Goal: Task Accomplishment & Management: Manage account settings

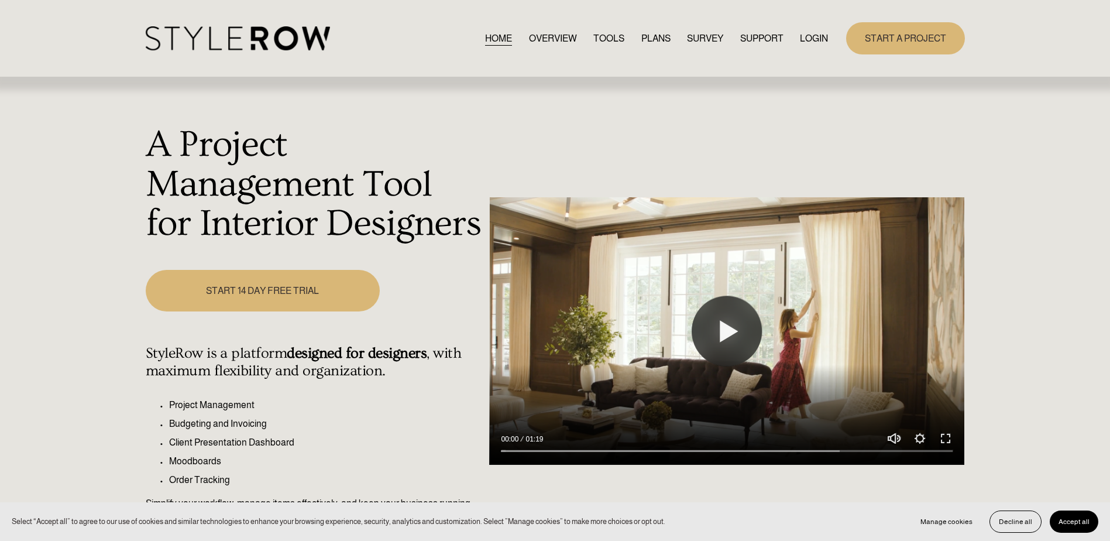
click at [802, 42] on link "LOGIN" at bounding box center [814, 38] width 28 height 16
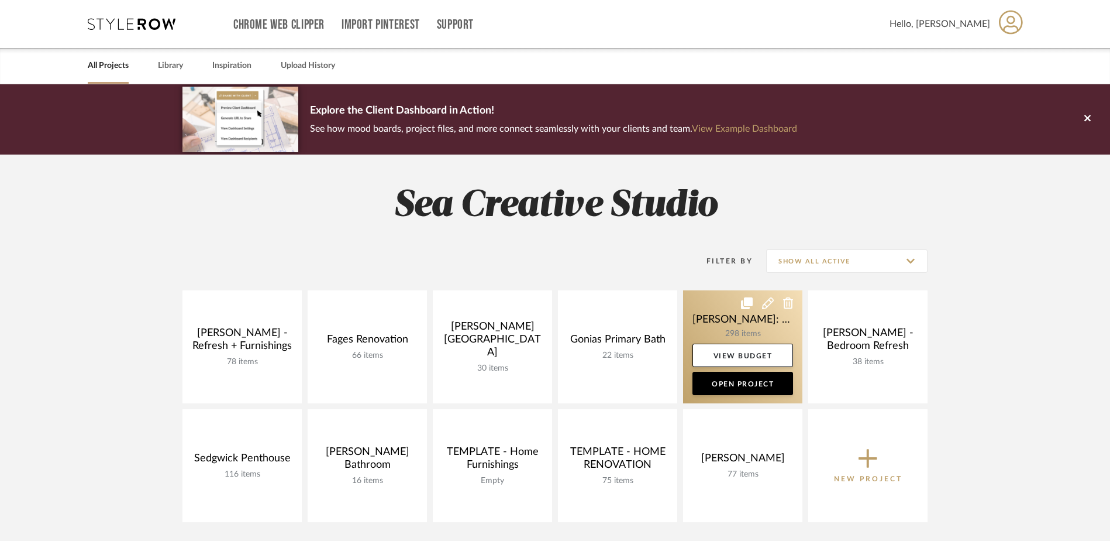
click at [745, 329] on link at bounding box center [742, 346] width 119 height 113
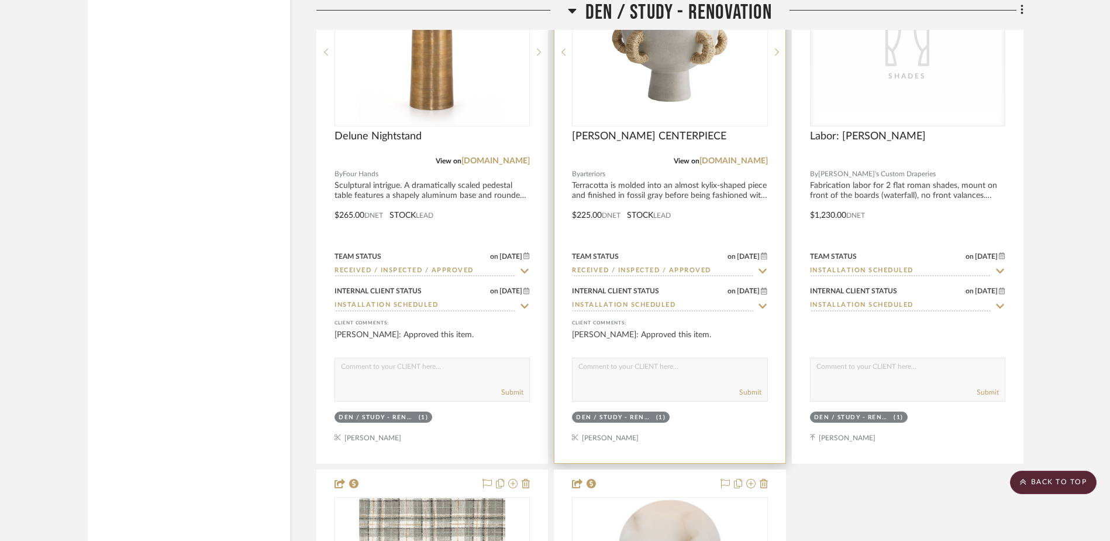
scroll to position [9095, 0]
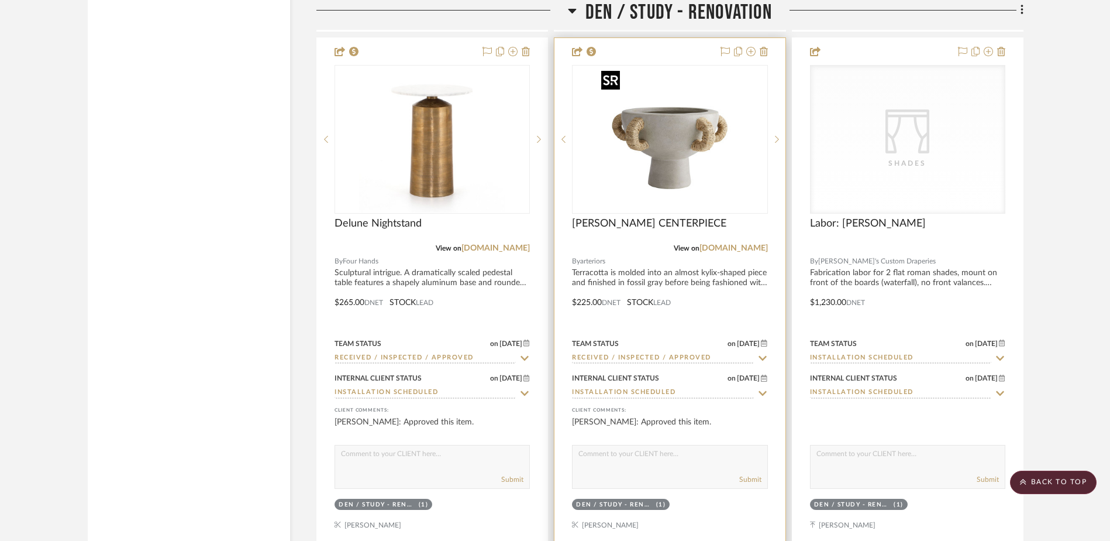
click at [664, 146] on img "0" at bounding box center [670, 139] width 146 height 146
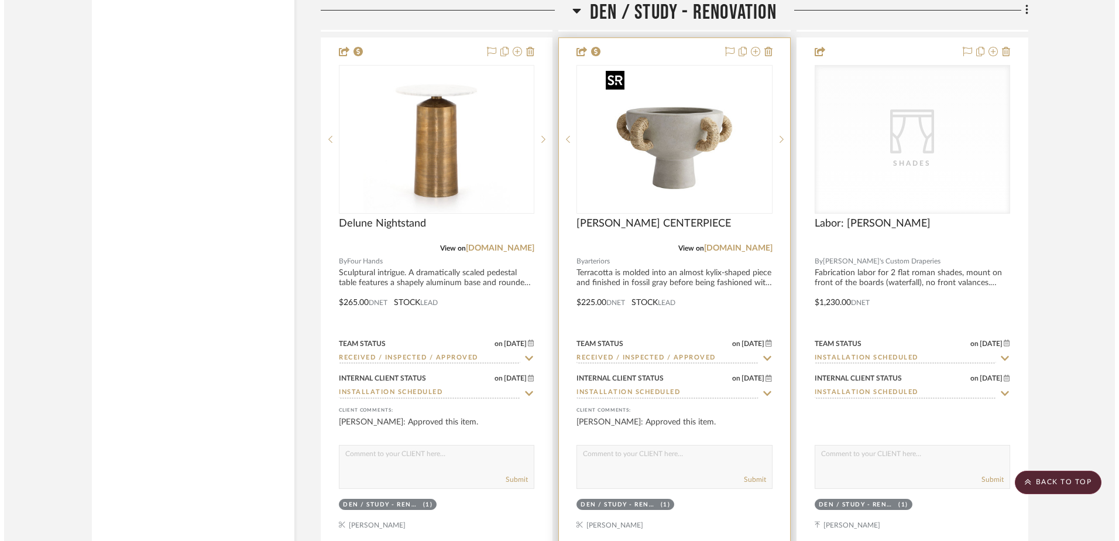
scroll to position [0, 0]
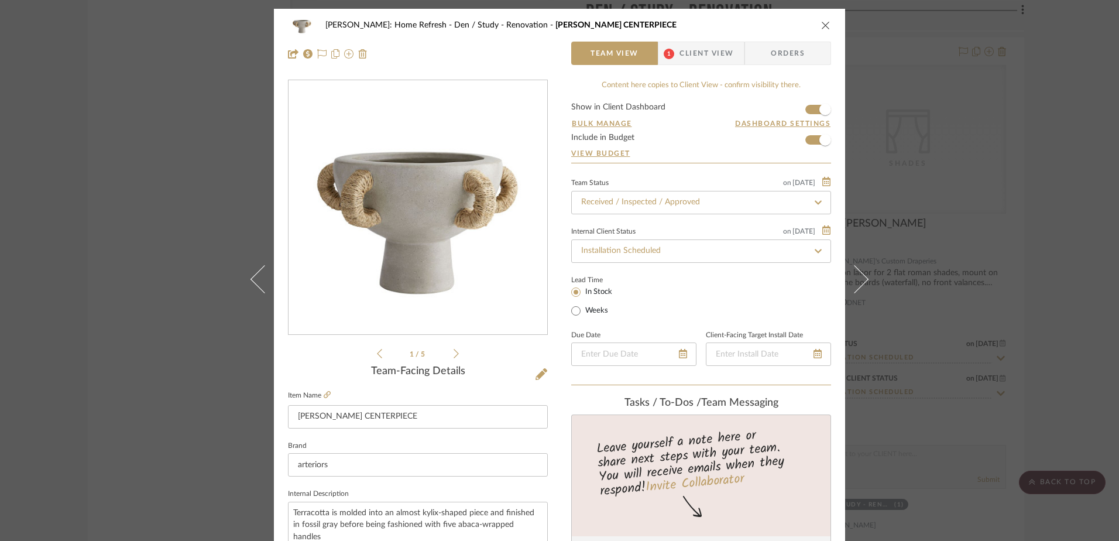
click at [441, 204] on img "0" at bounding box center [418, 208] width 254 height 254
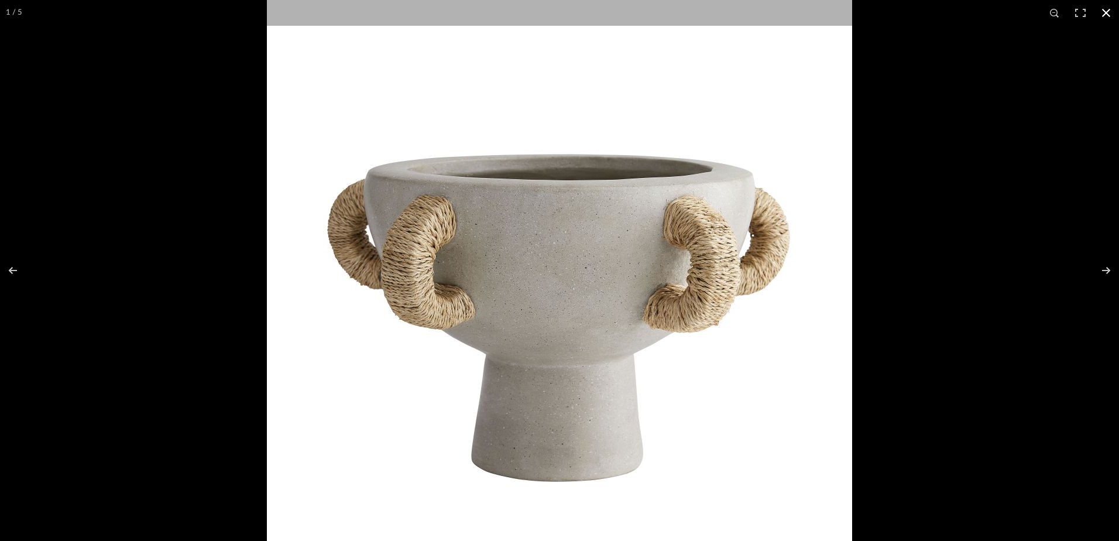
click at [897, 290] on div at bounding box center [826, 261] width 1119 height 541
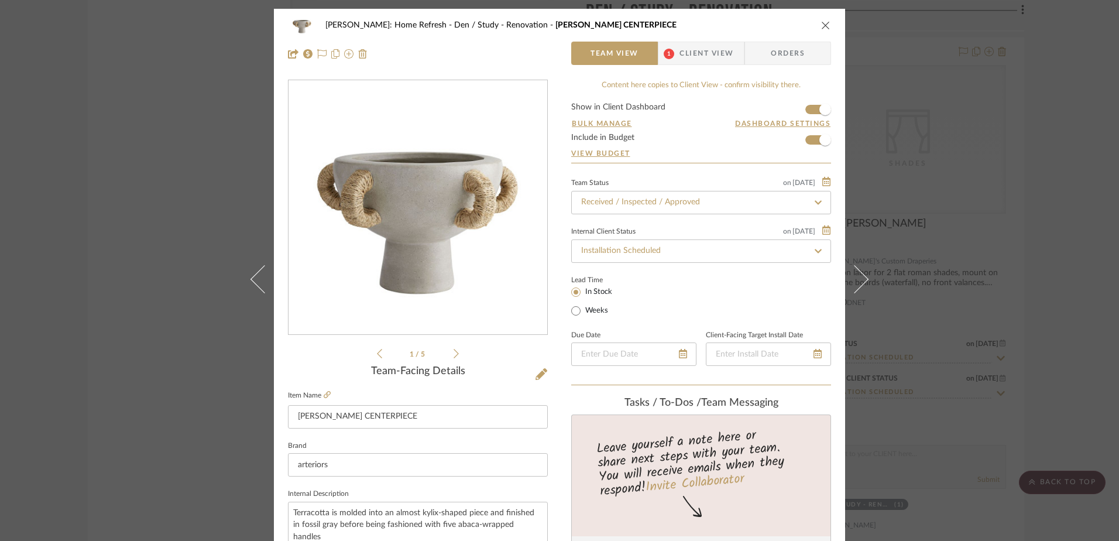
click at [821, 22] on icon "close" at bounding box center [825, 24] width 9 height 9
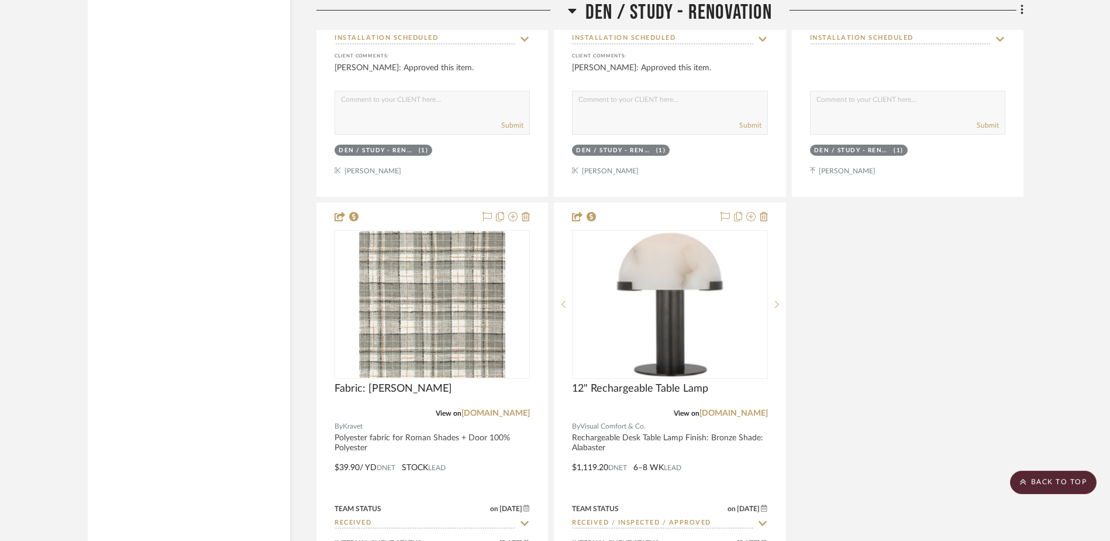
scroll to position [9446, 0]
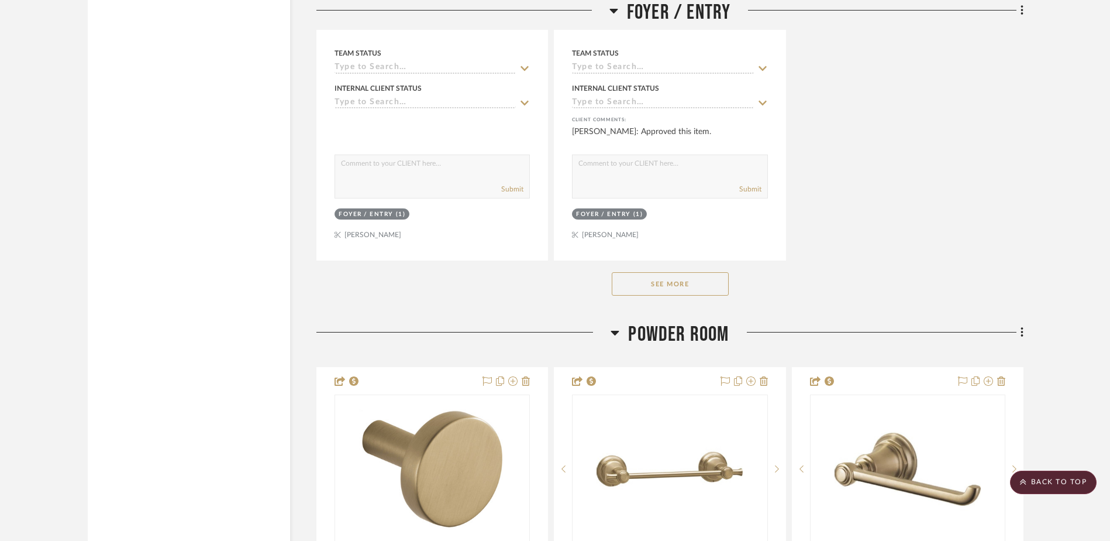
scroll to position [6611, 0]
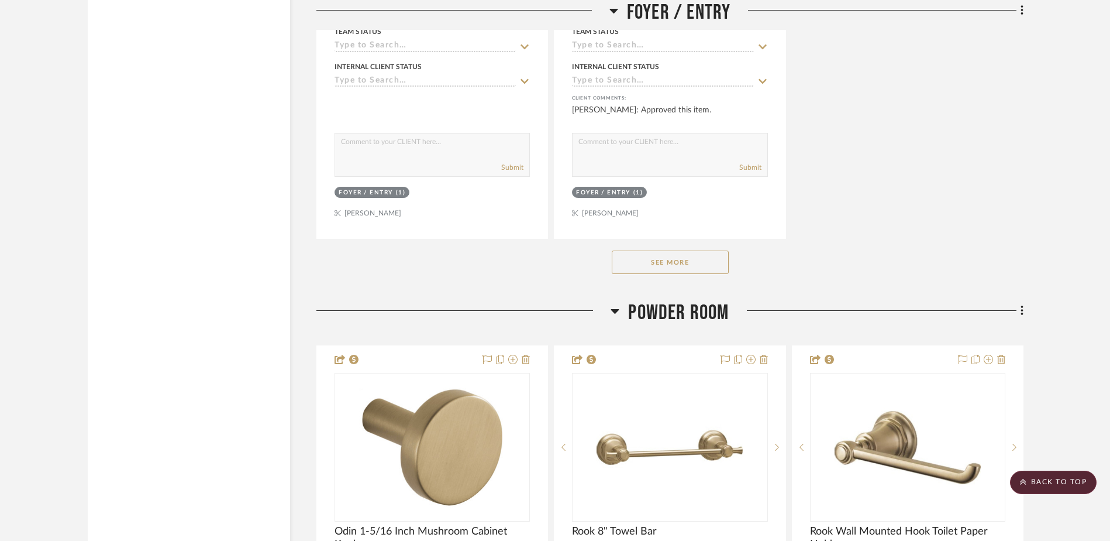
click at [700, 257] on button "See More" at bounding box center [670, 261] width 117 height 23
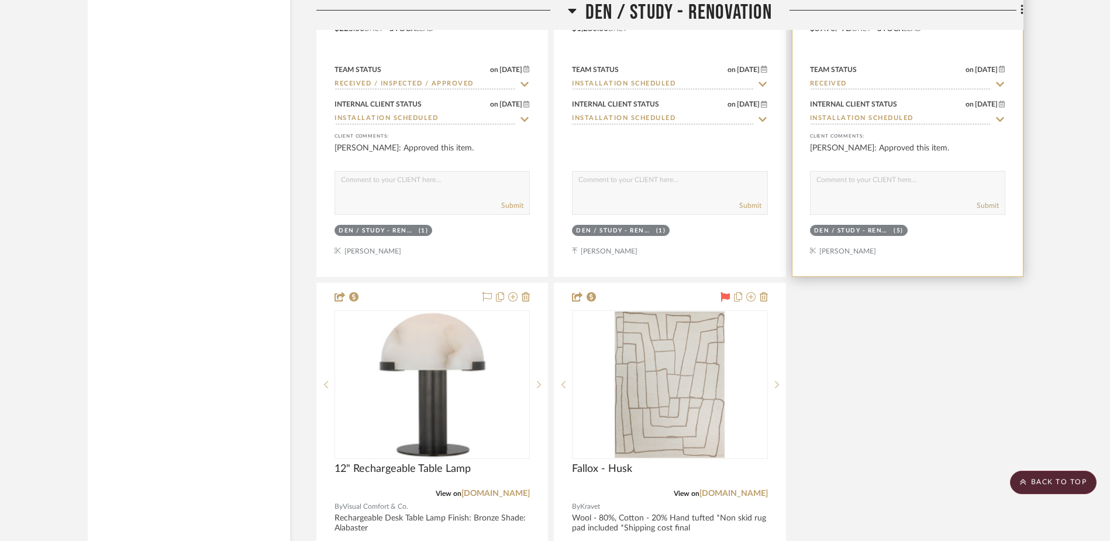
scroll to position [10122, 0]
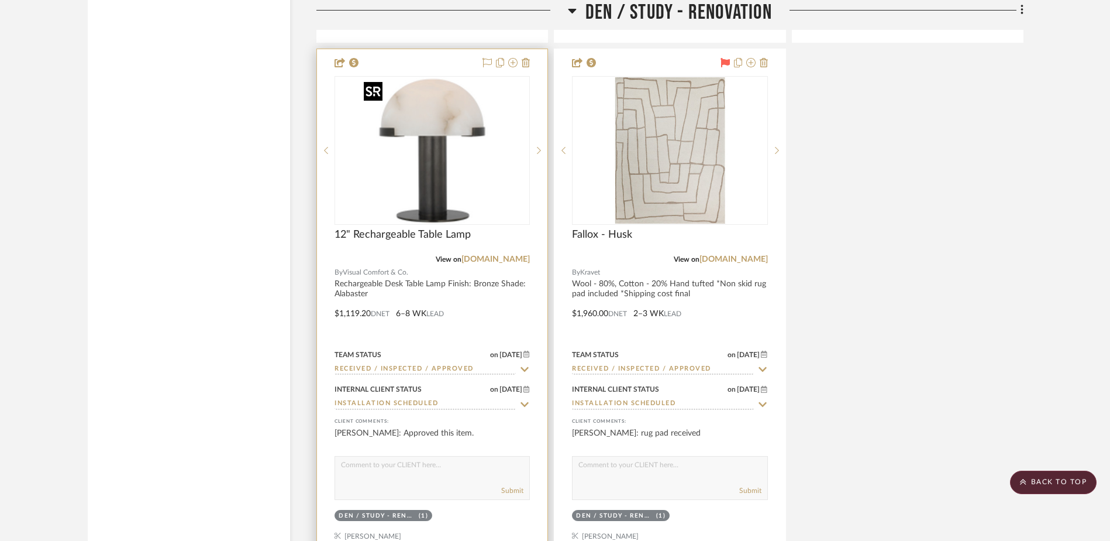
click at [0, 0] on img at bounding box center [0, 0] width 0 height 0
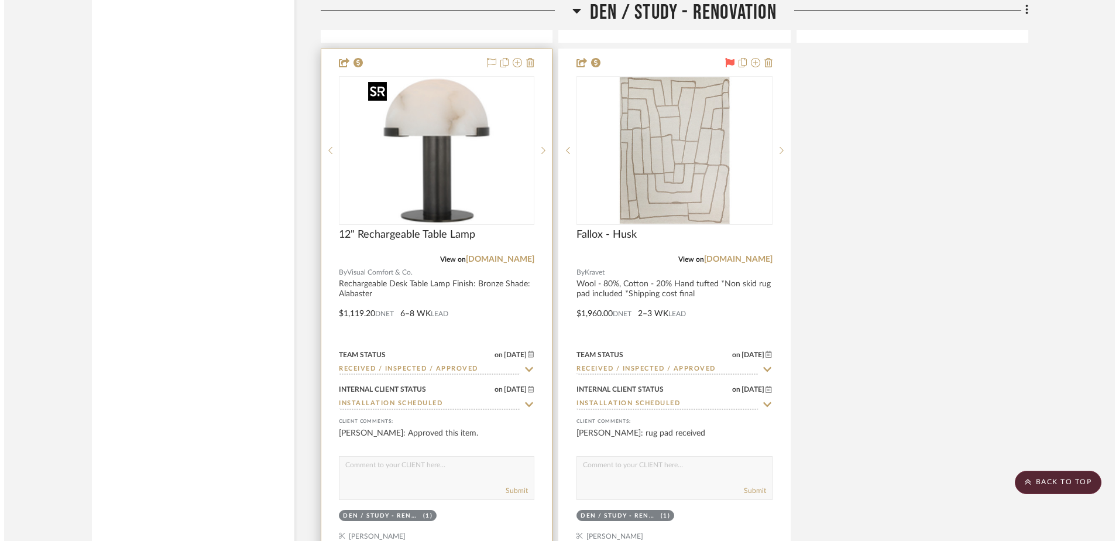
scroll to position [0, 0]
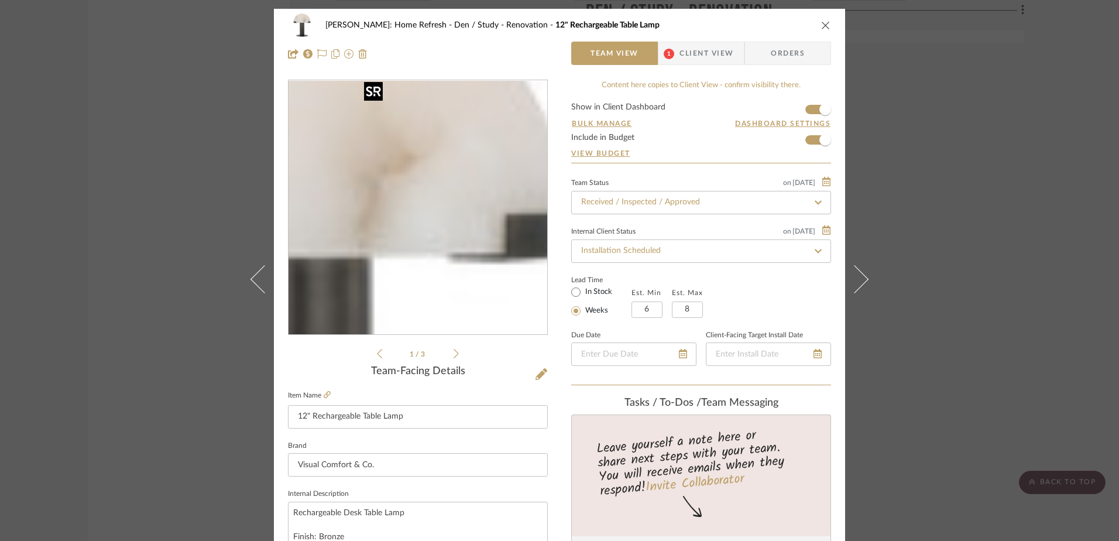
click at [454, 166] on img "0" at bounding box center [418, 208] width 254 height 254
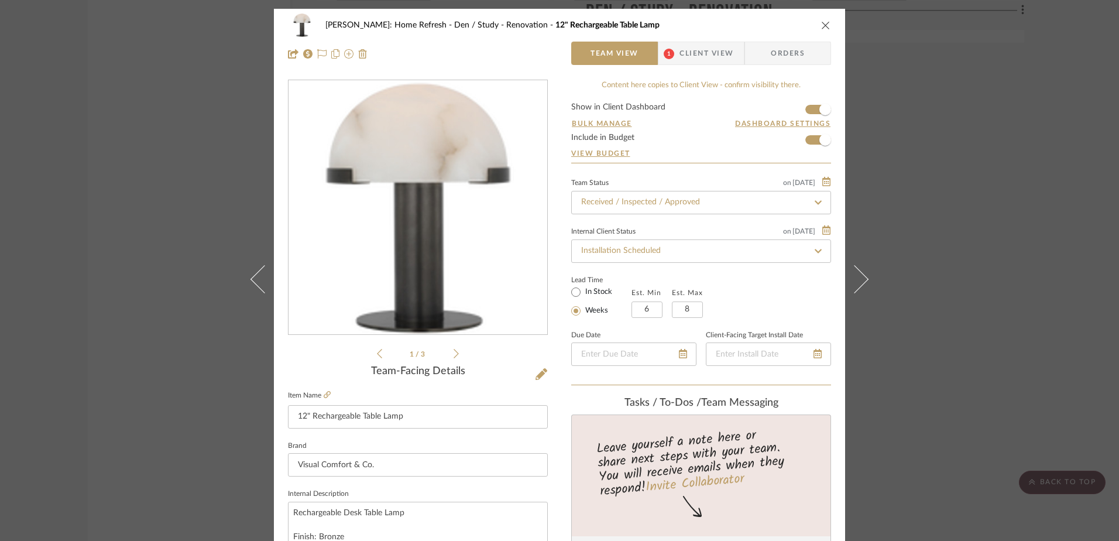
drag, startPoint x: 579, startPoint y: 260, endPoint x: 412, endPoint y: 209, distance: 174.3
click at [412, 209] on img "0" at bounding box center [418, 208] width 254 height 254
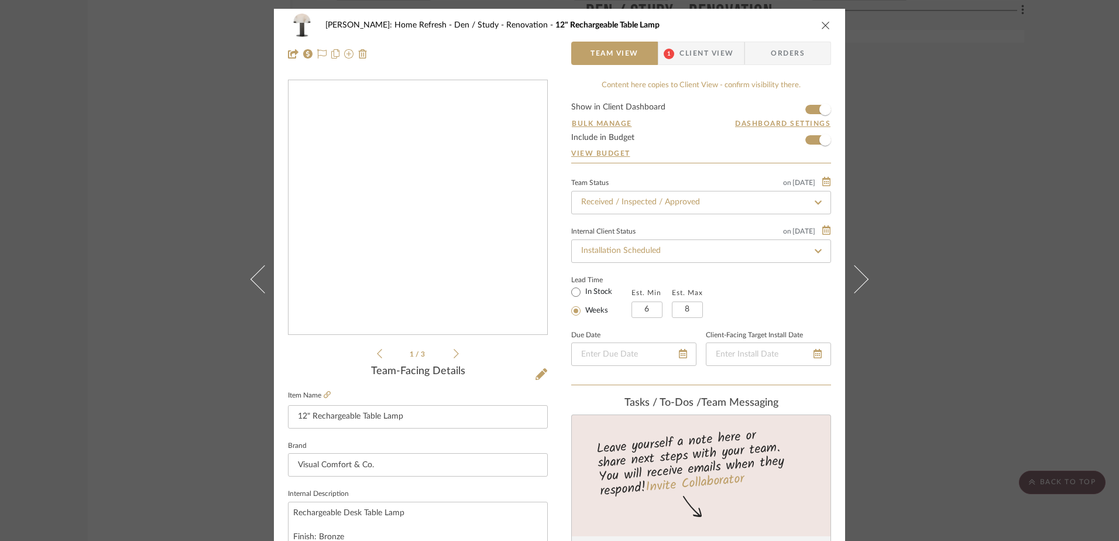
drag, startPoint x: 530, startPoint y: 245, endPoint x: 500, endPoint y: 235, distance: 32.2
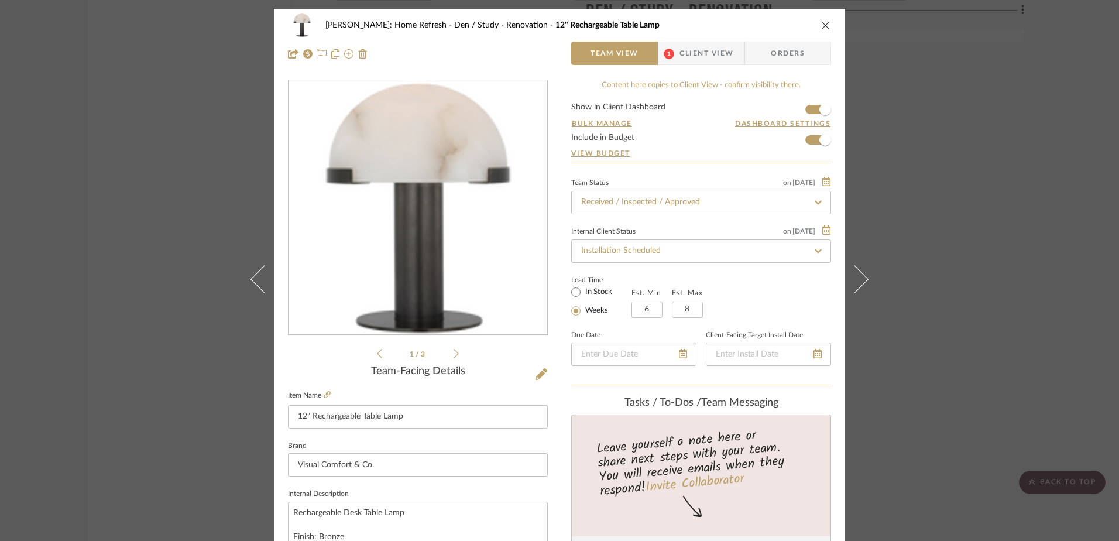
click at [823, 25] on icon "close" at bounding box center [825, 24] width 9 height 9
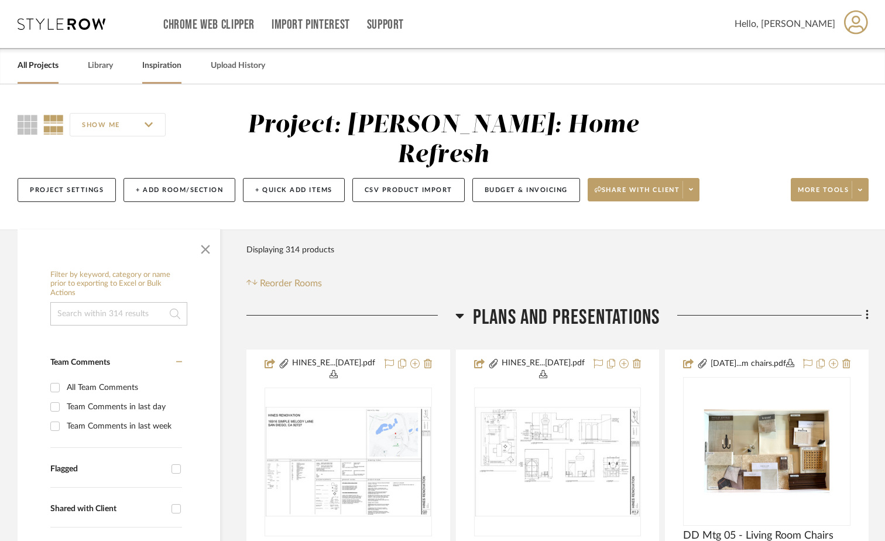
drag, startPoint x: 99, startPoint y: 60, endPoint x: 143, endPoint y: 65, distance: 43.5
click at [99, 60] on link "Library" at bounding box center [100, 66] width 25 height 16
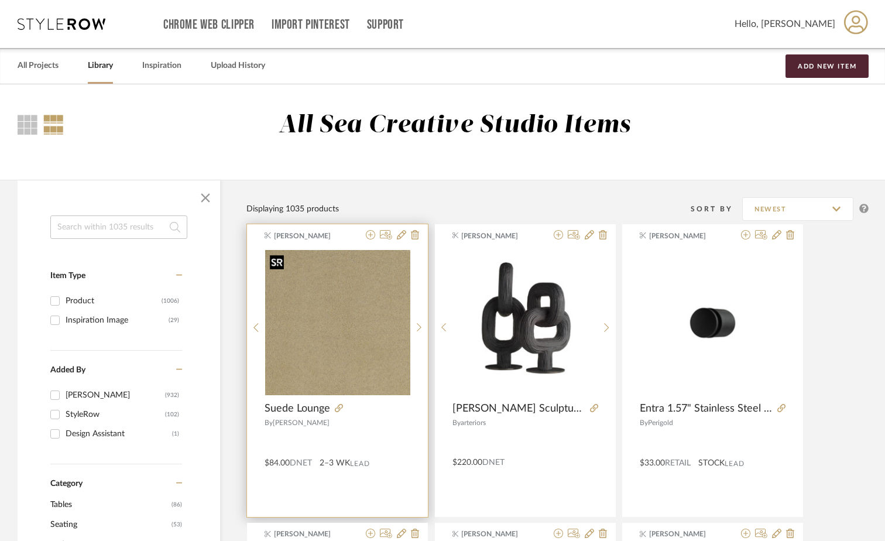
click at [332, 346] on img "0" at bounding box center [337, 322] width 145 height 145
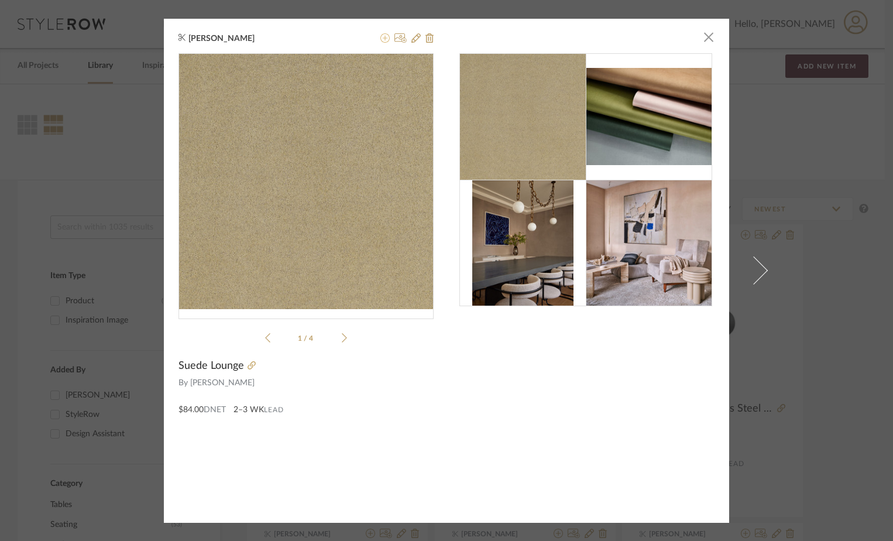
click at [380, 37] on icon at bounding box center [384, 37] width 9 height 9
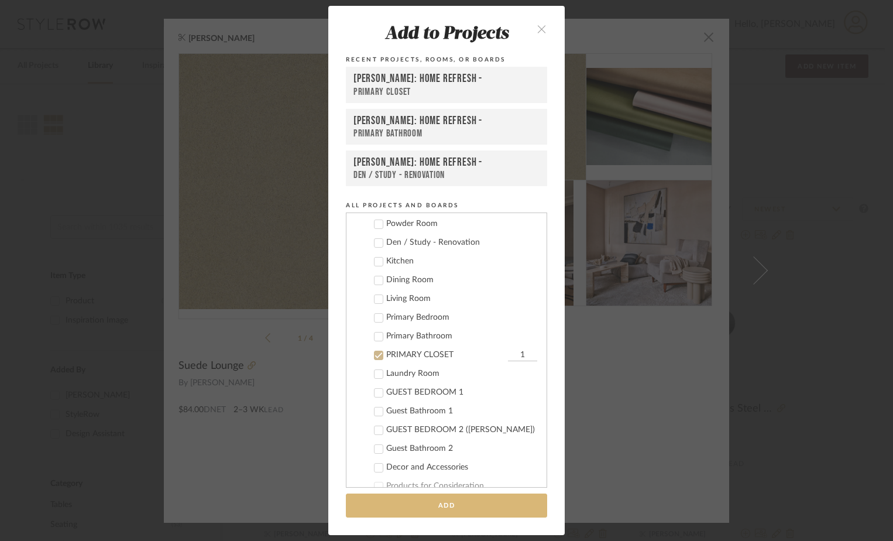
scroll to position [267, 0]
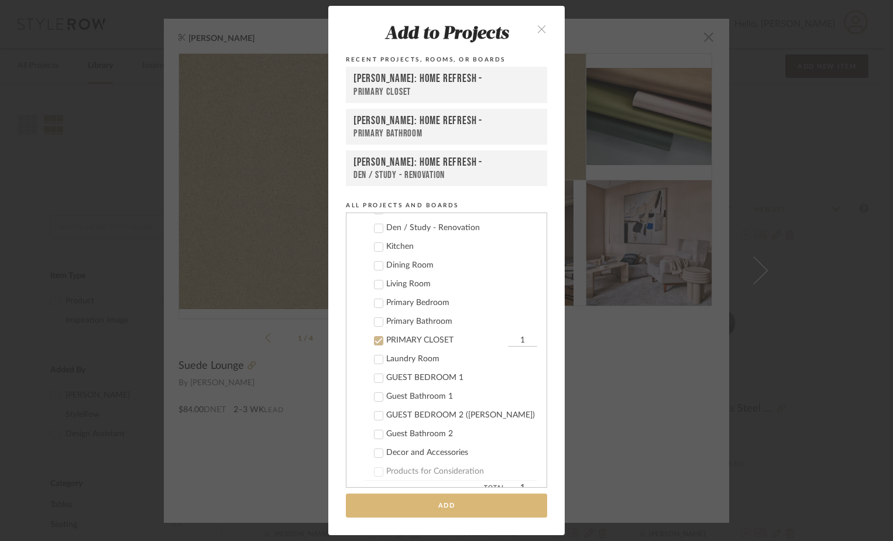
click at [485, 506] on button "Add" at bounding box center [446, 505] width 201 height 24
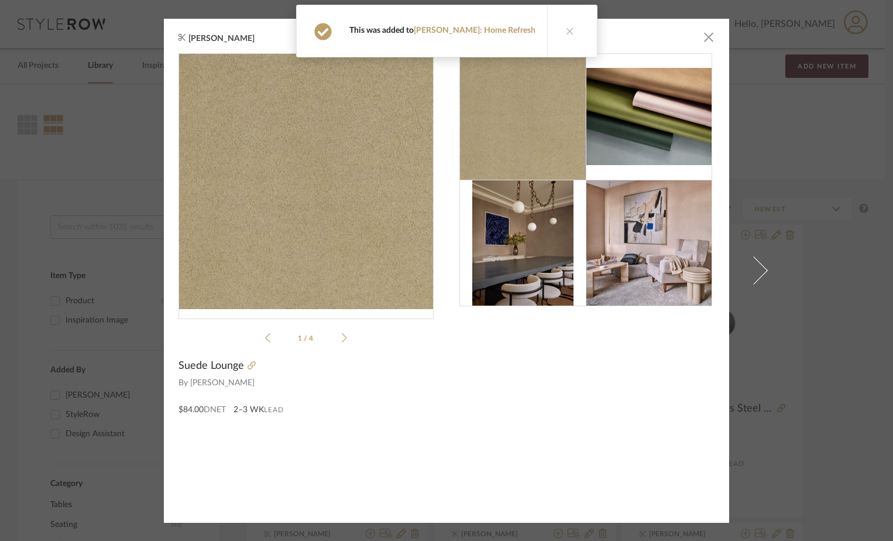
click at [566, 30] on icon at bounding box center [570, 31] width 8 height 8
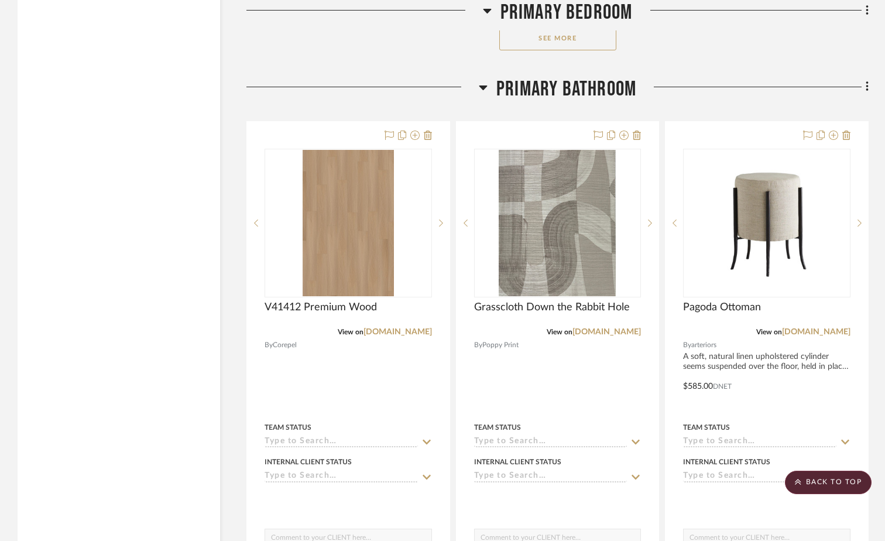
scroll to position [16262, 0]
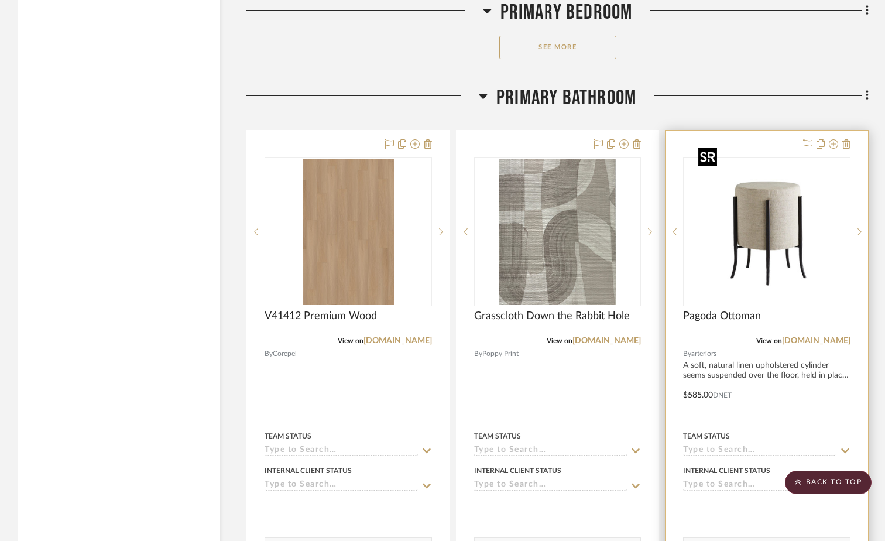
click at [735, 224] on img "0" at bounding box center [766, 232] width 146 height 146
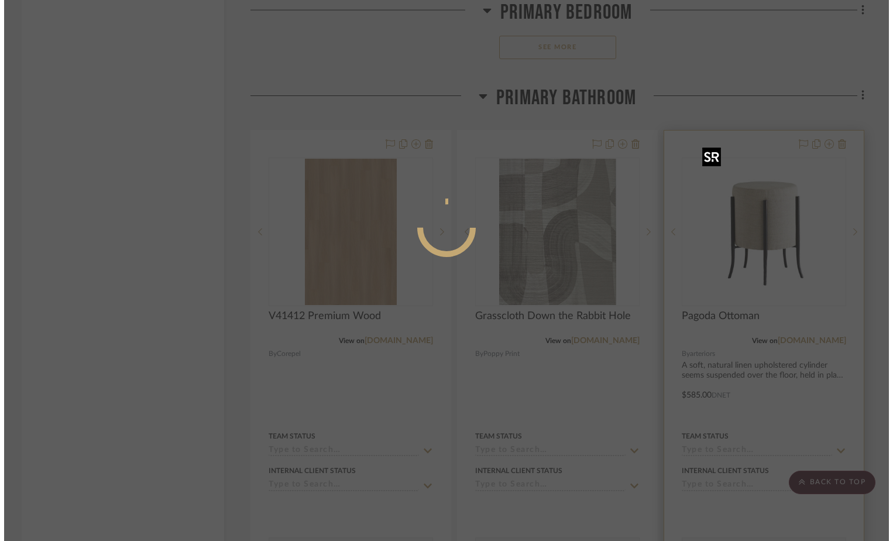
scroll to position [0, 0]
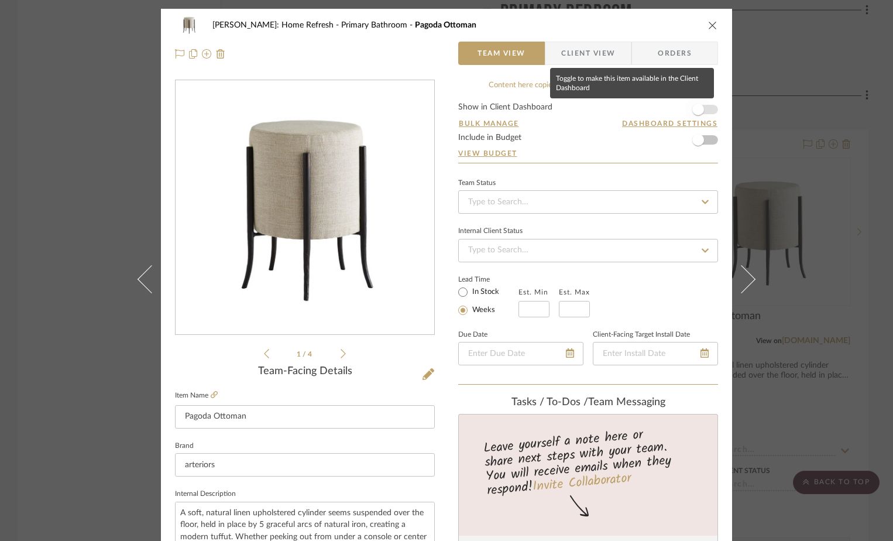
click at [700, 109] on span "button" at bounding box center [698, 110] width 26 height 26
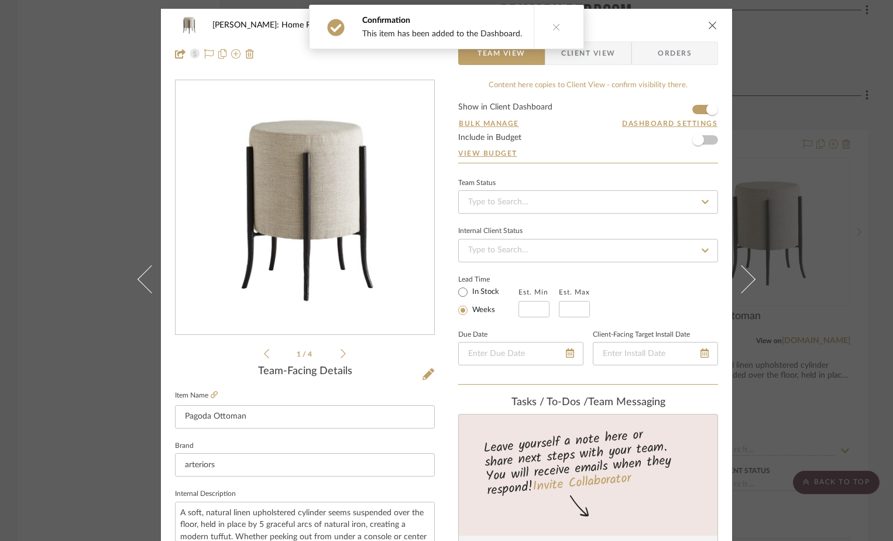
click at [708, 26] on icon "close" at bounding box center [712, 24] width 9 height 9
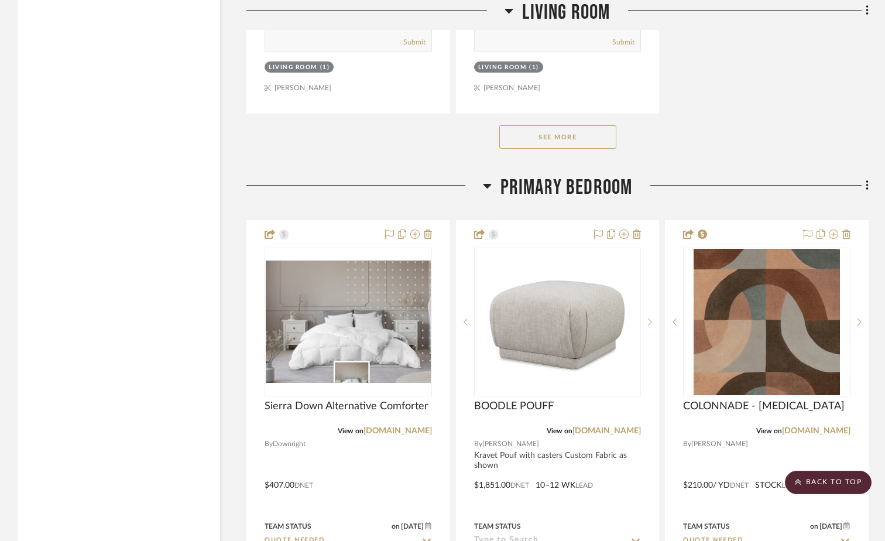
scroll to position [14682, 0]
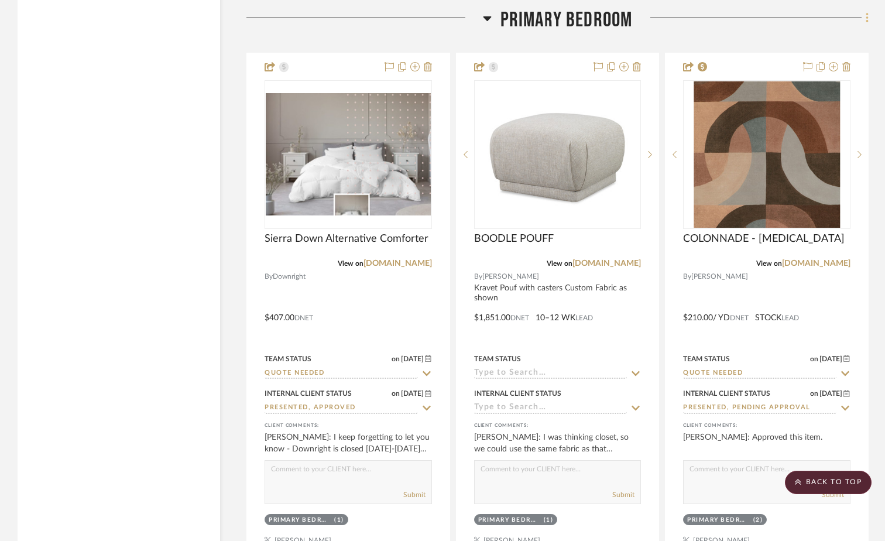
click at [866, 13] on icon at bounding box center [867, 18] width 4 height 13
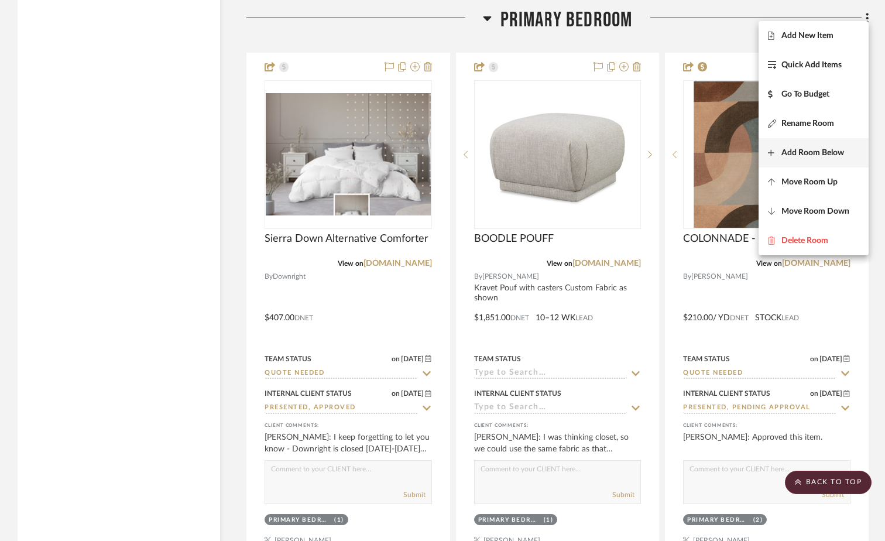
click at [833, 146] on button "Add Room Below" at bounding box center [813, 152] width 110 height 29
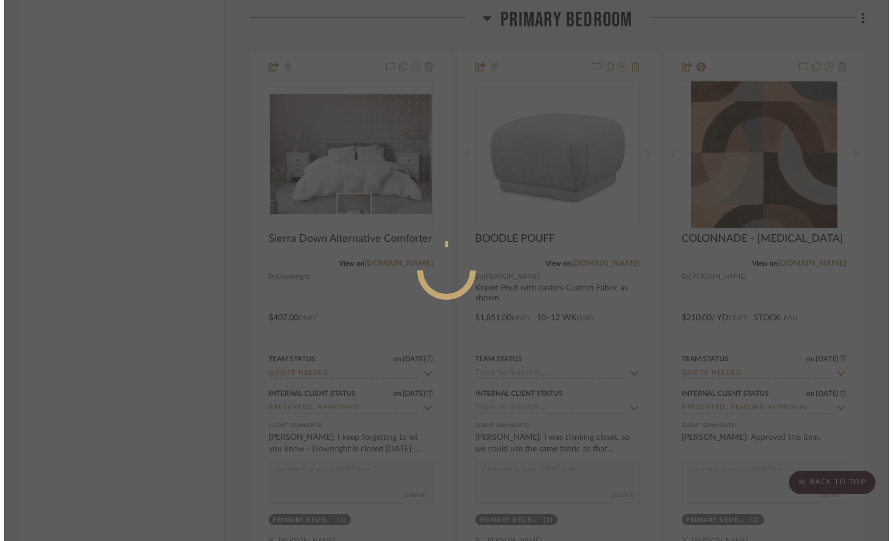
scroll to position [0, 0]
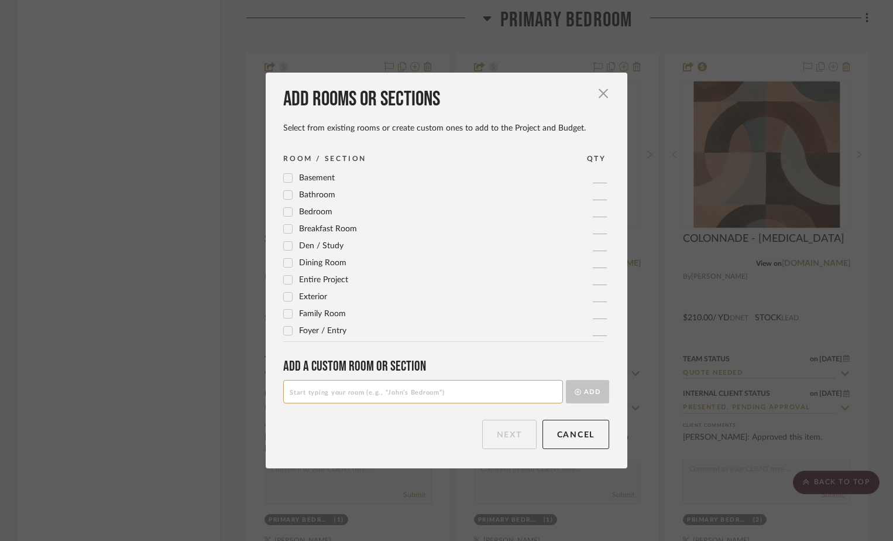
click at [383, 387] on input at bounding box center [423, 391] width 280 height 23
click at [386, 387] on input at bounding box center [423, 391] width 280 height 23
type input "PRIMARY CLOSET"
click at [596, 391] on button "Add" at bounding box center [587, 391] width 43 height 23
click at [516, 434] on button "Next" at bounding box center [509, 433] width 54 height 29
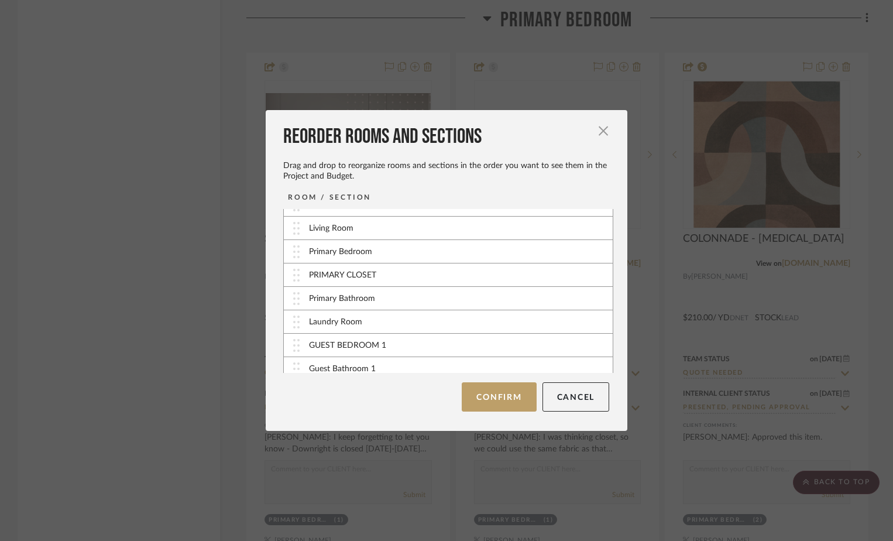
scroll to position [234, 0]
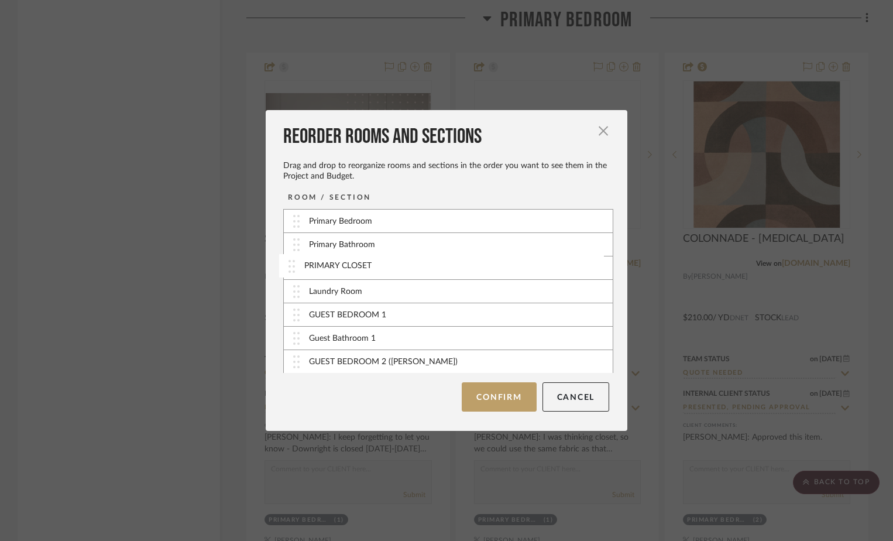
drag, startPoint x: 286, startPoint y: 244, endPoint x: 285, endPoint y: 265, distance: 21.1
click at [504, 398] on button "Confirm" at bounding box center [499, 396] width 74 height 29
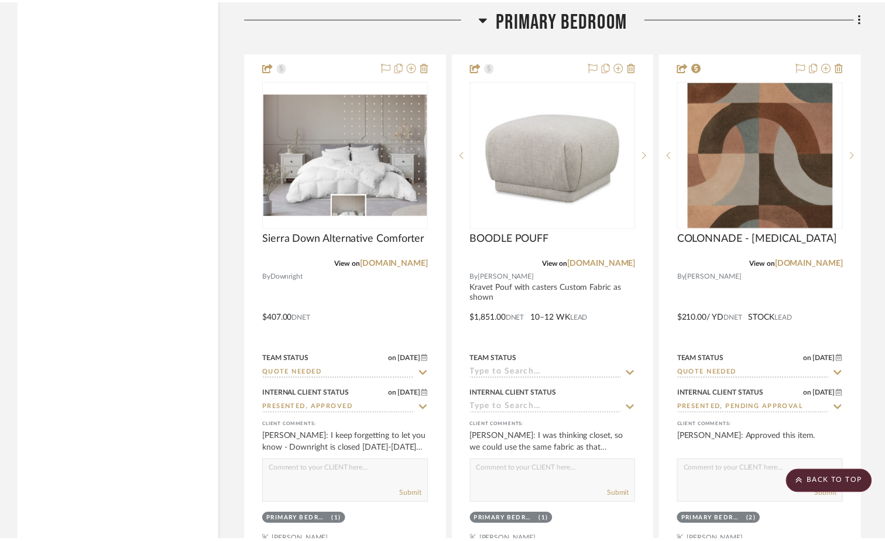
scroll to position [14682, 0]
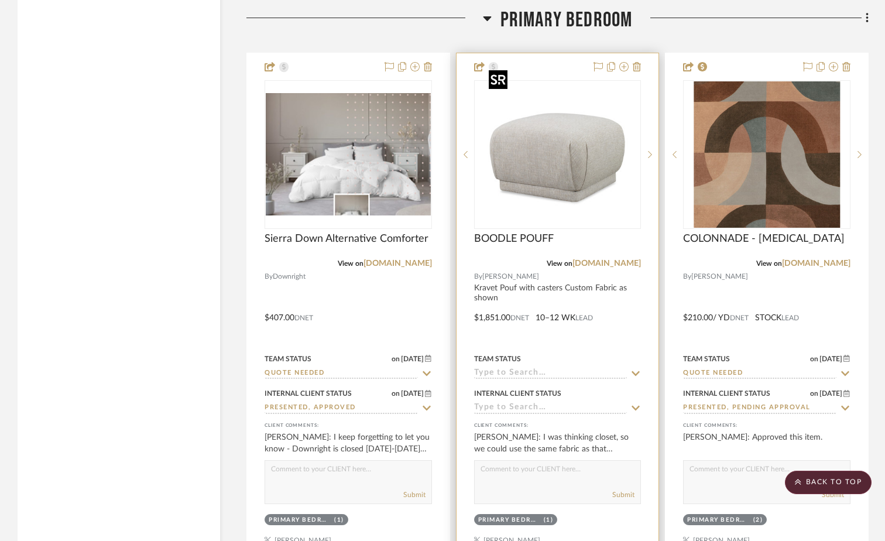
click at [589, 156] on img "0" at bounding box center [557, 154] width 146 height 146
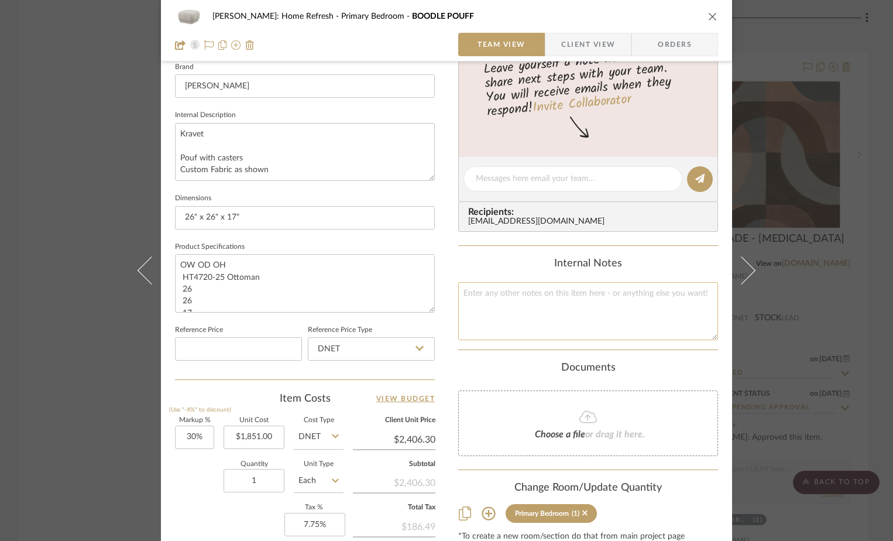
scroll to position [527, 0]
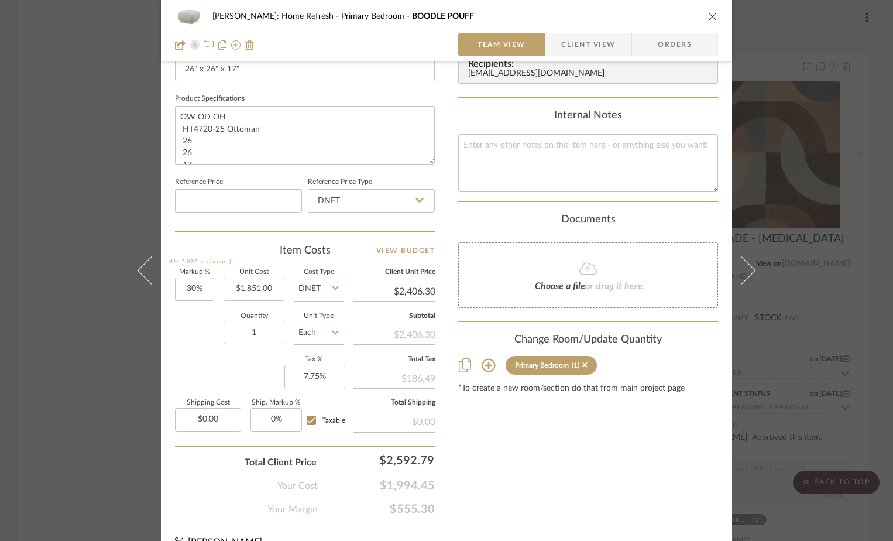
click at [484, 363] on icon at bounding box center [488, 365] width 13 height 13
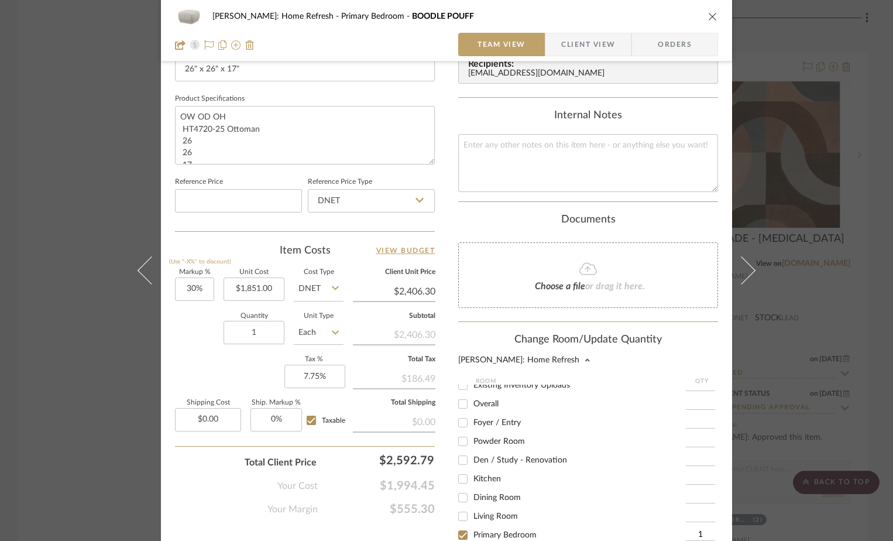
scroll to position [156, 0]
click at [465, 464] on input "PRIMARY CLOSET" at bounding box center [462, 462] width 19 height 19
checkbox input "true"
type input "1"
click at [459, 424] on input "Primary Bedroom" at bounding box center [462, 424] width 19 height 19
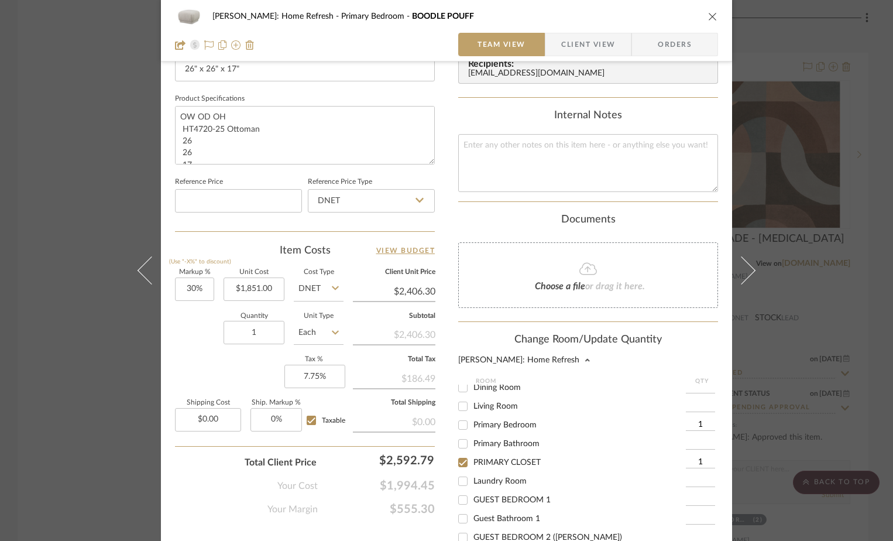
checkbox input "false"
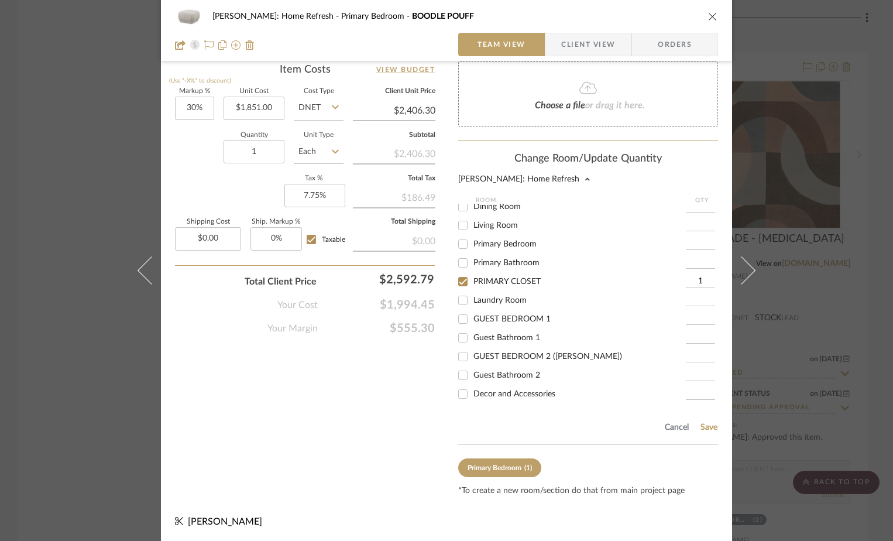
scroll to position [709, 0]
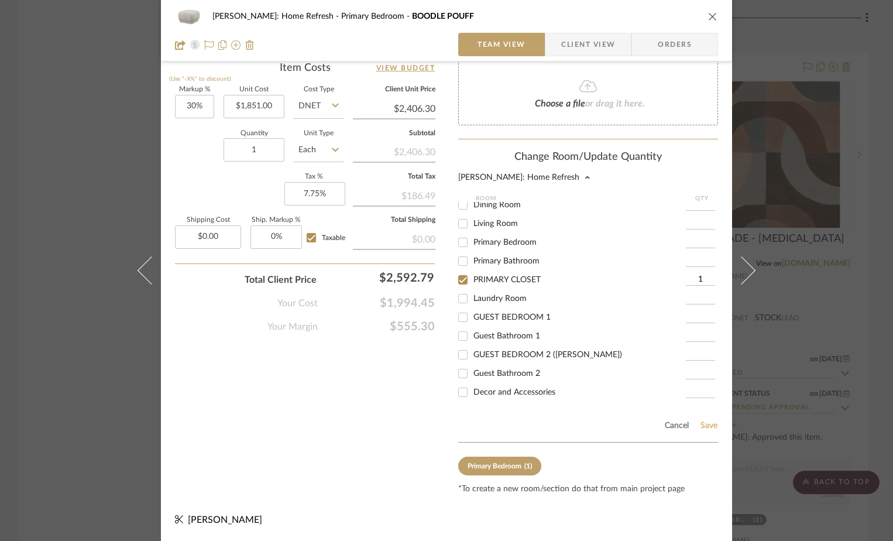
click at [710, 425] on button "Save" at bounding box center [709, 425] width 18 height 9
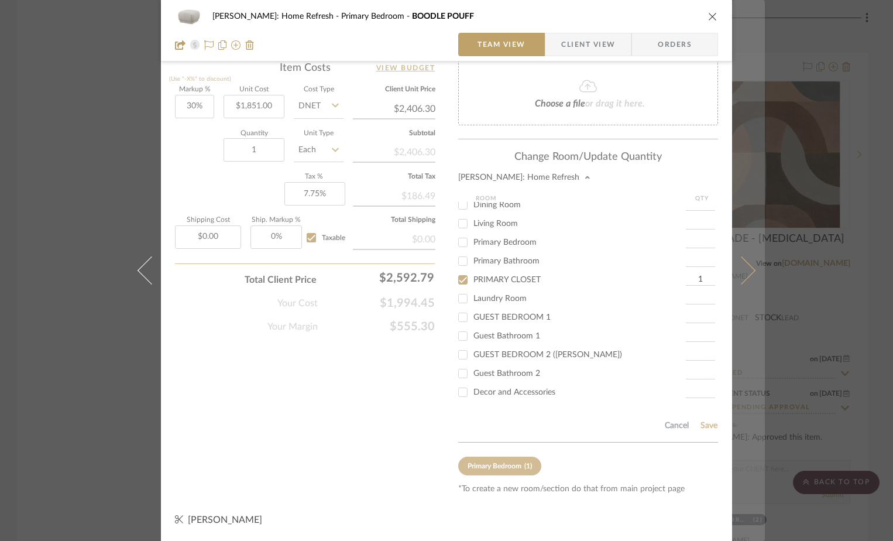
scroll to position [549, 0]
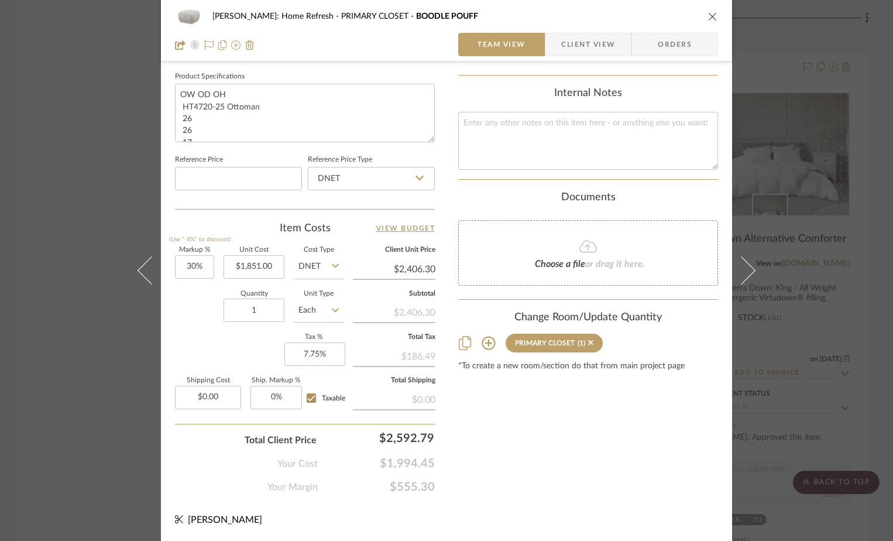
click at [874, 101] on div "[PERSON_NAME]: Home Refresh PRIMARY CLOSET BOODLE POUFF Team View Client View O…" at bounding box center [446, 270] width 893 height 541
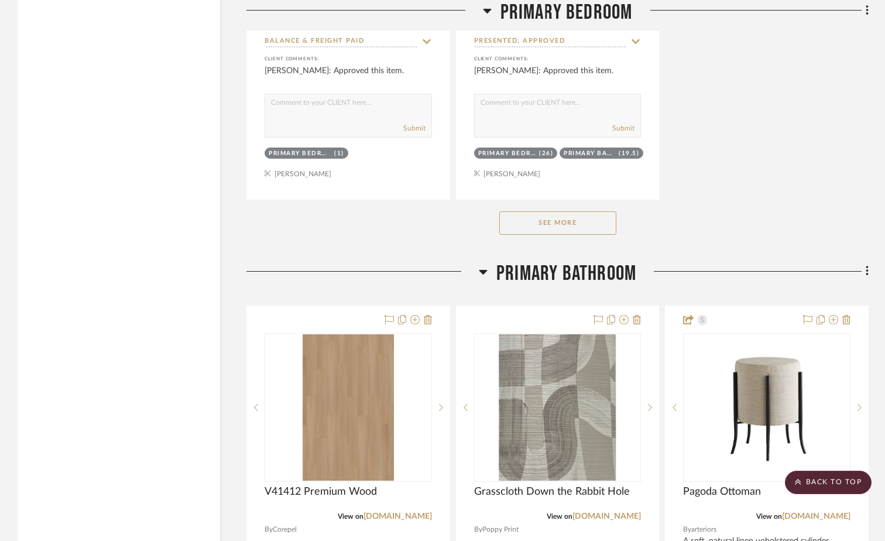
scroll to position [16262, 0]
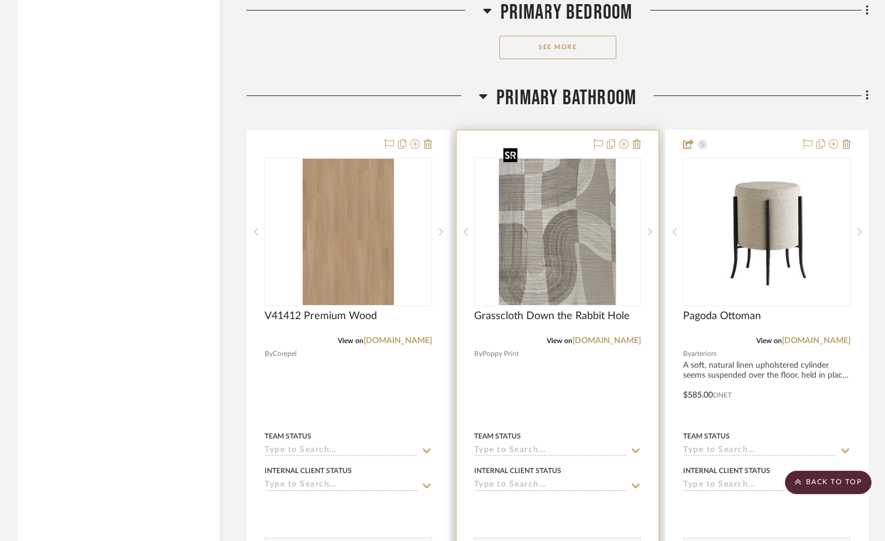
click at [584, 240] on img "0" at bounding box center [556, 232] width 117 height 146
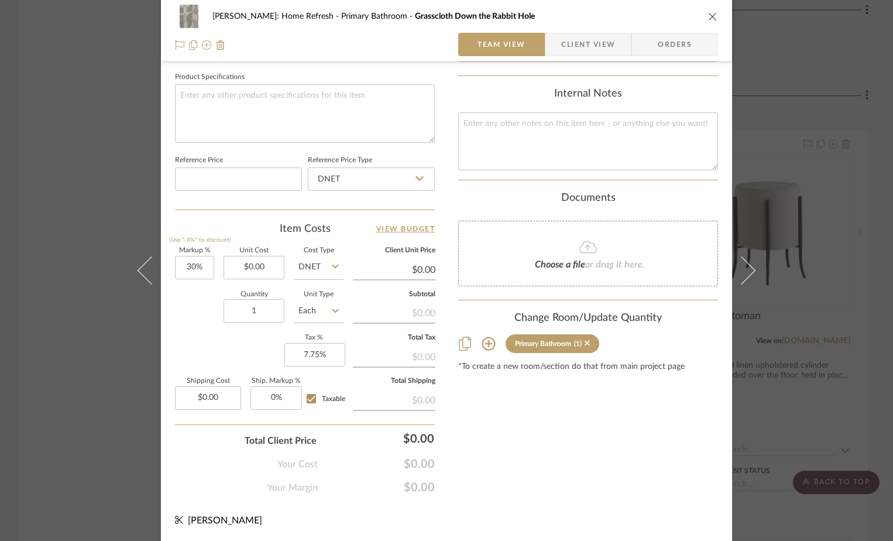
scroll to position [549, 0]
click at [482, 344] on icon at bounding box center [489, 343] width 14 height 14
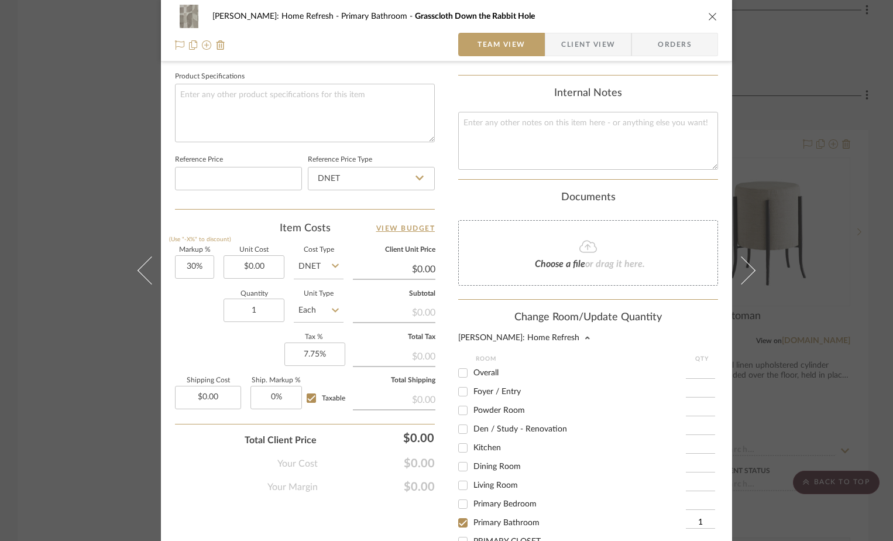
scroll to position [156, 0]
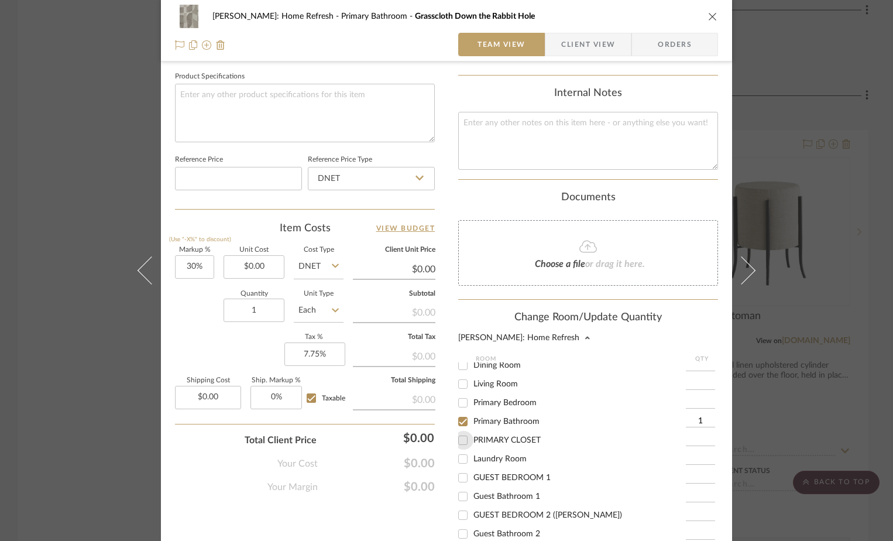
drag, startPoint x: 460, startPoint y: 439, endPoint x: 461, endPoint y: 425, distance: 14.1
click at [460, 439] on input "PRIMARY CLOSET" at bounding box center [462, 440] width 19 height 19
checkbox input "true"
type input "1"
click at [461, 424] on input "Primary Bathroom" at bounding box center [462, 421] width 19 height 19
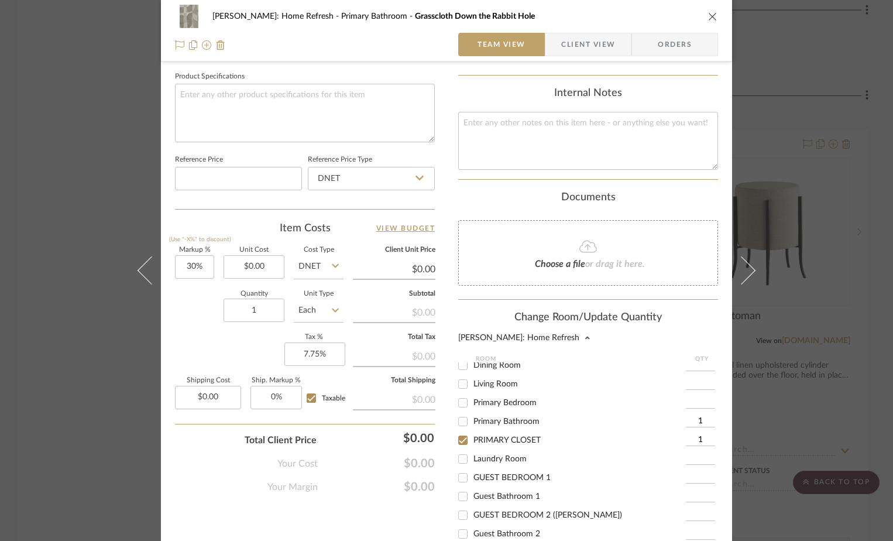
checkbox input "false"
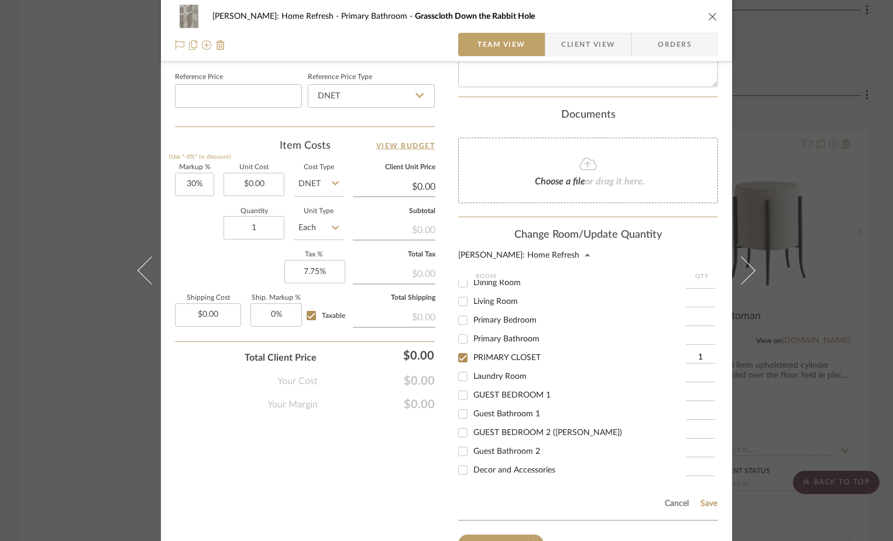
scroll to position [709, 0]
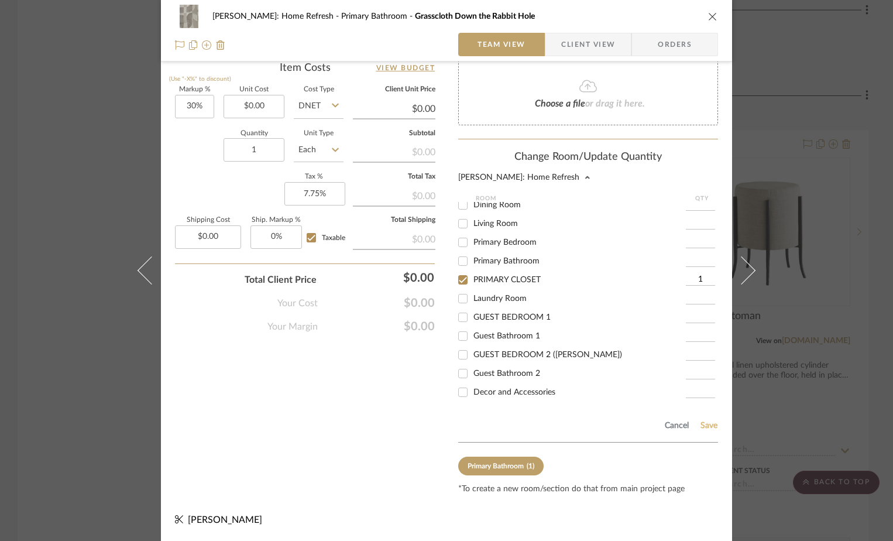
click at [703, 422] on button "Save" at bounding box center [709, 425] width 18 height 9
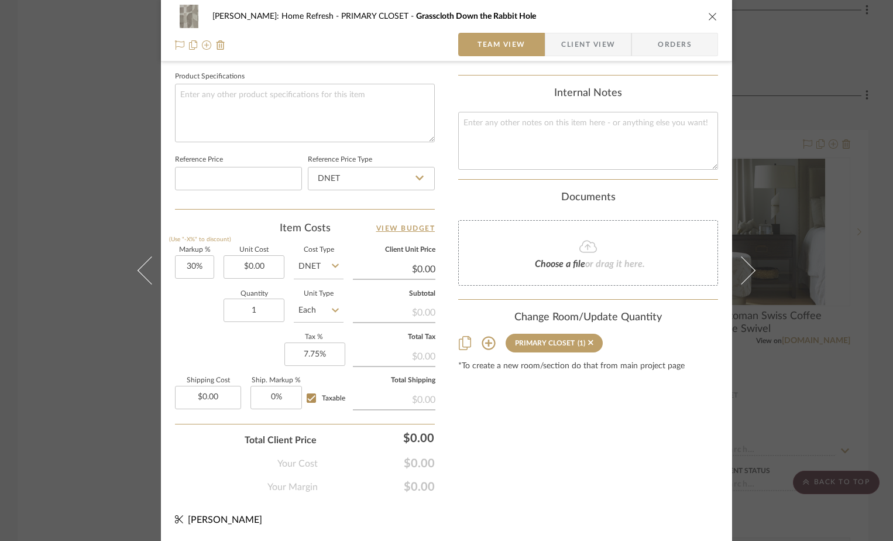
scroll to position [549, 0]
click at [708, 16] on icon "close" at bounding box center [712, 16] width 9 height 9
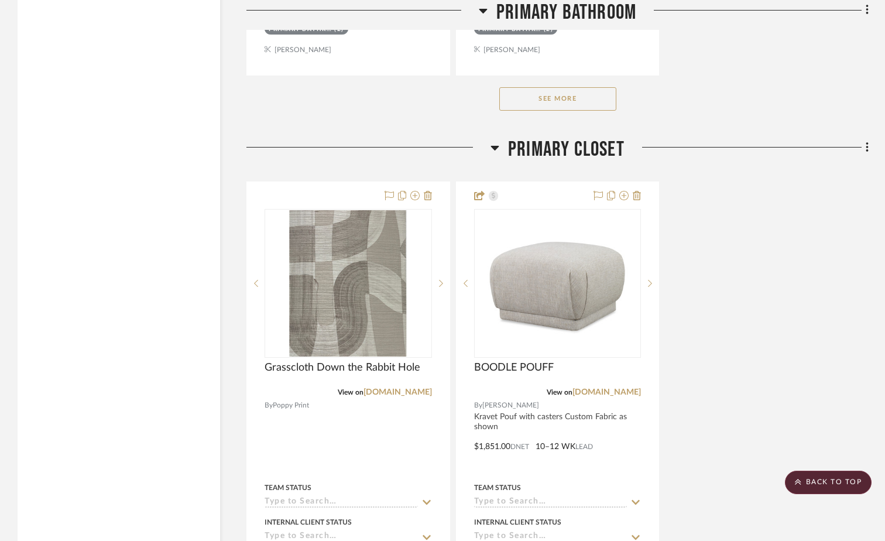
scroll to position [17842, 0]
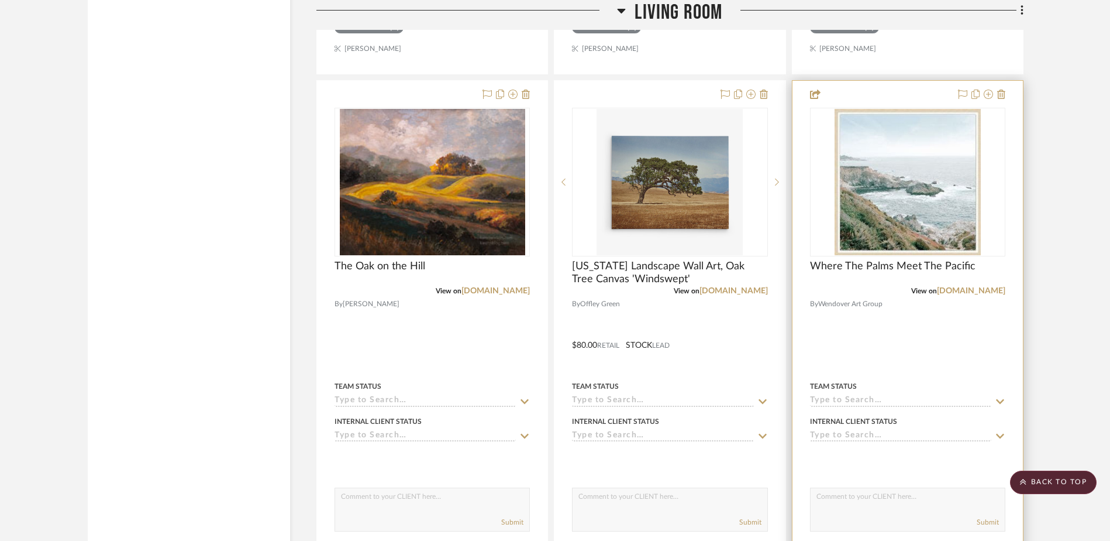
scroll to position [13457, 0]
click at [0, 0] on img at bounding box center [0, 0] width 0 height 0
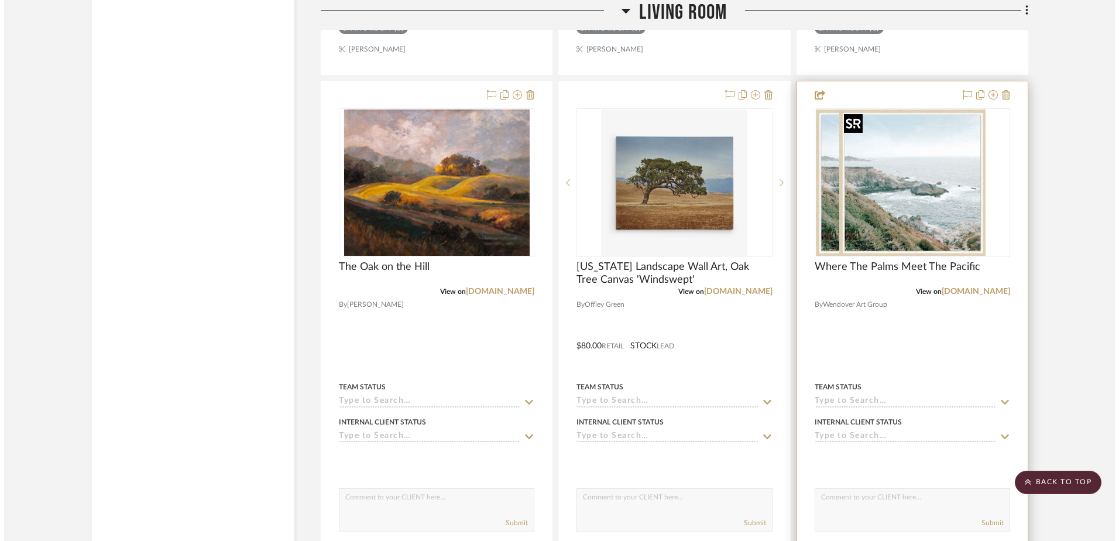
scroll to position [0, 0]
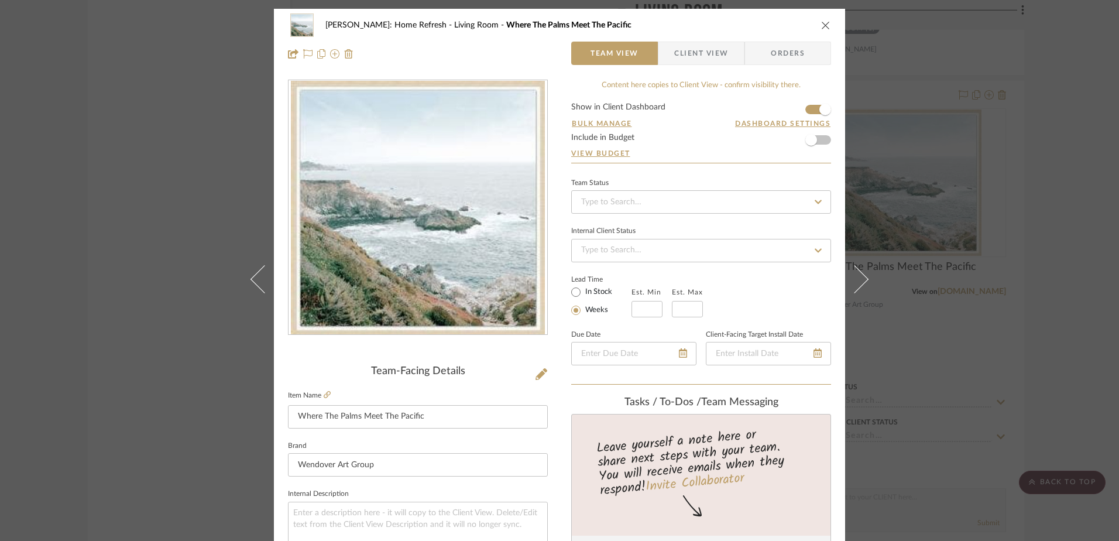
click at [821, 25] on icon "close" at bounding box center [825, 24] width 9 height 9
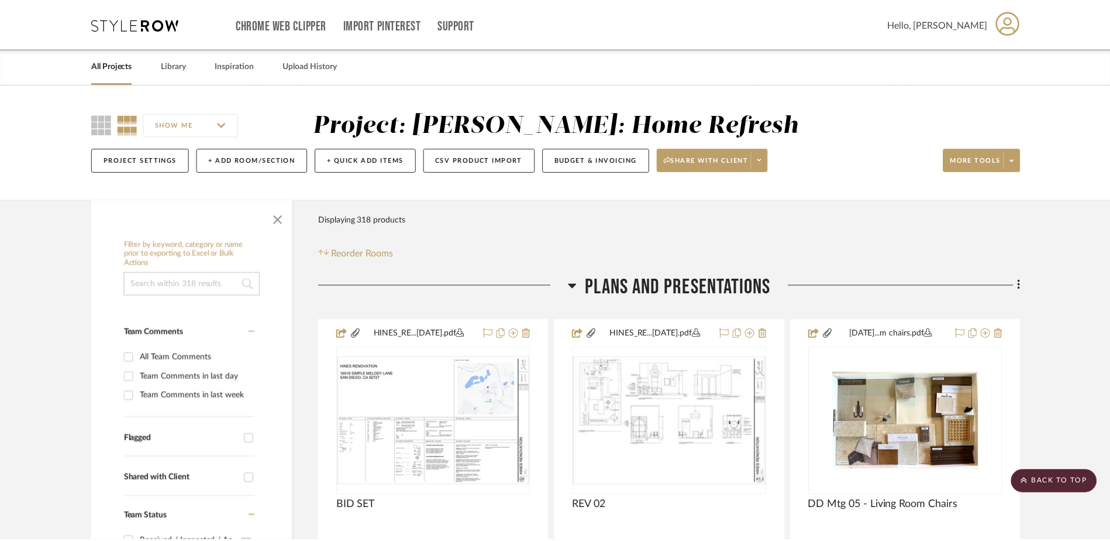
scroll to position [13457, 0]
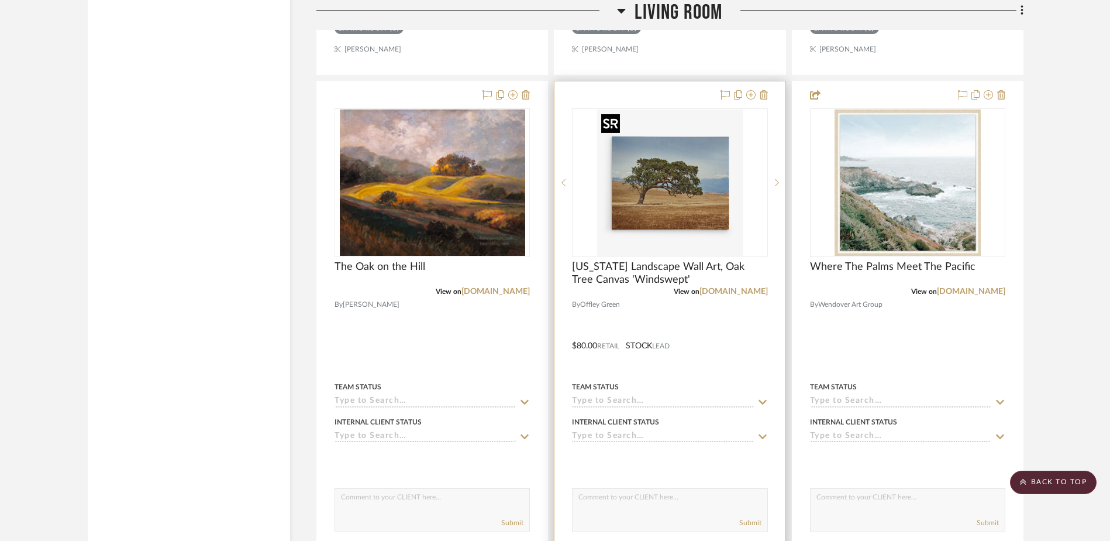
click at [0, 0] on img at bounding box center [0, 0] width 0 height 0
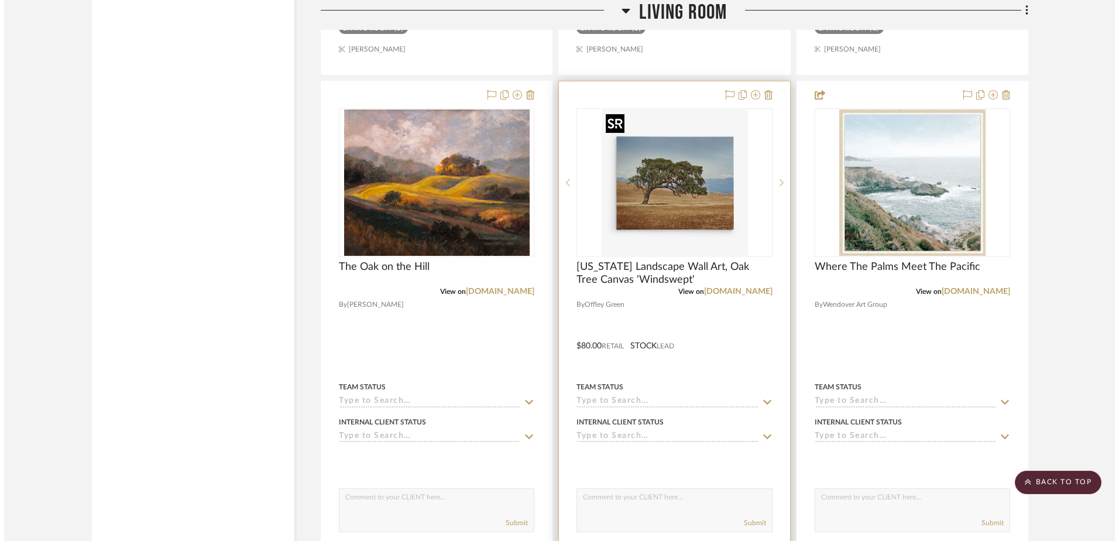
scroll to position [0, 0]
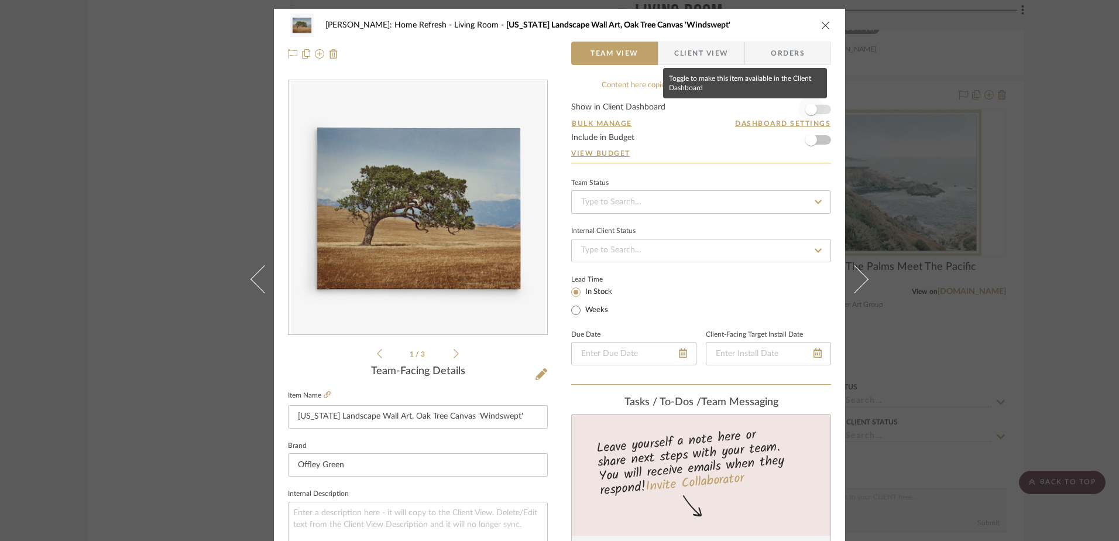
click at [807, 112] on span "button" at bounding box center [811, 110] width 12 height 12
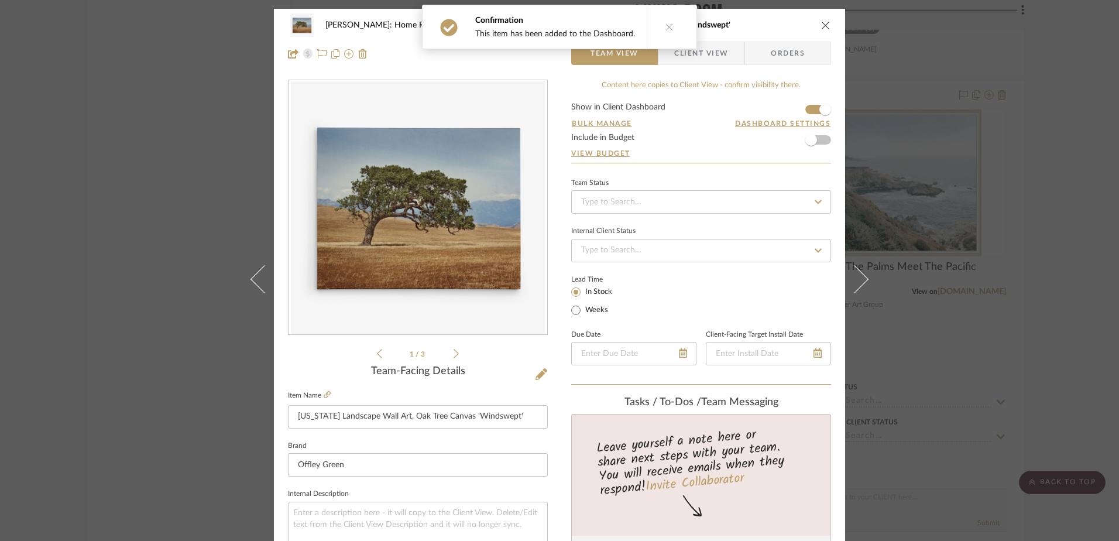
click at [821, 18] on div "Hines: Home Refresh Living Room California Landscape Wall Art, Oak Tree Canvas …" at bounding box center [559, 24] width 543 height 23
click at [821, 20] on icon "close" at bounding box center [825, 24] width 9 height 9
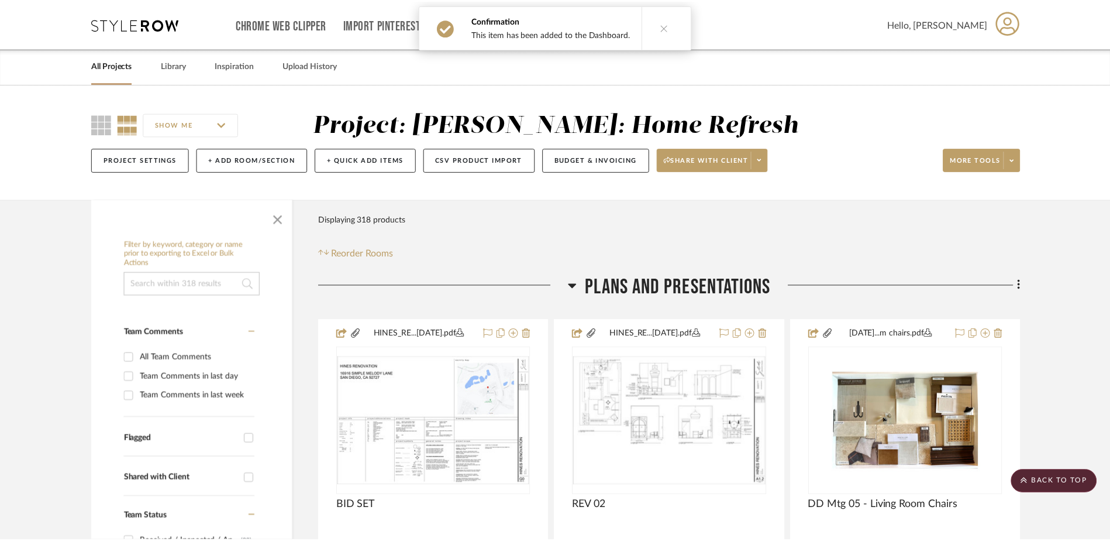
scroll to position [13457, 0]
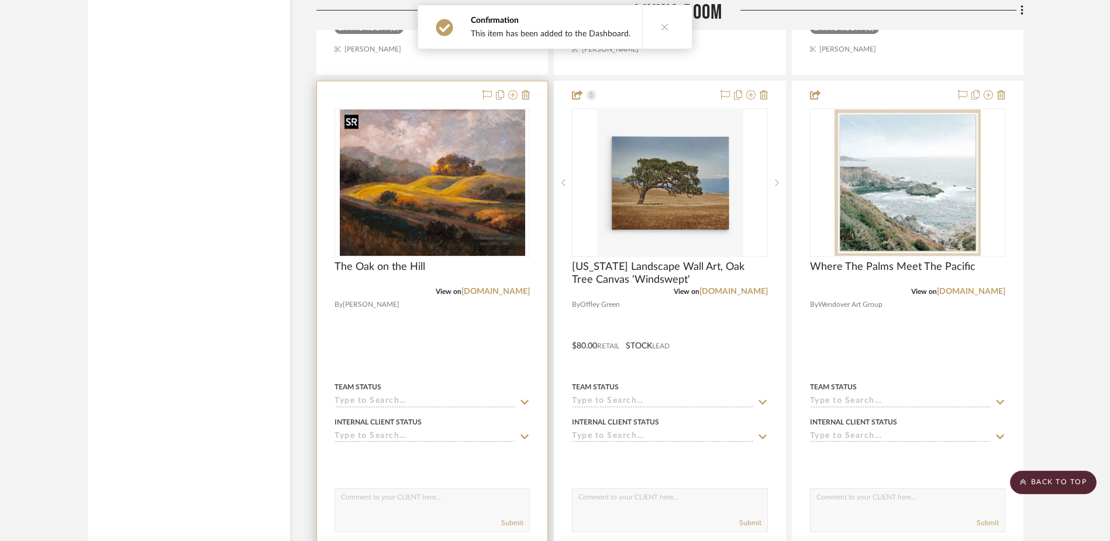
click at [0, 0] on img at bounding box center [0, 0] width 0 height 0
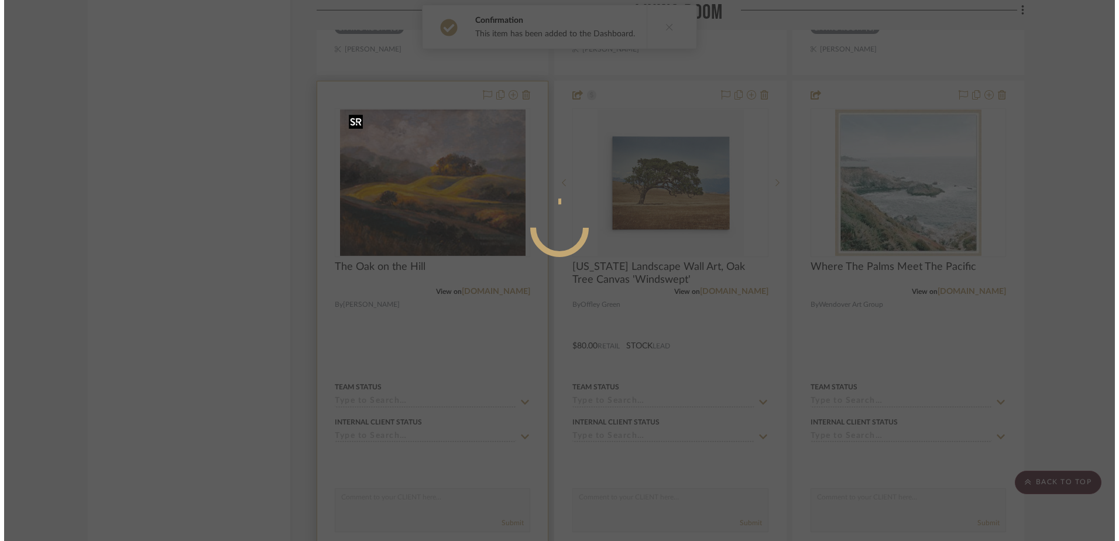
scroll to position [0, 0]
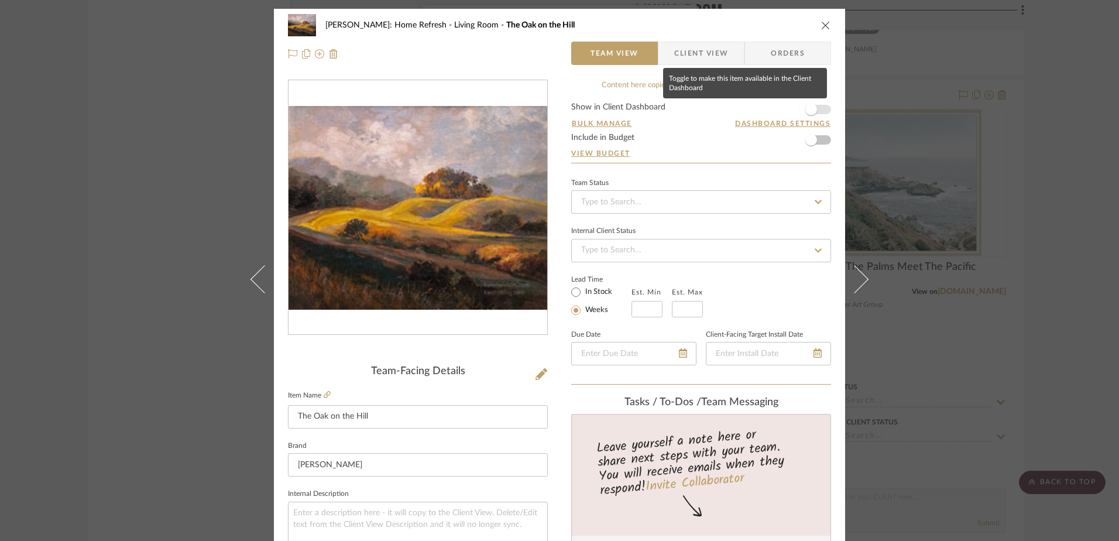
click at [807, 109] on span "button" at bounding box center [811, 110] width 12 height 12
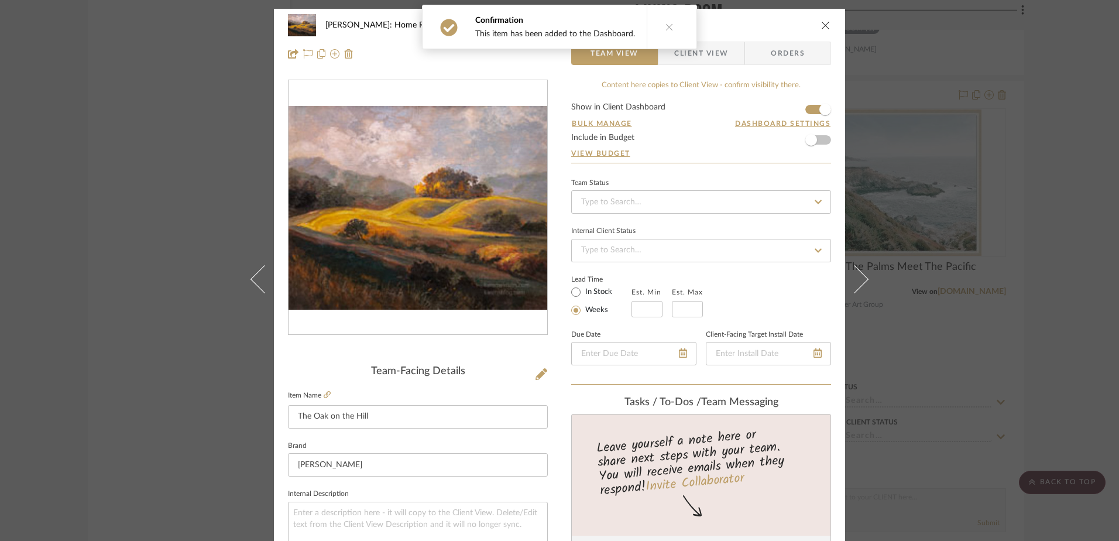
click at [821, 26] on icon "close" at bounding box center [825, 24] width 9 height 9
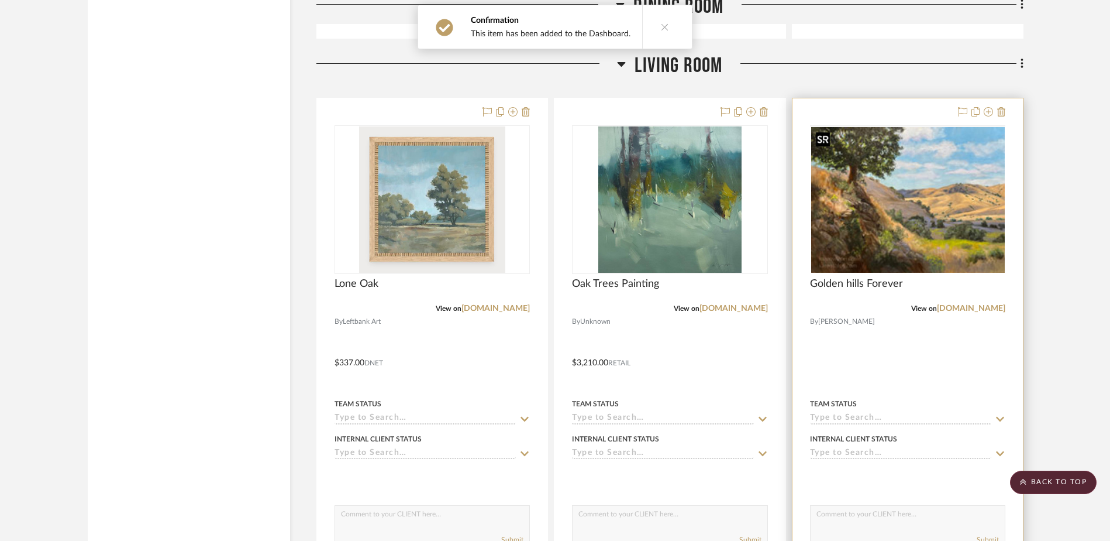
scroll to position [12872, 0]
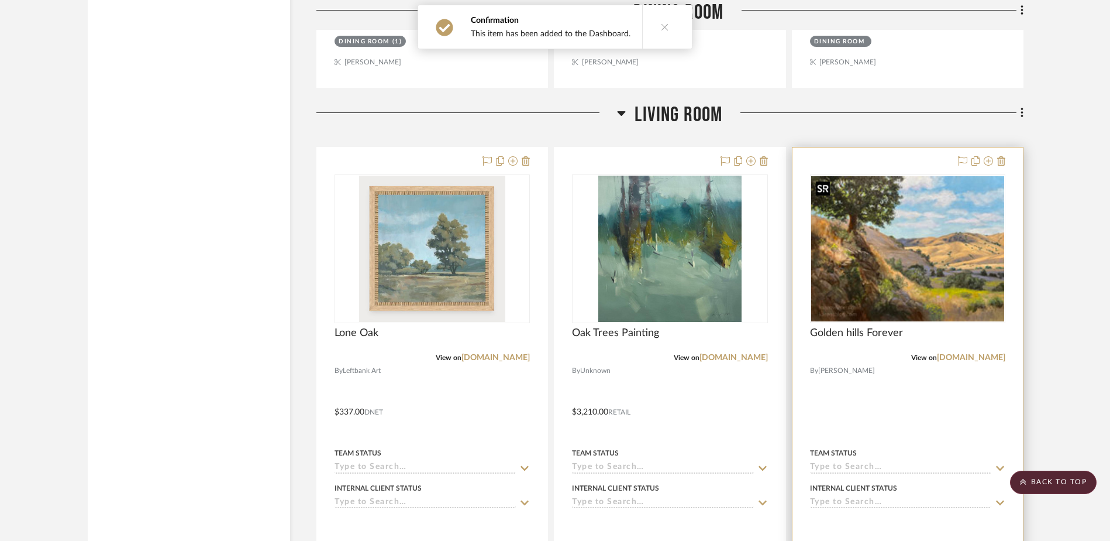
click at [892, 272] on img "0" at bounding box center [907, 248] width 193 height 145
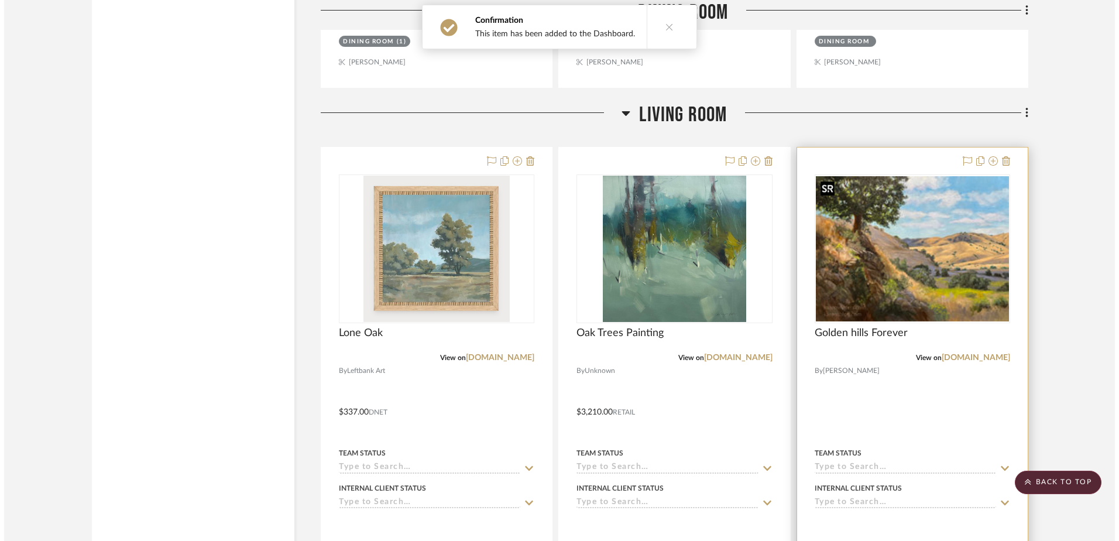
scroll to position [0, 0]
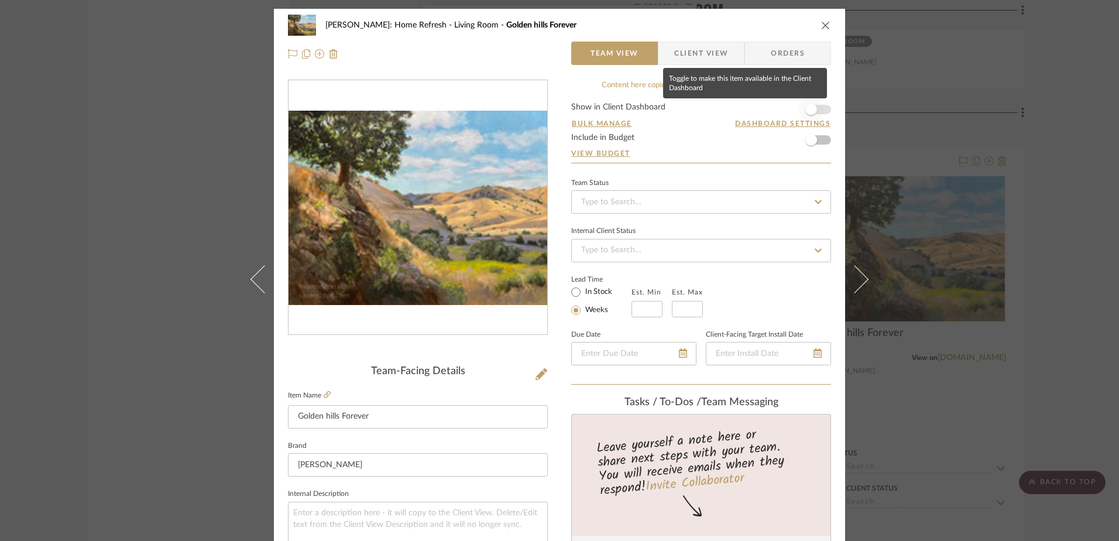
click at [819, 109] on span "button" at bounding box center [811, 110] width 26 height 26
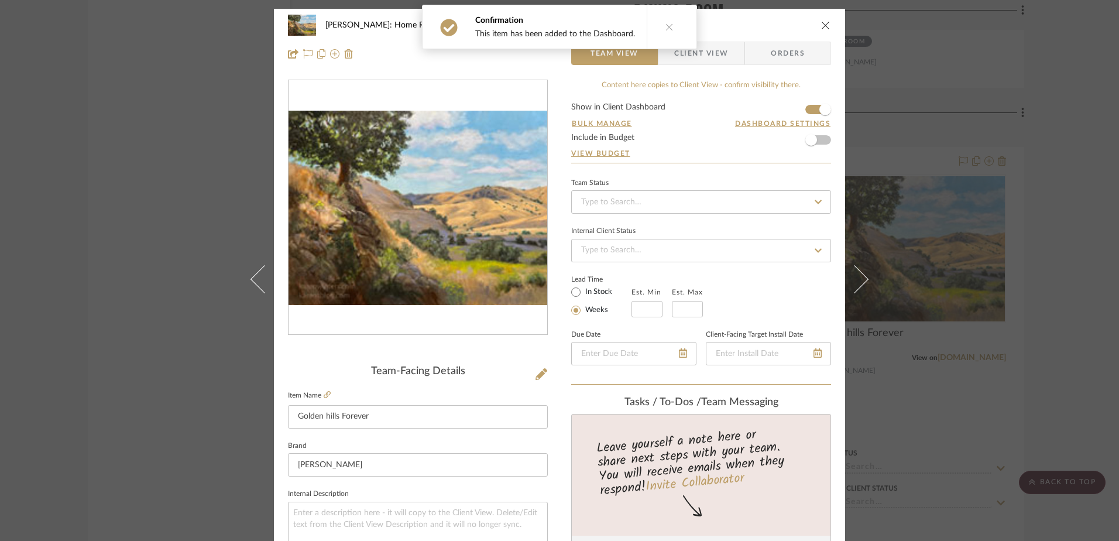
click at [821, 27] on icon "close" at bounding box center [825, 24] width 9 height 9
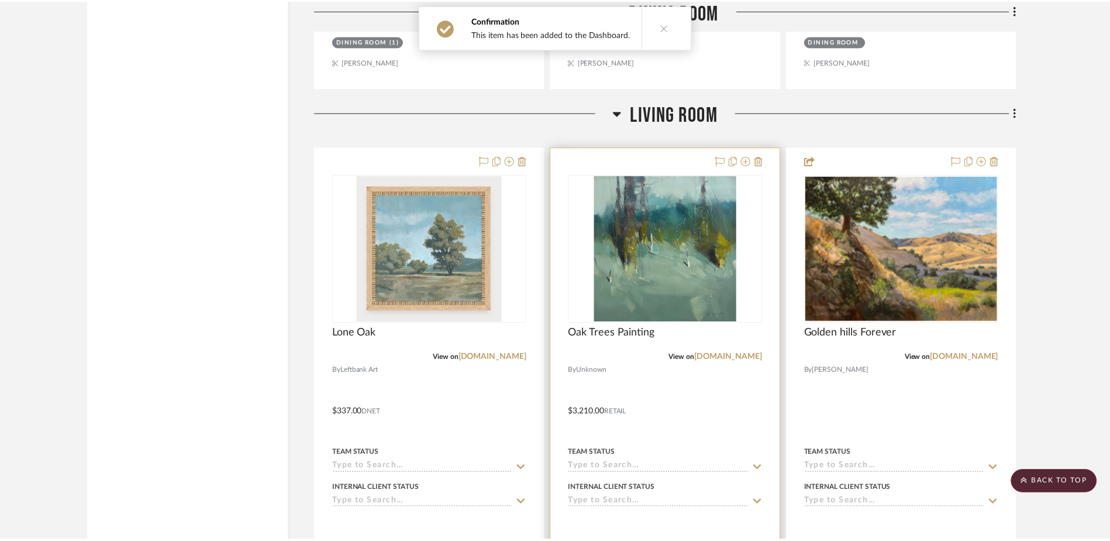
scroll to position [12872, 0]
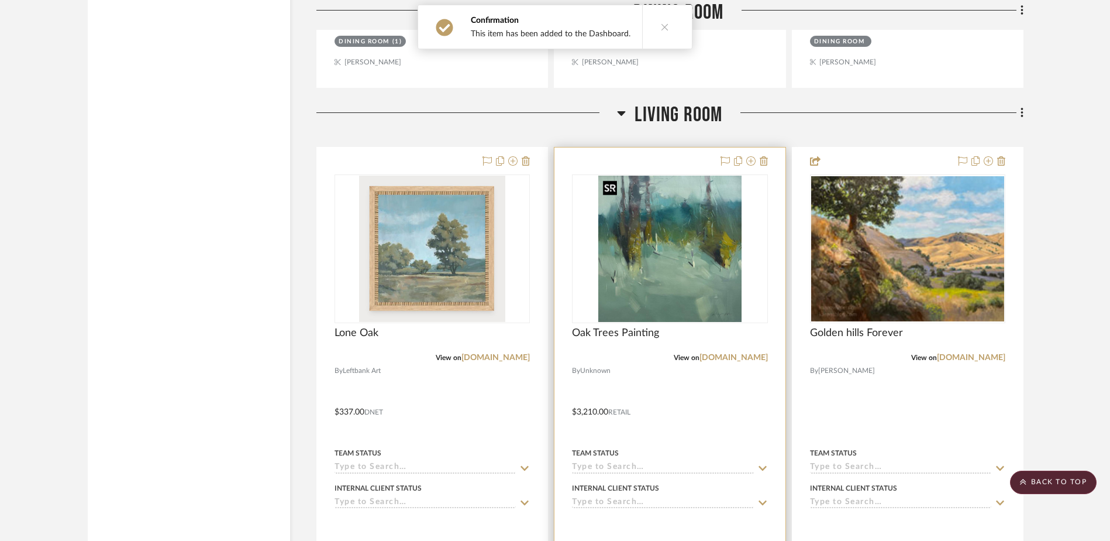
click at [0, 0] on img at bounding box center [0, 0] width 0 height 0
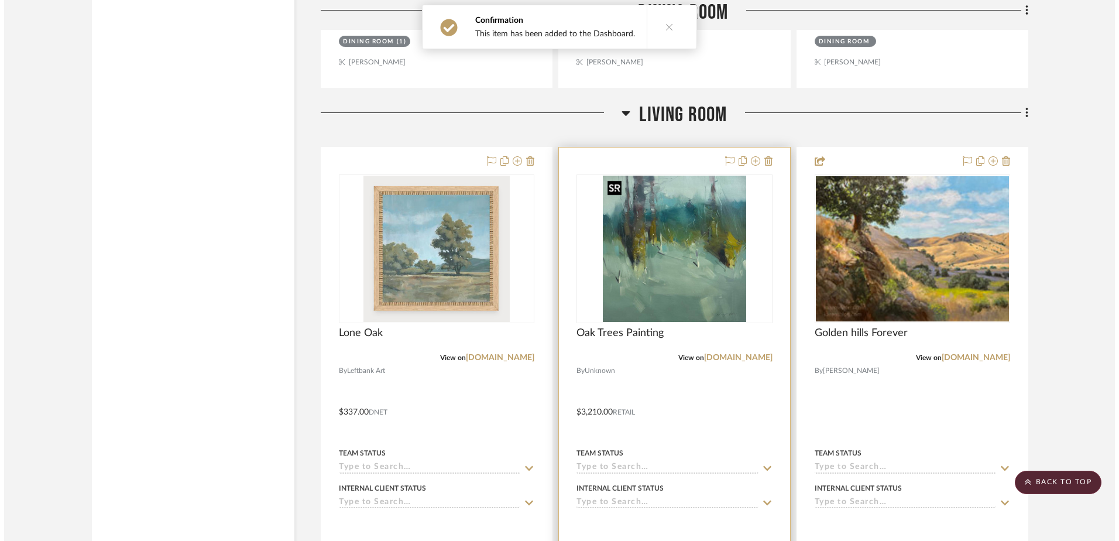
scroll to position [0, 0]
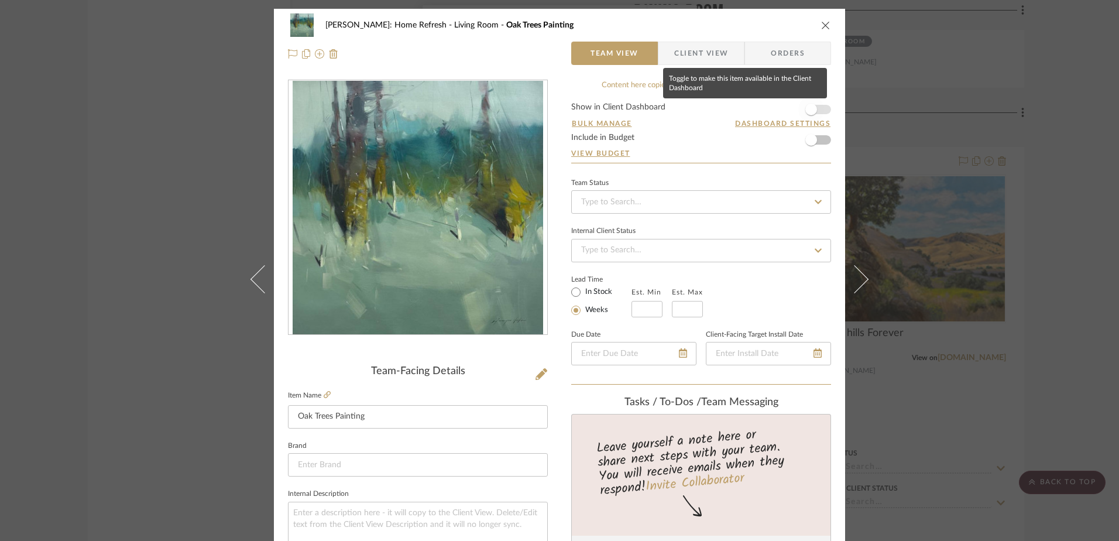
click at [809, 118] on span "button" at bounding box center [811, 110] width 26 height 26
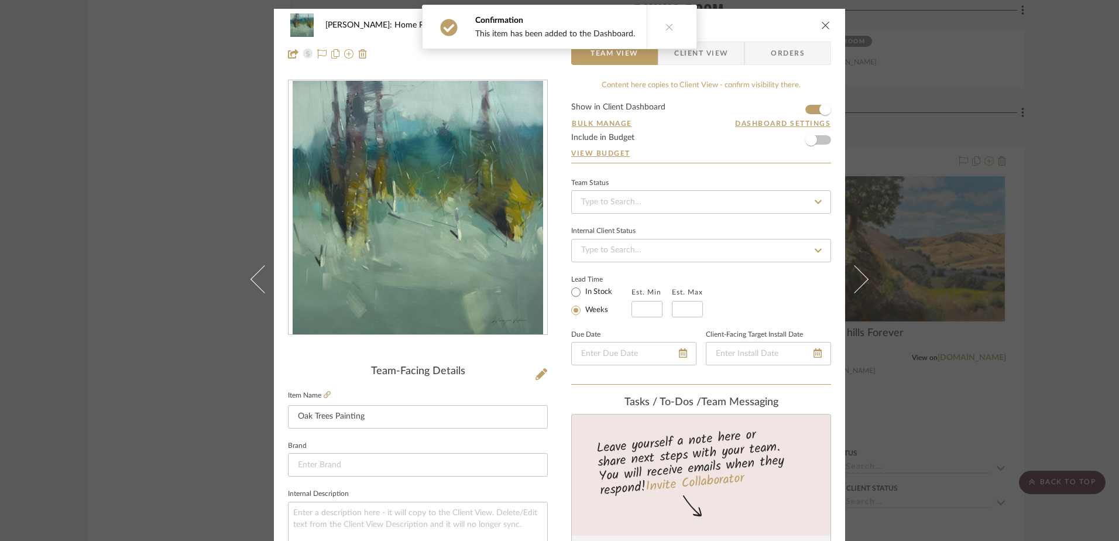
click at [821, 22] on icon "close" at bounding box center [825, 24] width 9 height 9
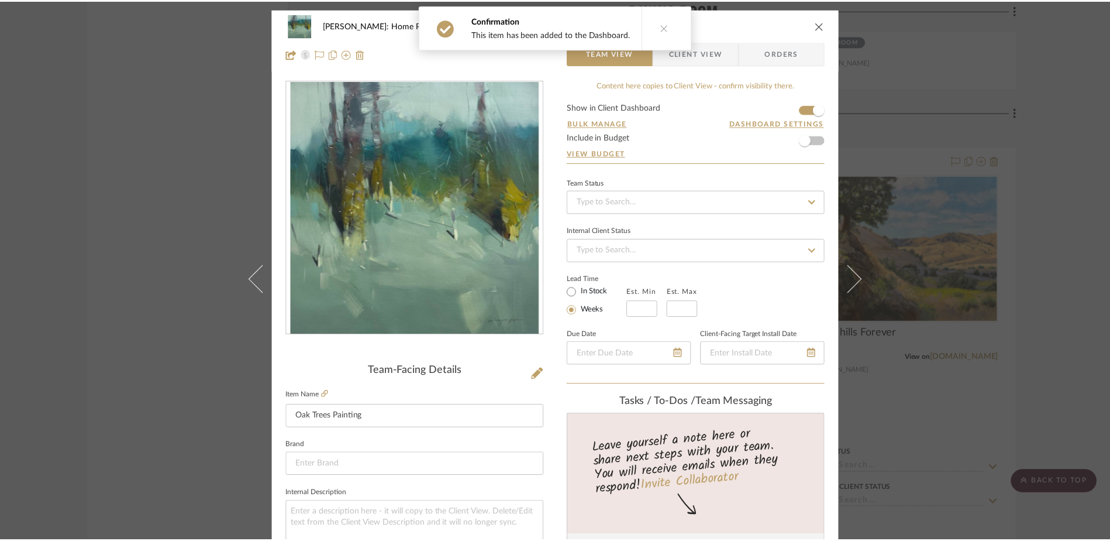
scroll to position [12872, 0]
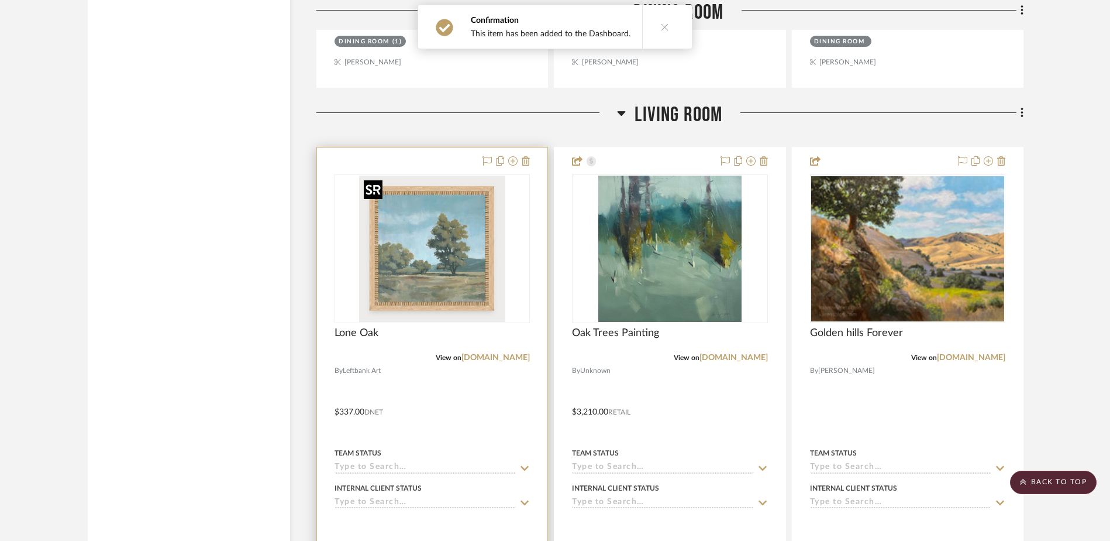
click at [0, 0] on img at bounding box center [0, 0] width 0 height 0
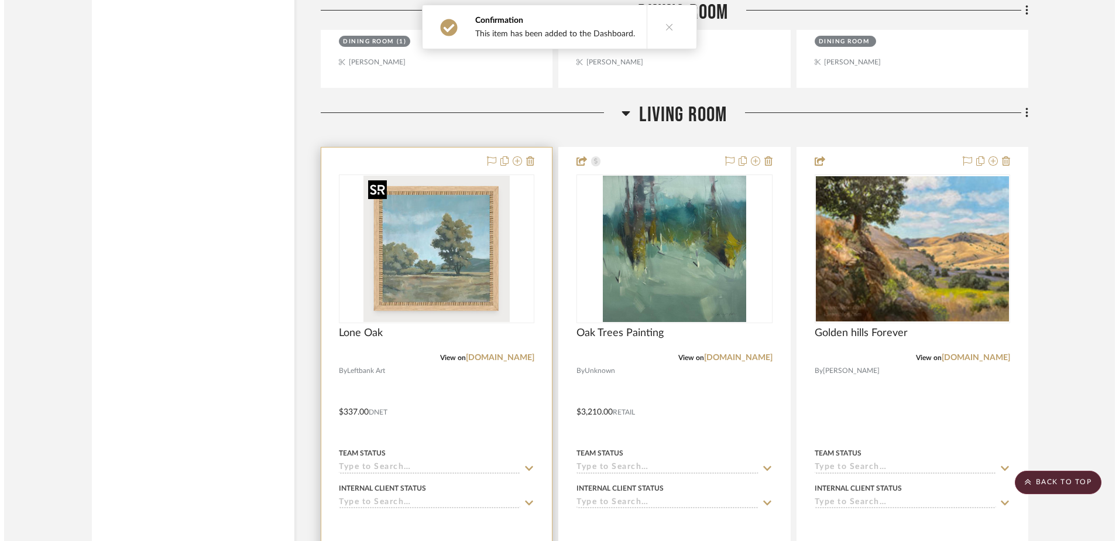
scroll to position [0, 0]
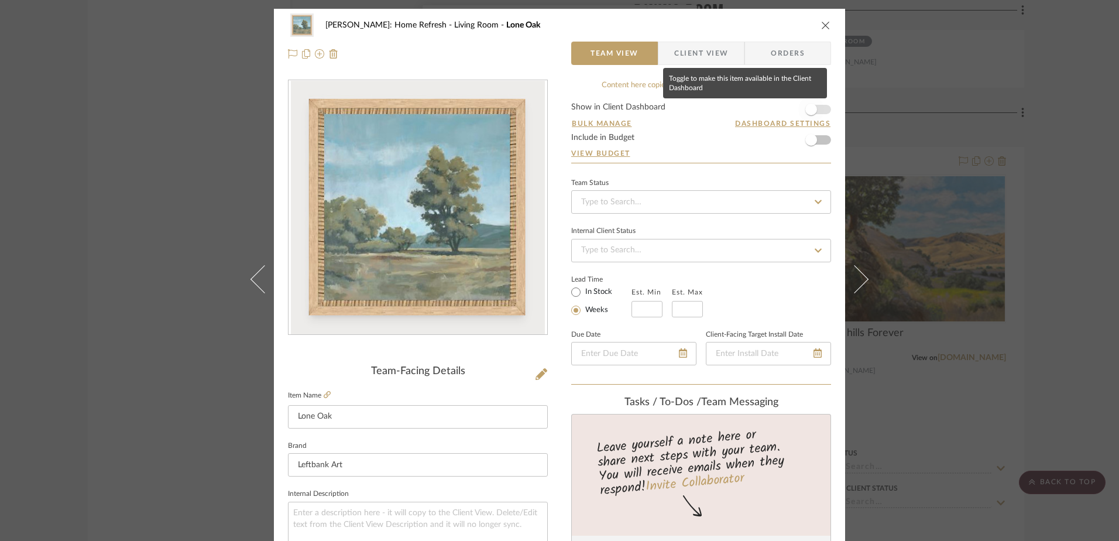
click at [814, 106] on span "button" at bounding box center [811, 110] width 26 height 26
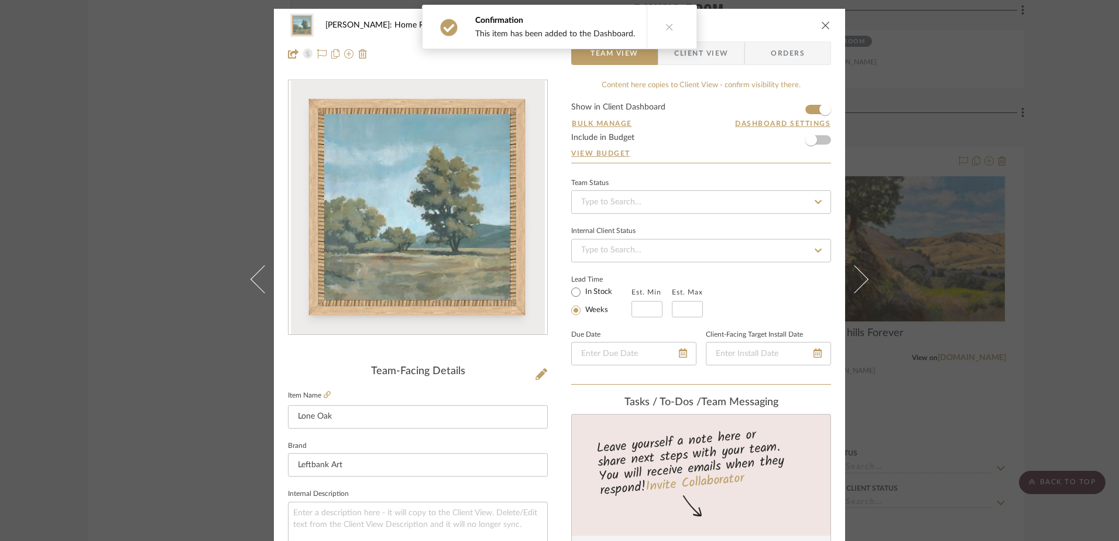
click at [821, 22] on icon "close" at bounding box center [825, 24] width 9 height 9
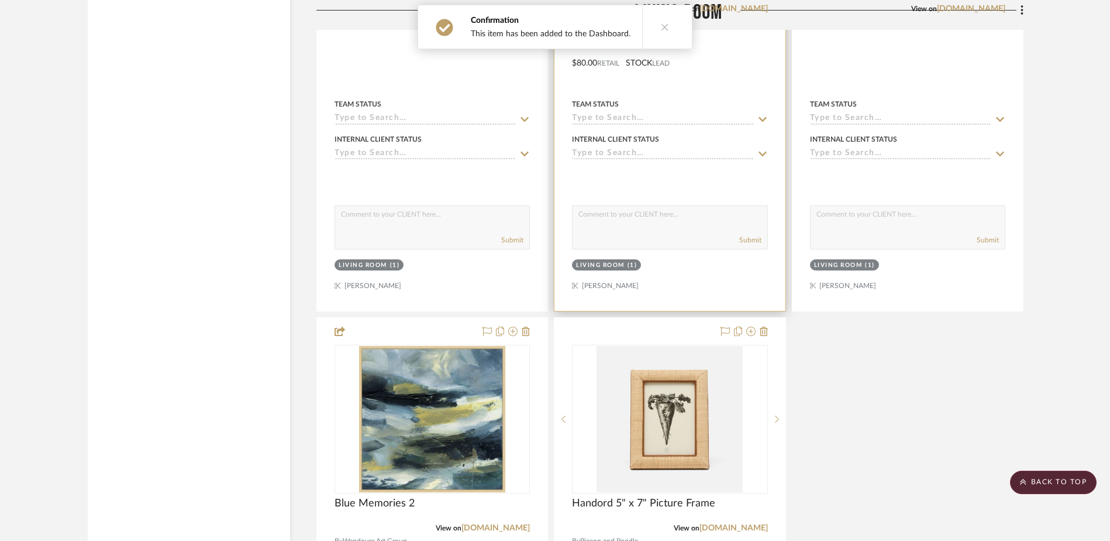
scroll to position [13866, 0]
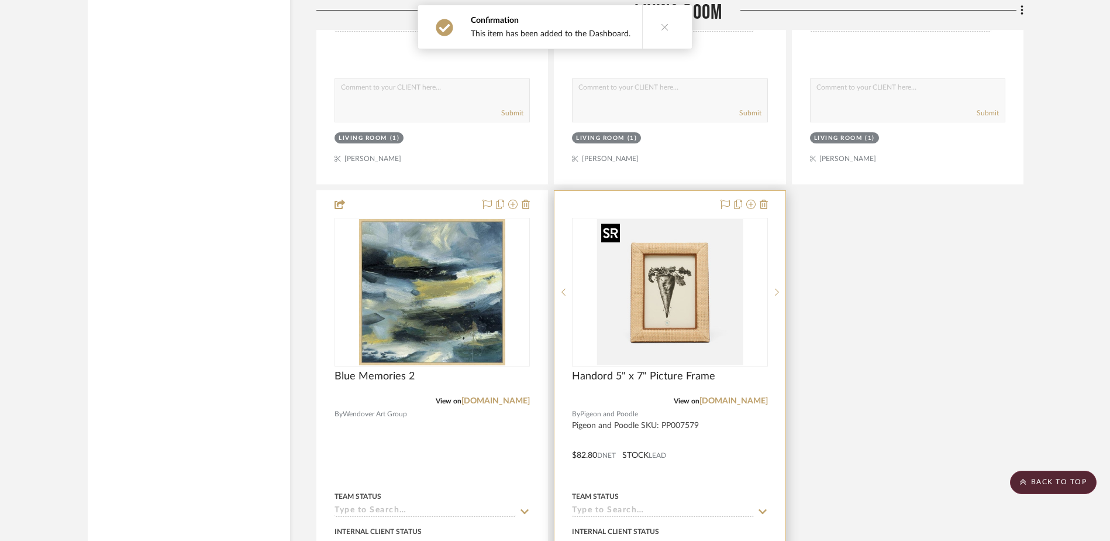
click at [0, 0] on img at bounding box center [0, 0] width 0 height 0
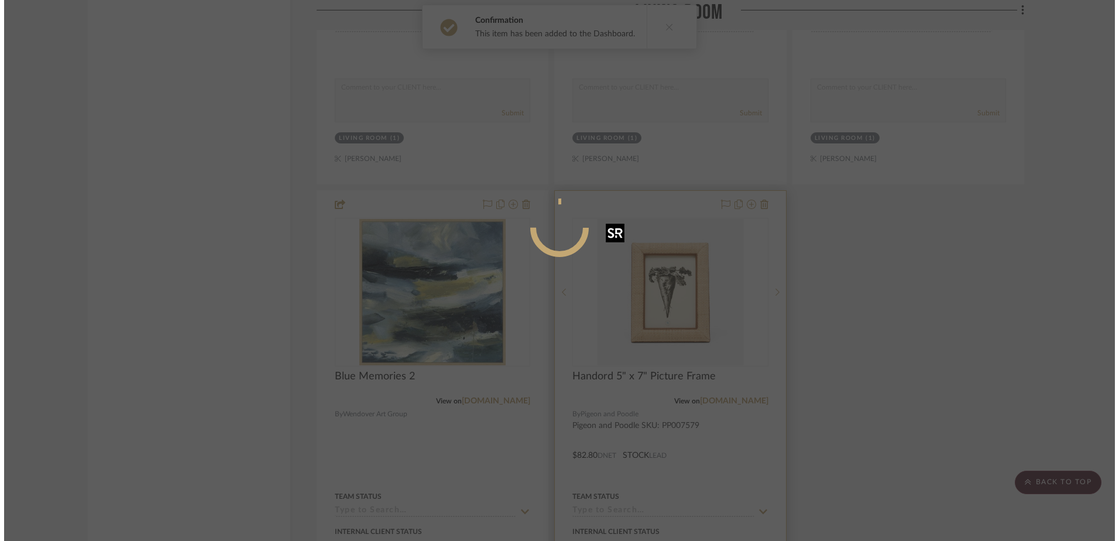
scroll to position [0, 0]
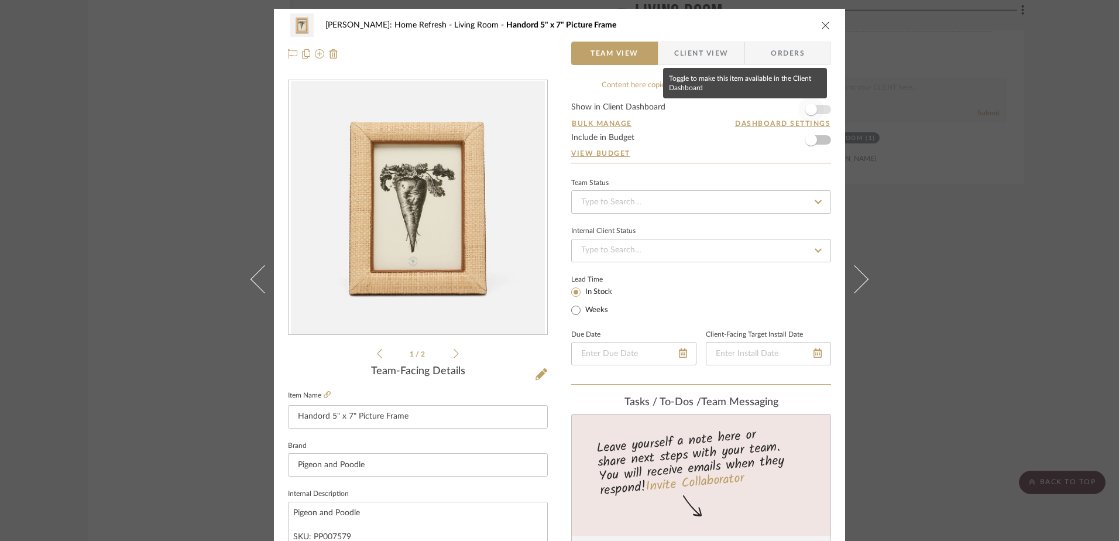
click at [814, 112] on span "button" at bounding box center [811, 110] width 26 height 26
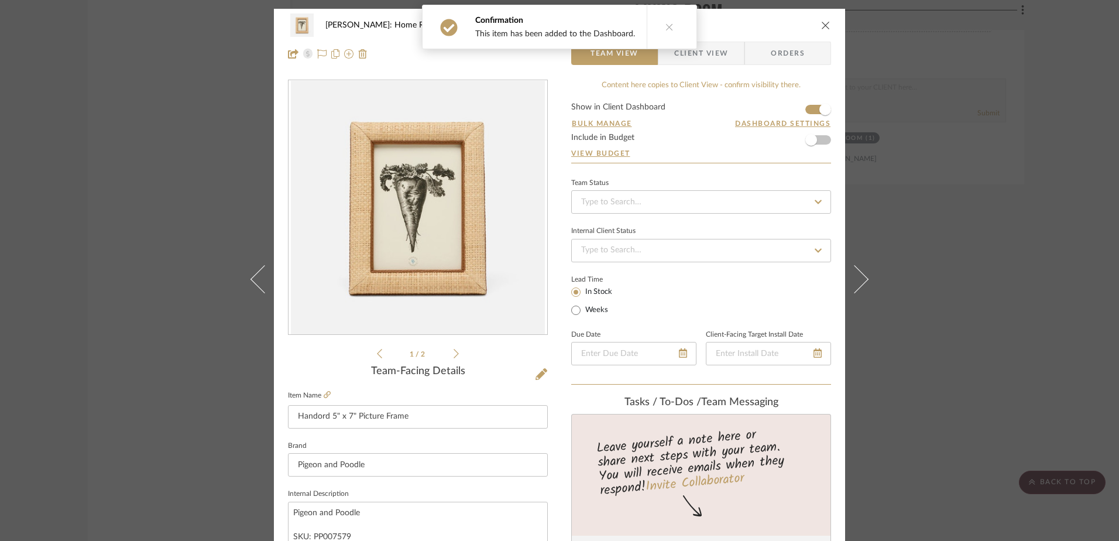
click at [822, 31] on div "Hines: Home Refresh Living Room Handord 5" x 7" Picture Frame" at bounding box center [559, 24] width 543 height 23
click at [822, 27] on icon "close" at bounding box center [825, 24] width 9 height 9
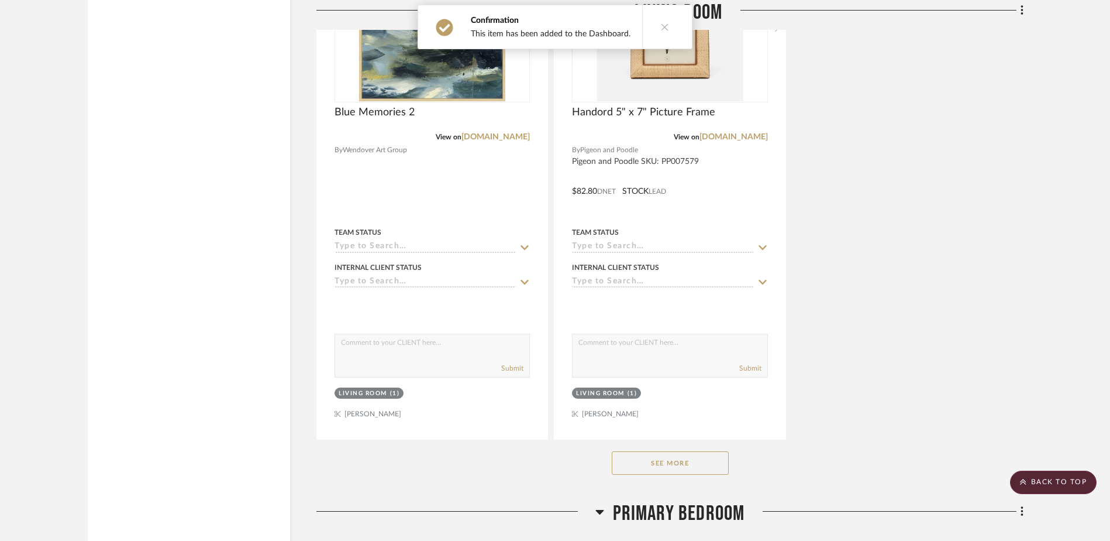
scroll to position [14217, 0]
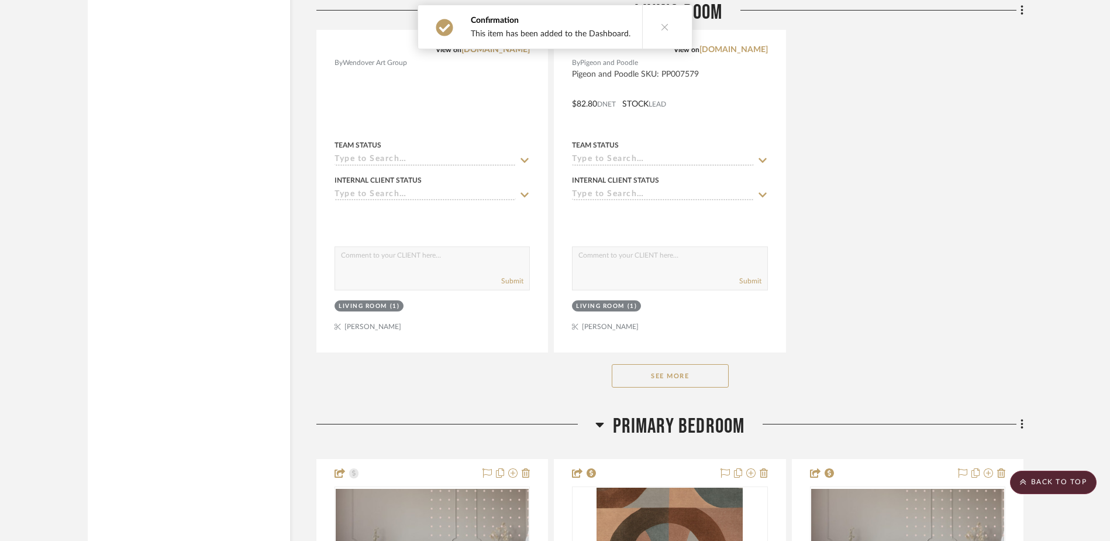
click at [704, 372] on button "See More" at bounding box center [670, 375] width 117 height 23
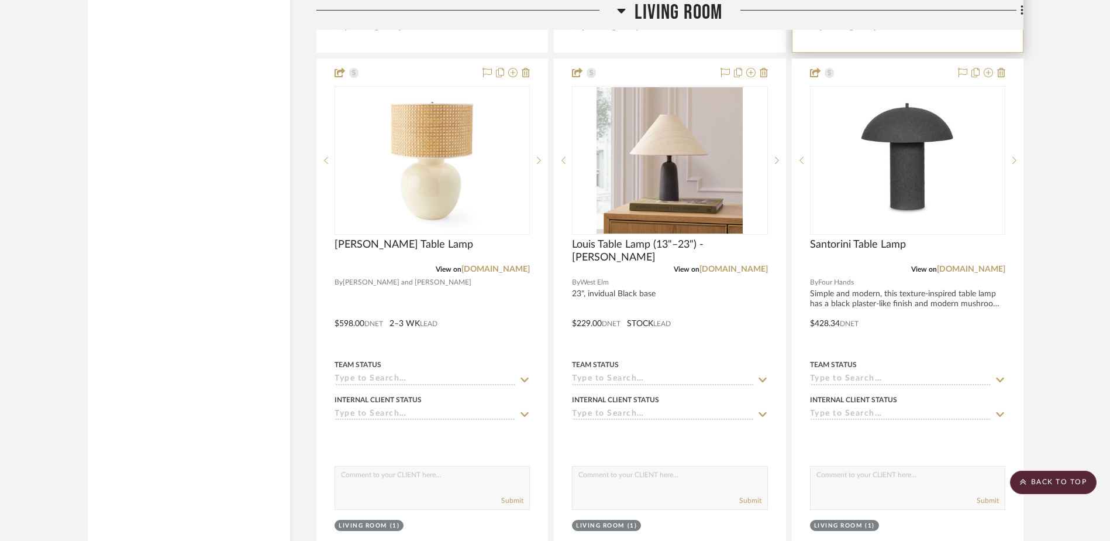
scroll to position [15095, 0]
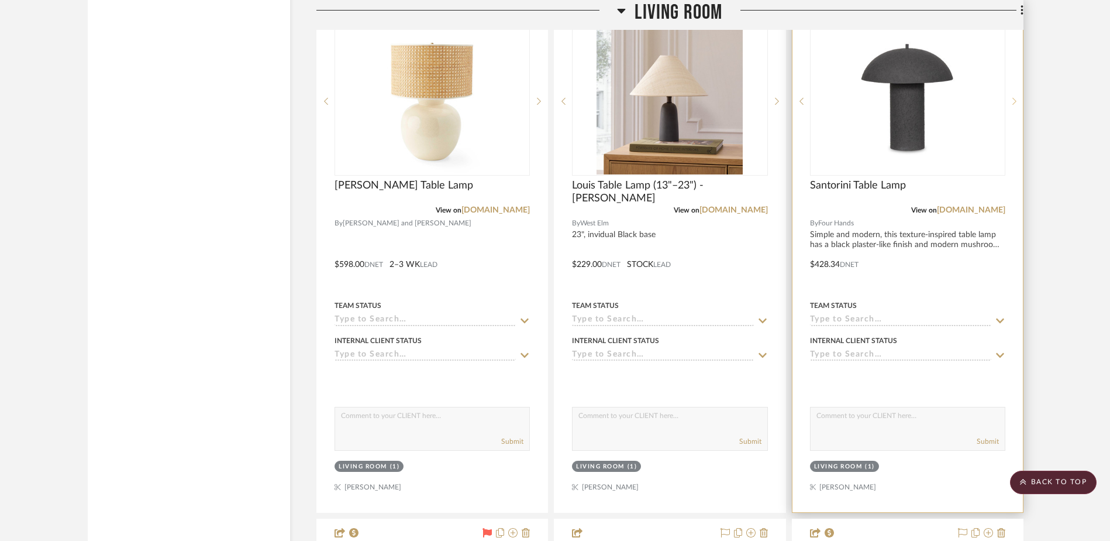
click at [892, 105] on sr-next-btn at bounding box center [1015, 101] width 18 height 8
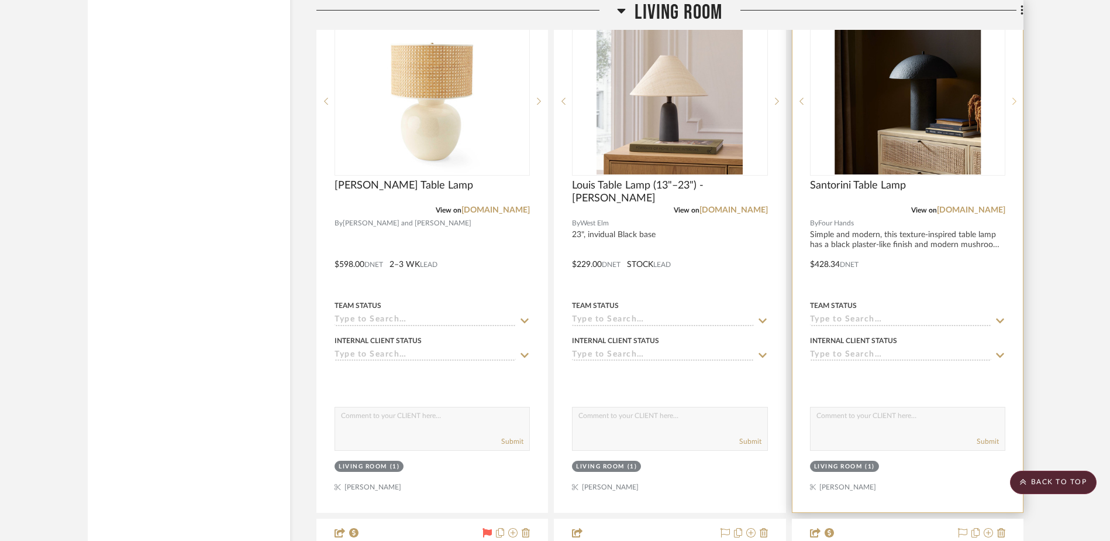
click at [892, 105] on sr-next-btn at bounding box center [1015, 101] width 18 height 8
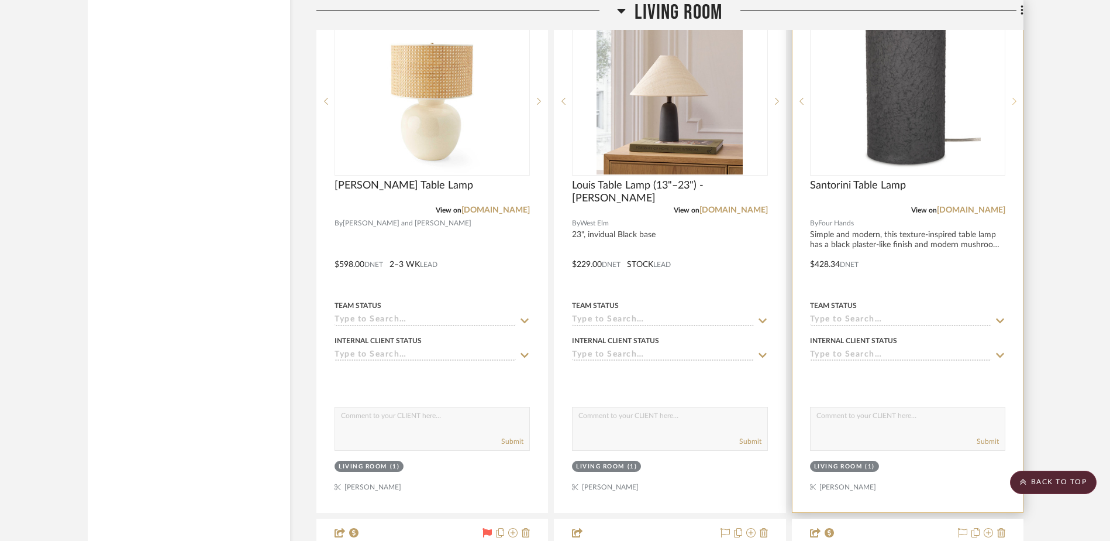
click at [892, 105] on sr-next-btn at bounding box center [1015, 101] width 18 height 8
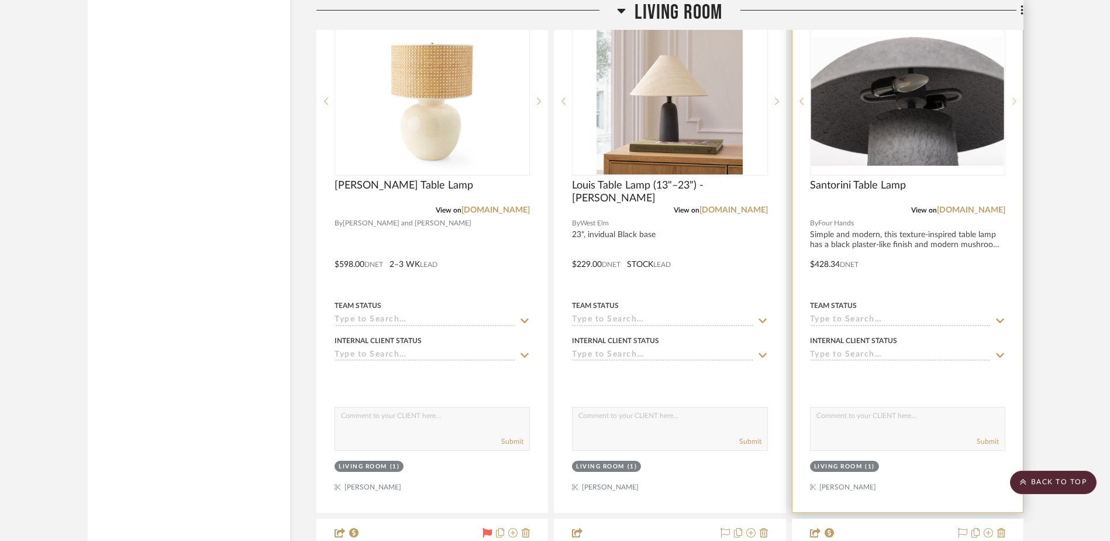
click at [892, 105] on sr-next-btn at bounding box center [1015, 101] width 18 height 8
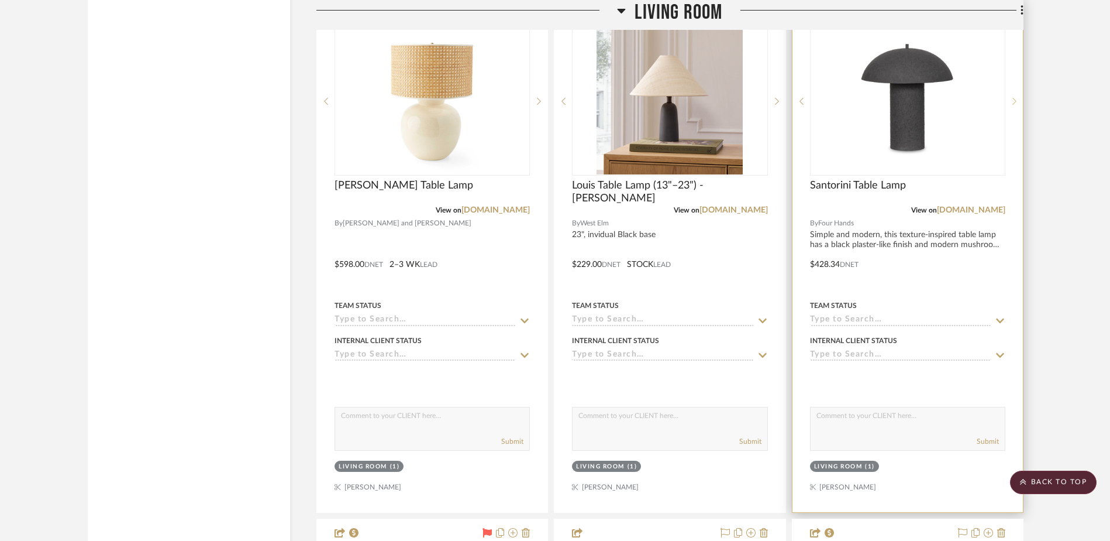
click at [892, 105] on sr-next-btn at bounding box center [1015, 101] width 18 height 8
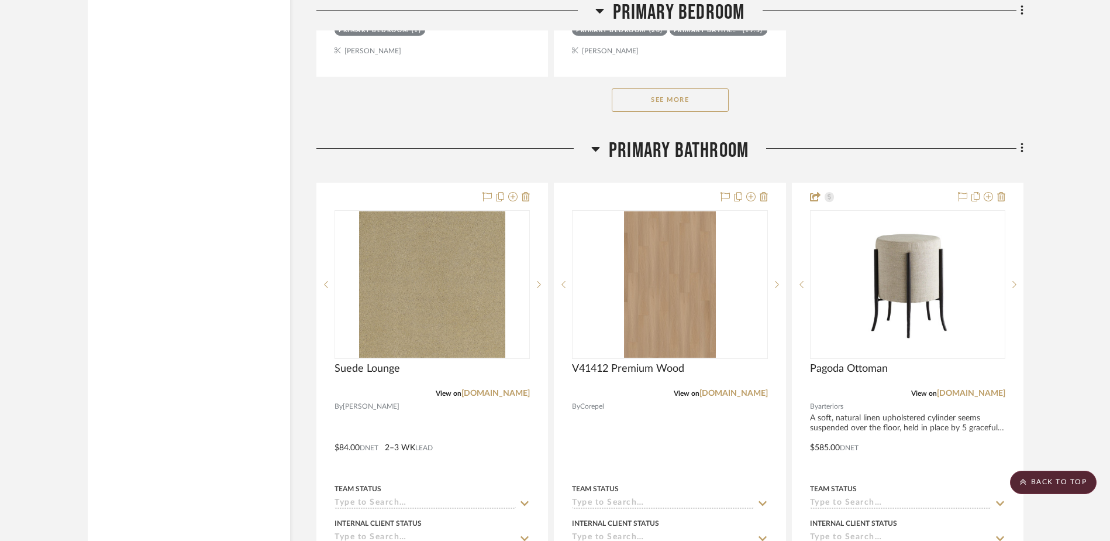
scroll to position [20361, 0]
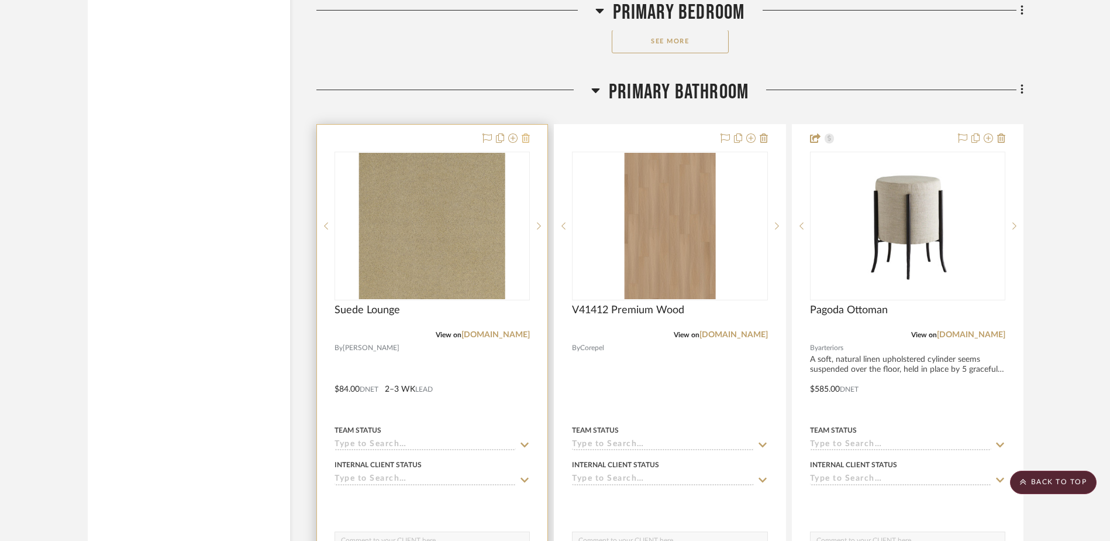
click at [528, 134] on icon at bounding box center [526, 137] width 8 height 9
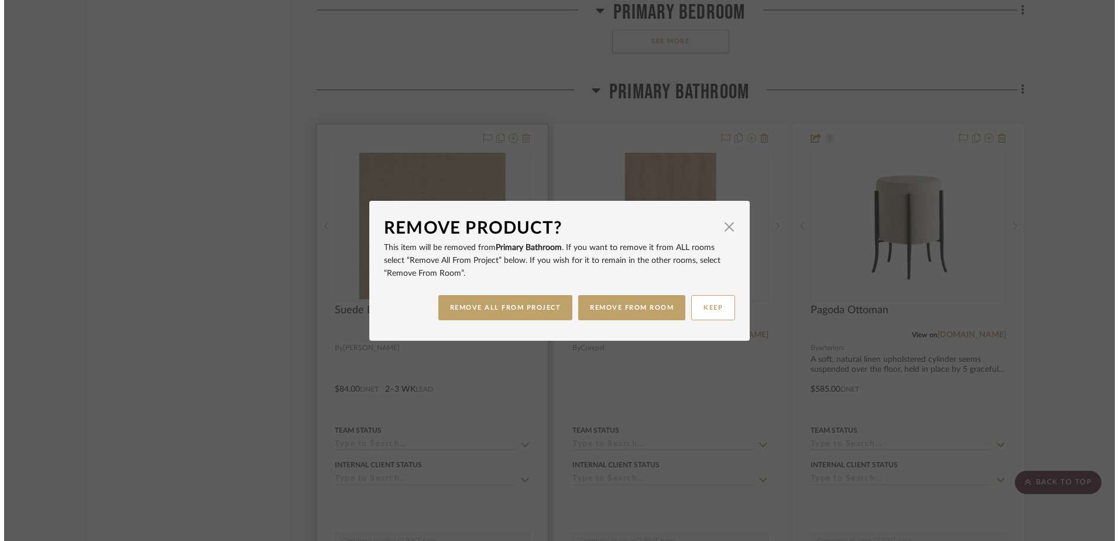
scroll to position [0, 0]
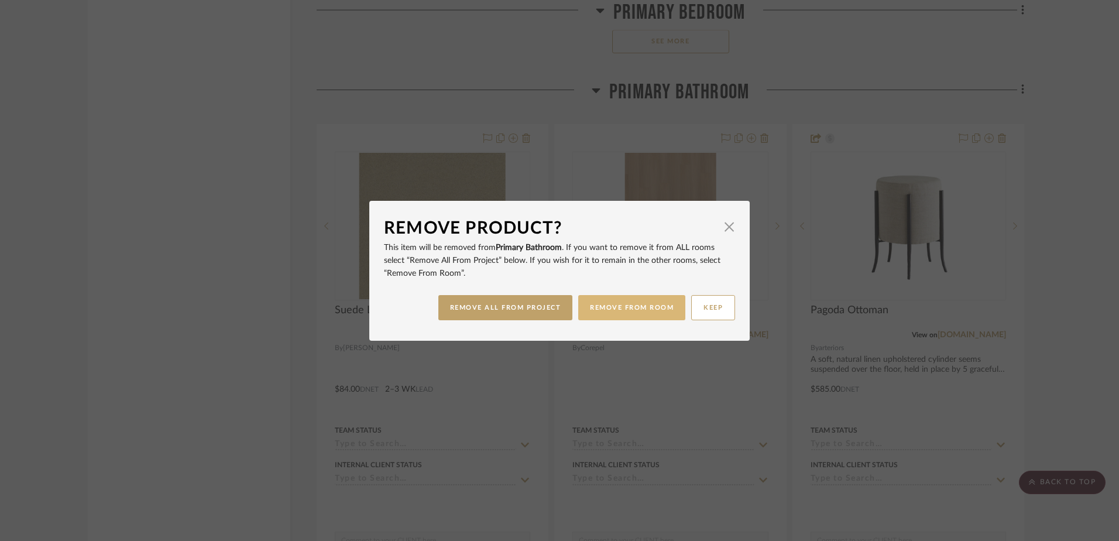
click at [584, 305] on button "REMOVE FROM ROOM" at bounding box center [631, 307] width 107 height 25
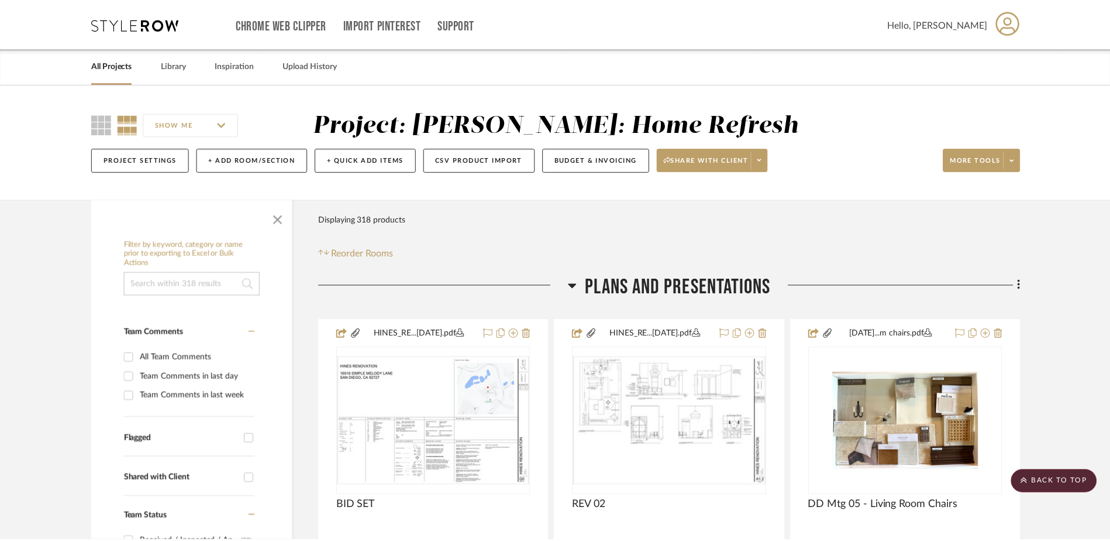
scroll to position [20361, 0]
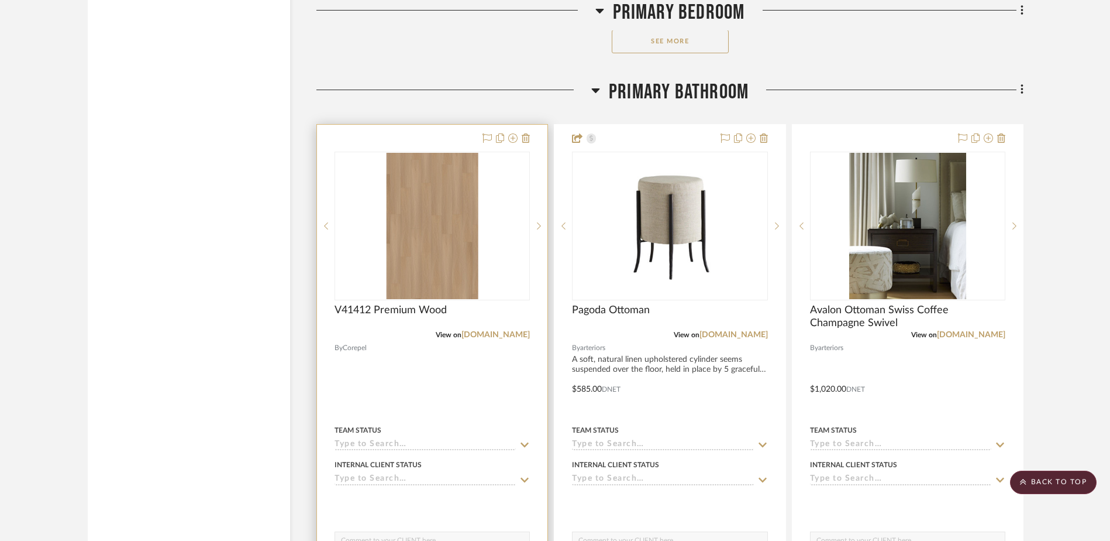
click at [447, 231] on img "0" at bounding box center [432, 226] width 91 height 146
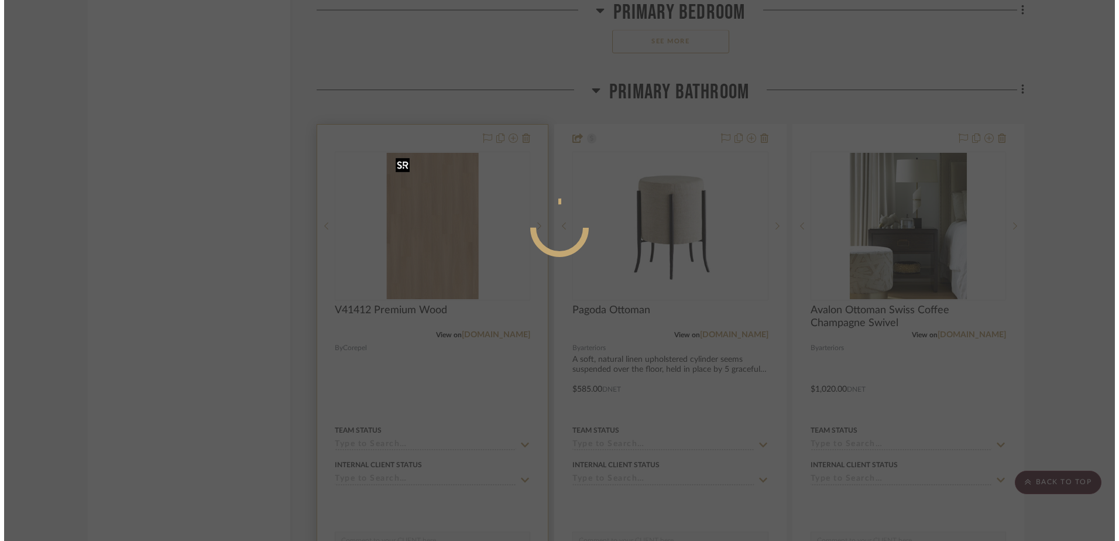
scroll to position [0, 0]
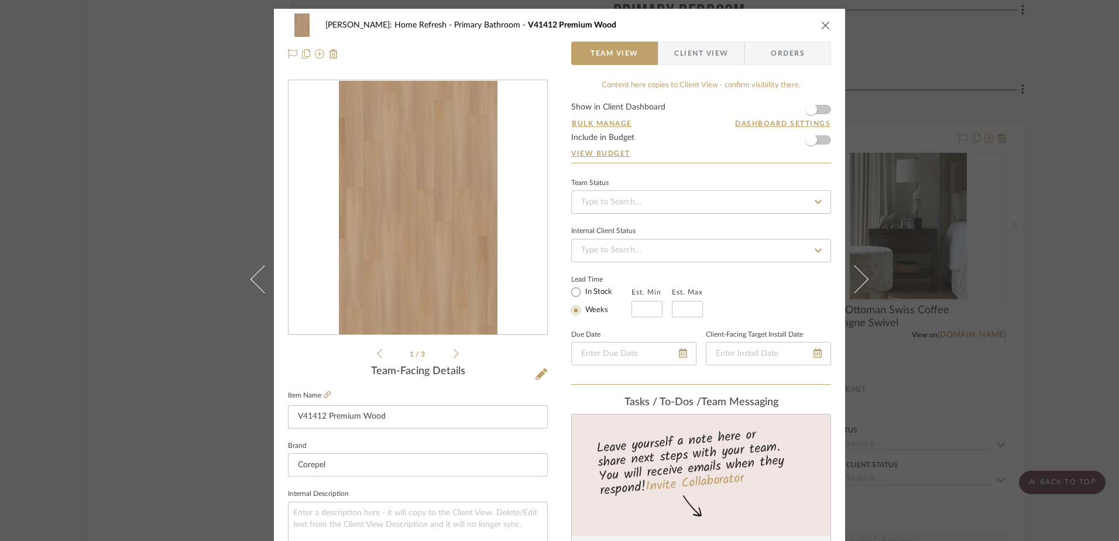
click at [821, 21] on icon "close" at bounding box center [825, 24] width 9 height 9
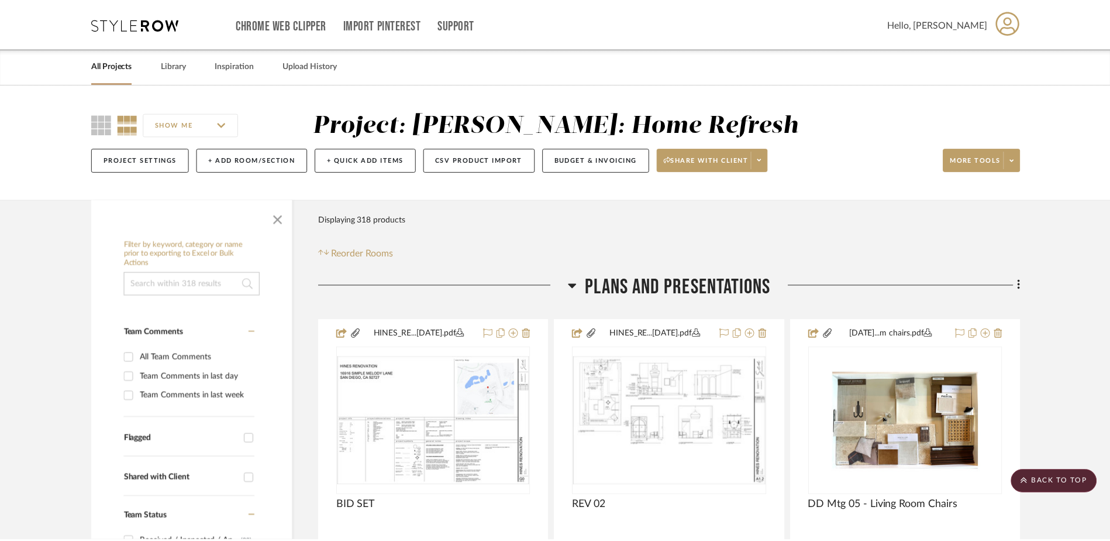
scroll to position [20361, 0]
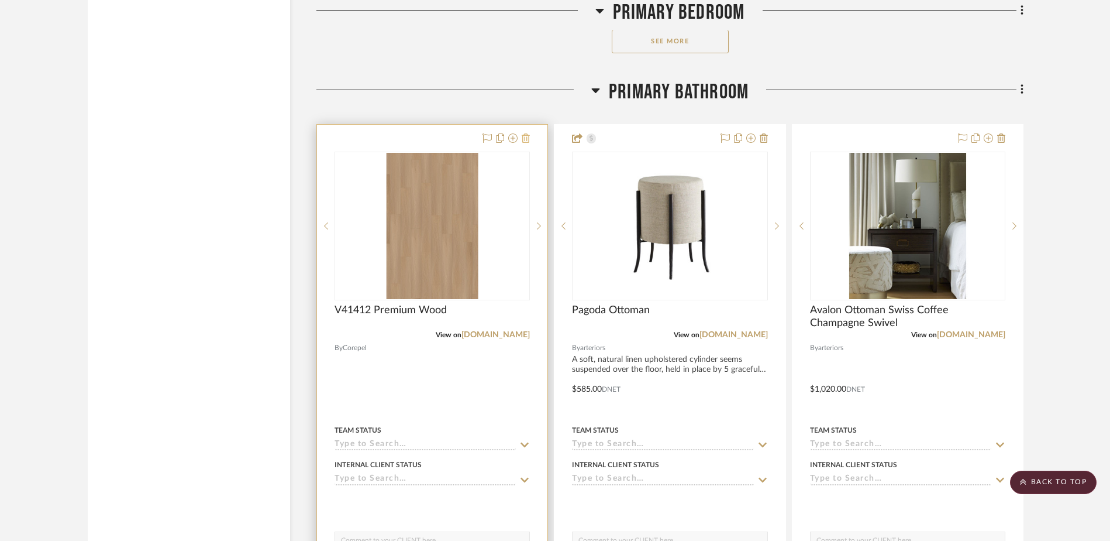
click at [524, 136] on icon at bounding box center [526, 137] width 8 height 9
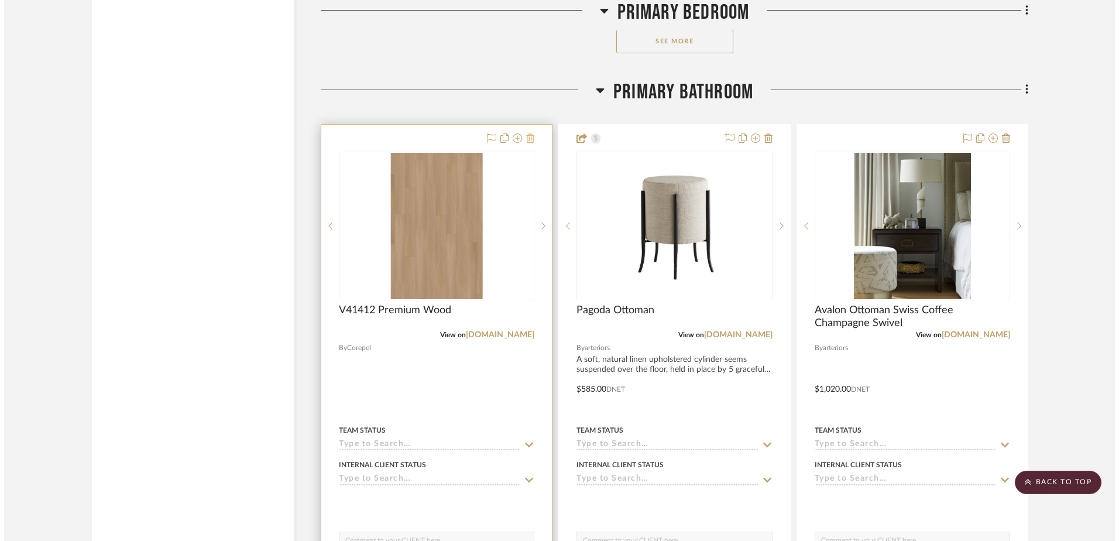
scroll to position [0, 0]
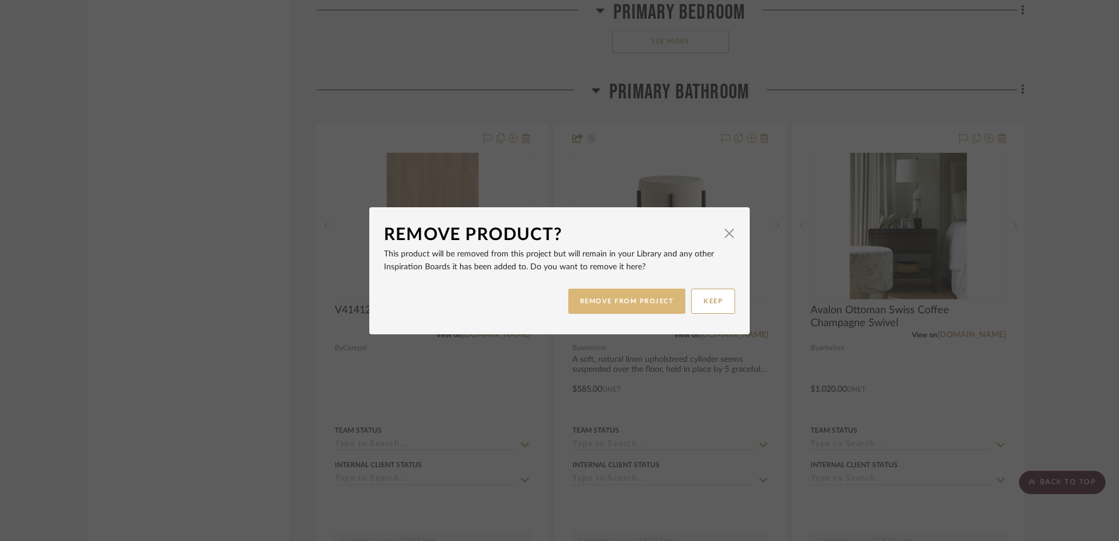
click at [603, 303] on button "REMOVE FROM PROJECT" at bounding box center [627, 300] width 118 height 25
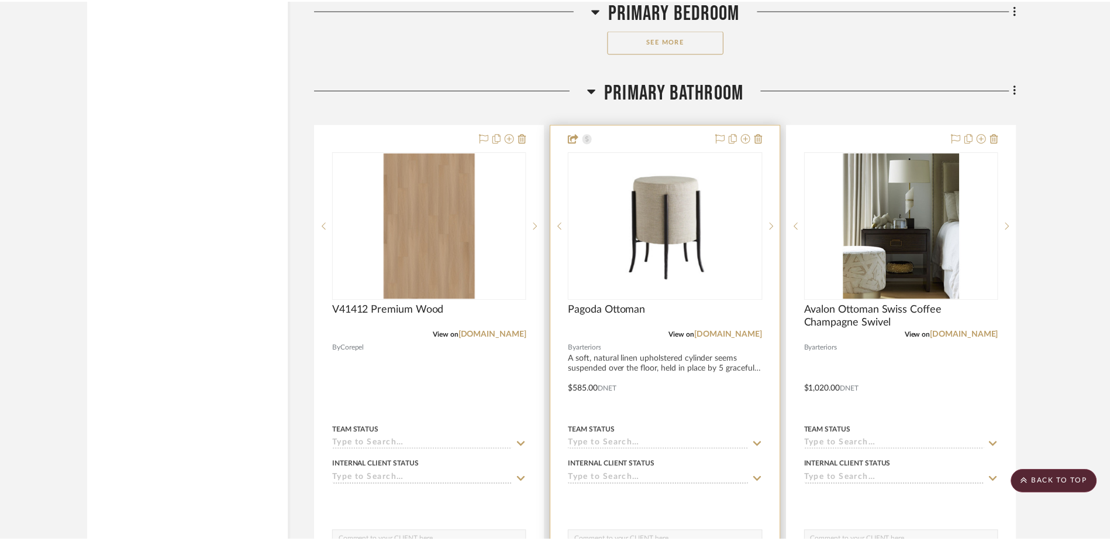
scroll to position [20361, 0]
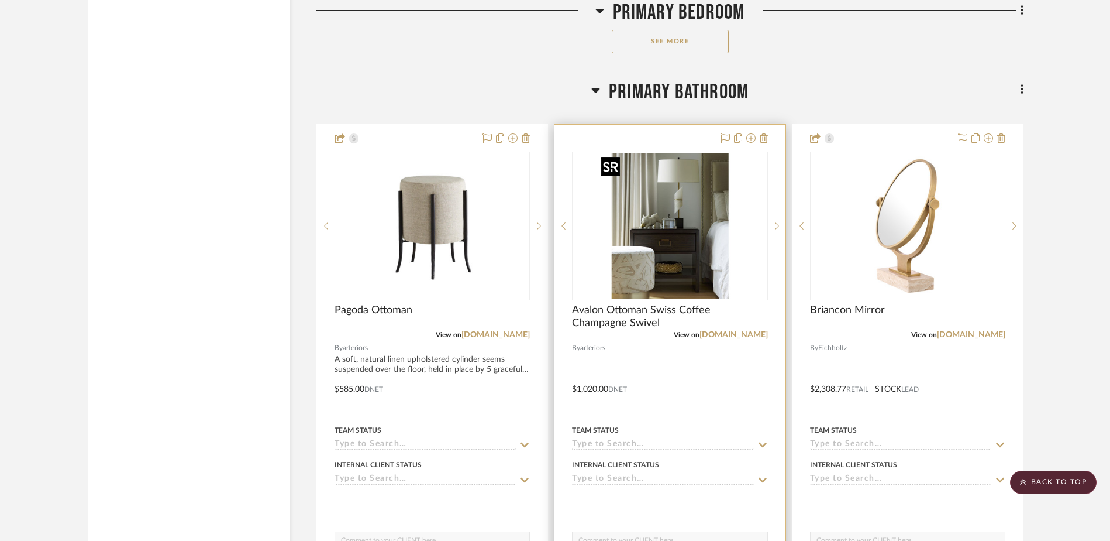
click at [666, 252] on img "0" at bounding box center [670, 226] width 146 height 146
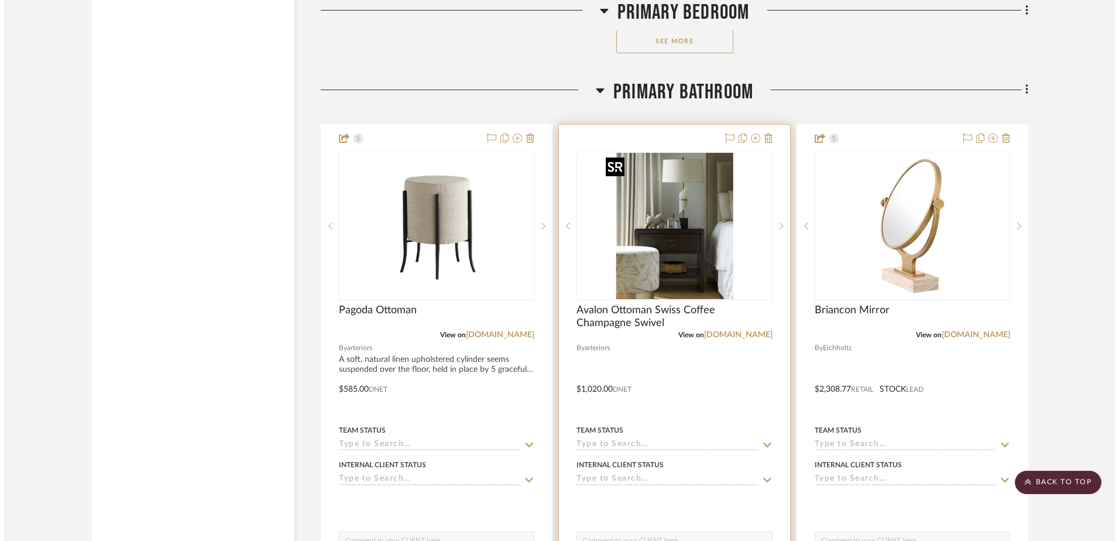
scroll to position [0, 0]
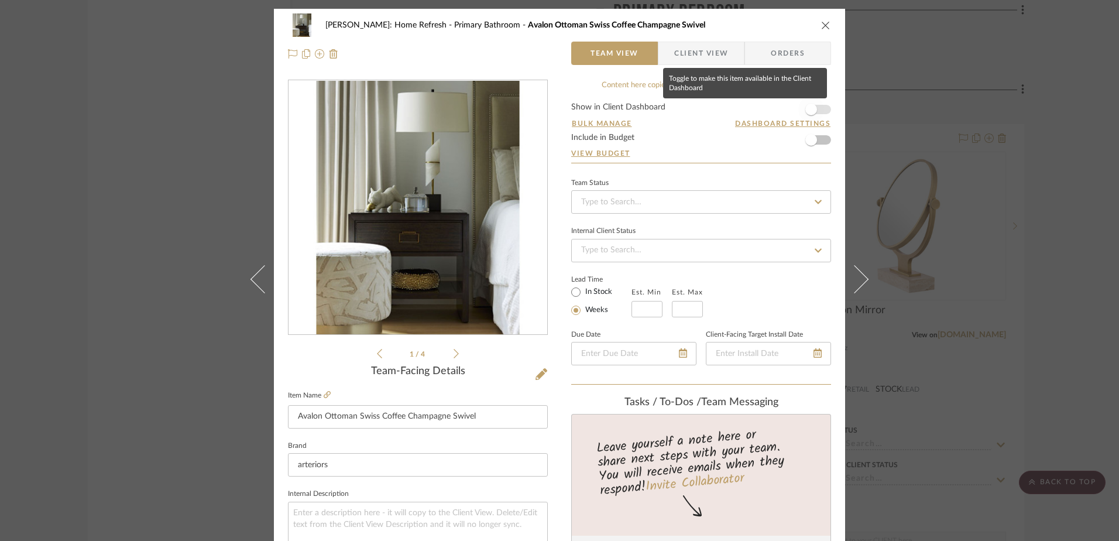
click at [818, 109] on span "button" at bounding box center [811, 110] width 26 height 26
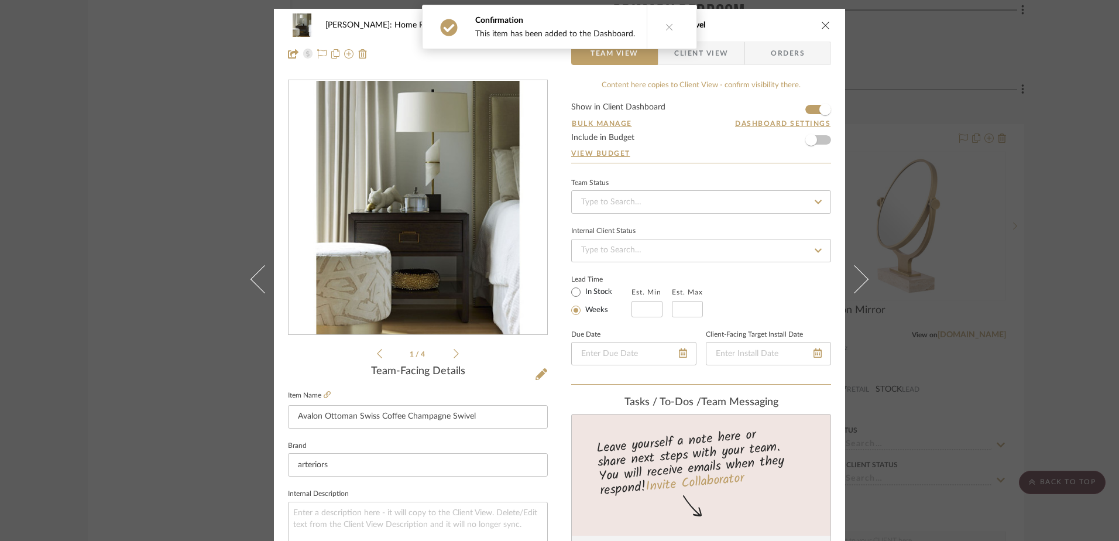
click at [821, 24] on icon "close" at bounding box center [825, 24] width 9 height 9
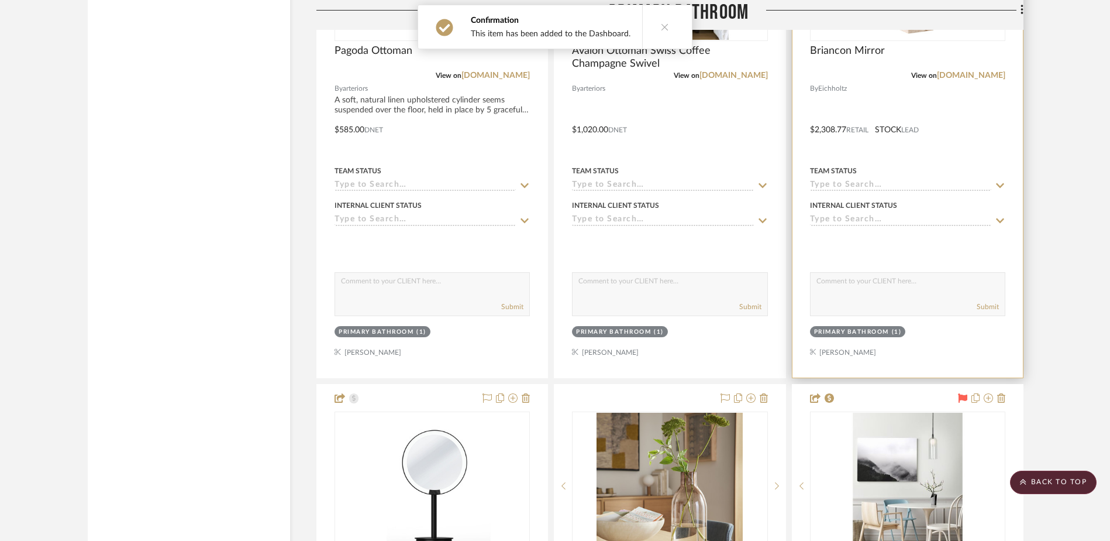
scroll to position [20770, 0]
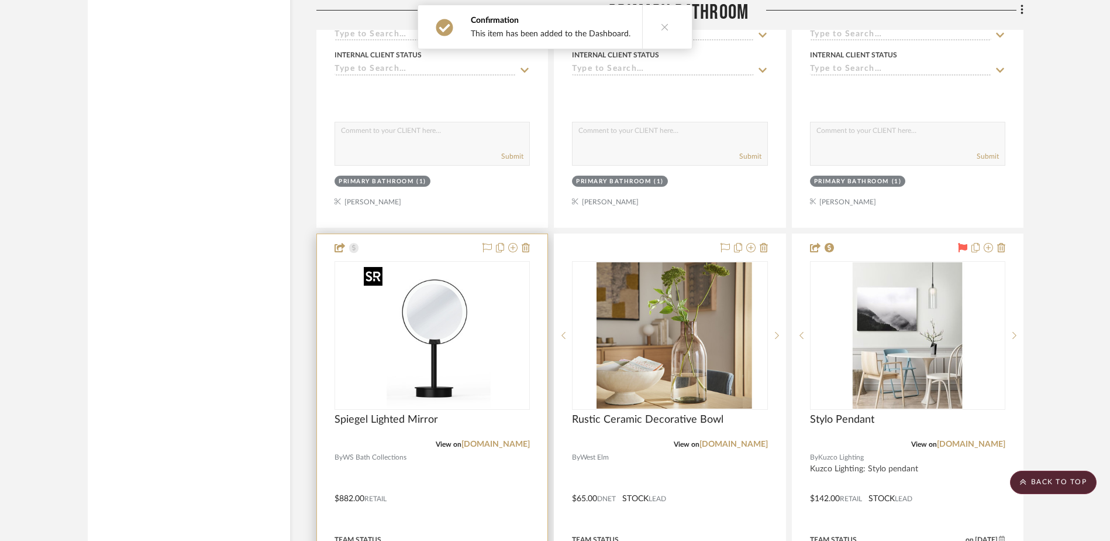
click at [0, 0] on img at bounding box center [0, 0] width 0 height 0
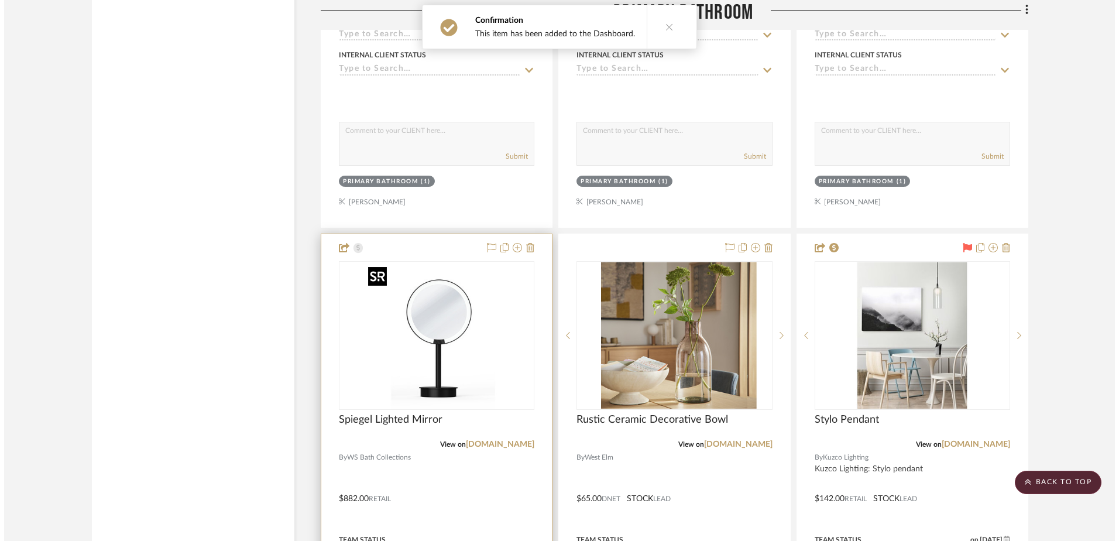
scroll to position [0, 0]
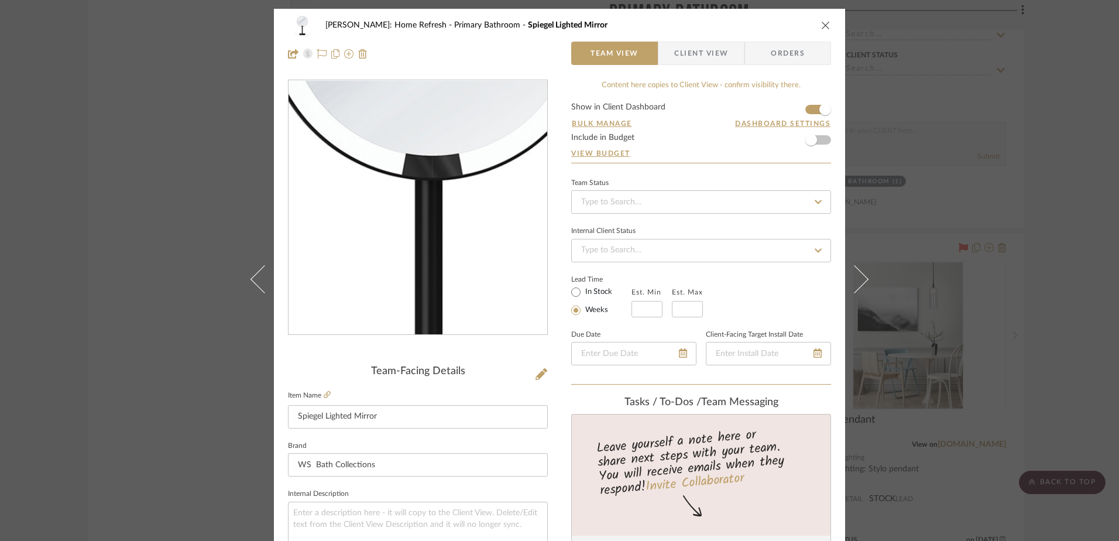
click at [413, 232] on img "0" at bounding box center [418, 208] width 254 height 254
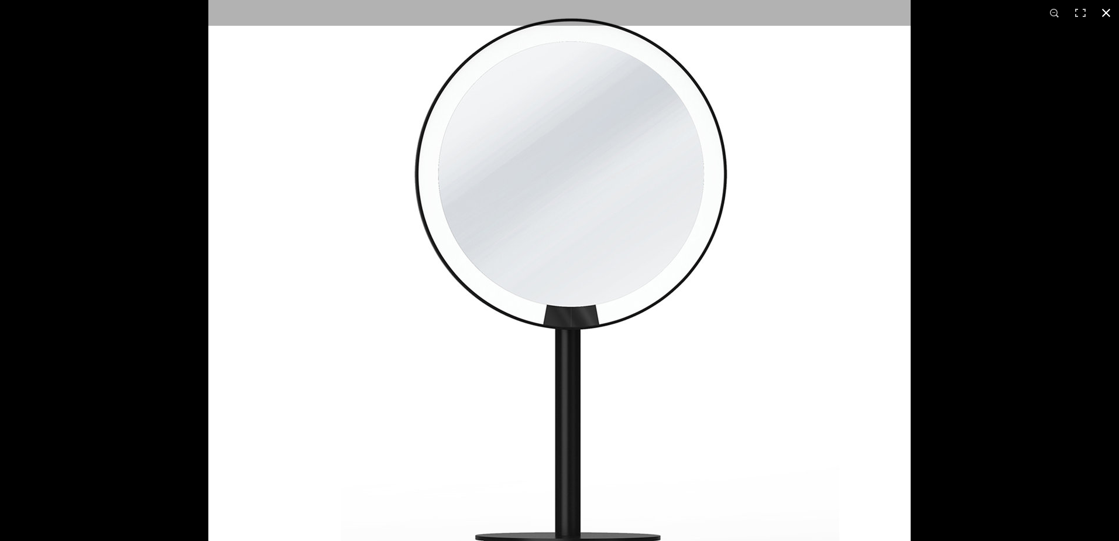
click at [892, 300] on div at bounding box center [767, 206] width 1119 height 541
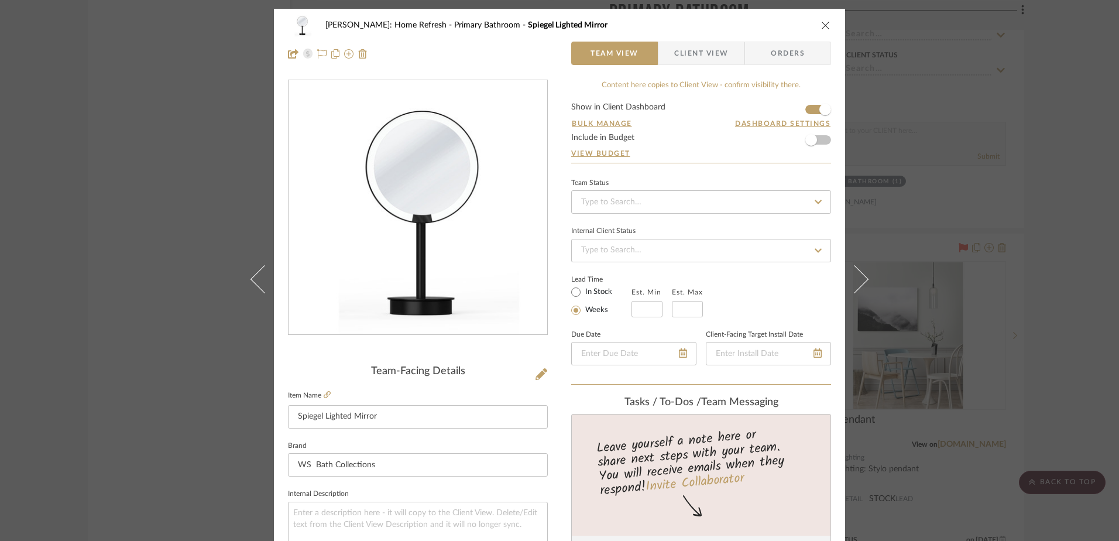
click at [821, 25] on icon "close" at bounding box center [825, 24] width 9 height 9
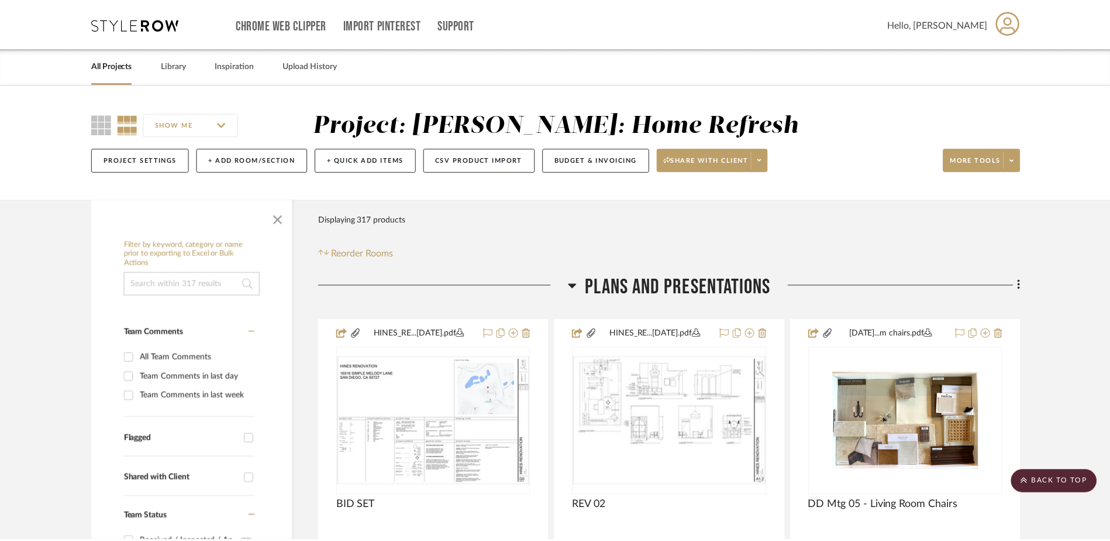
scroll to position [20770, 0]
